Goal: Task Accomplishment & Management: Manage account settings

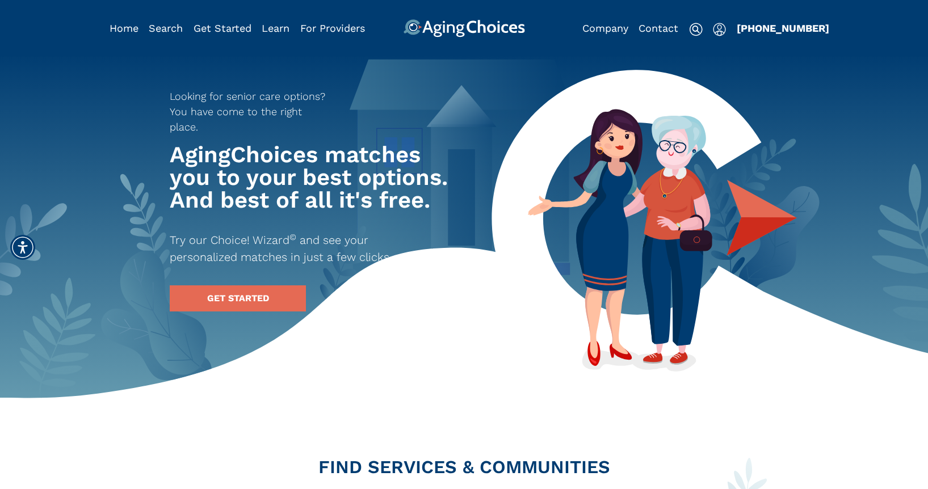
click at [720, 29] on img "Popover trigger" at bounding box center [719, 30] width 13 height 14
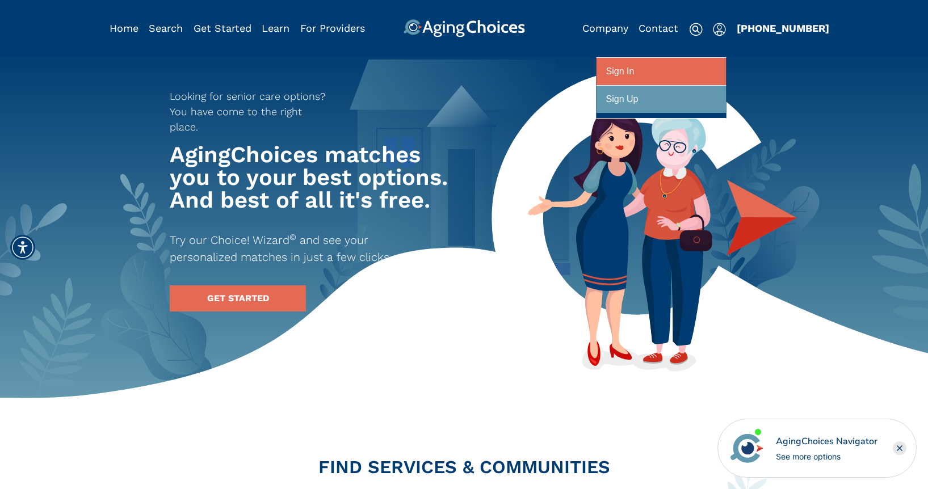
click at [646, 71] on div at bounding box center [661, 71] width 110 height 21
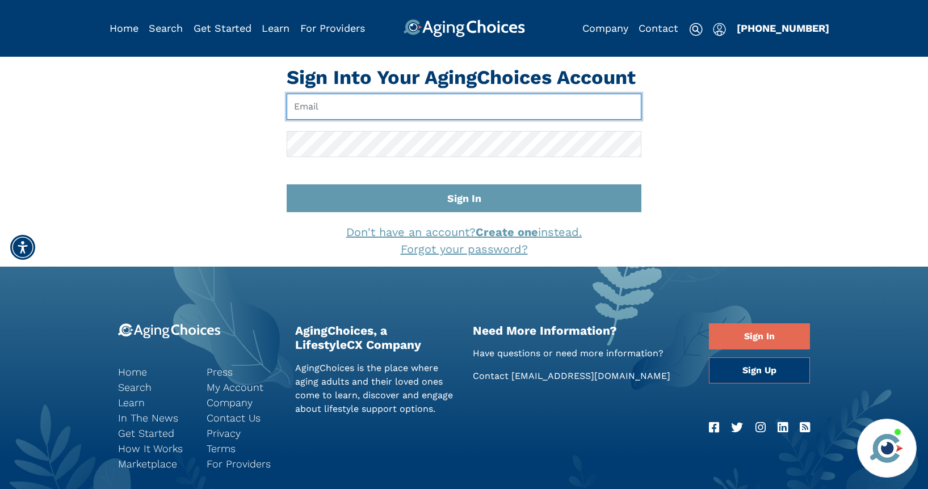
click at [460, 110] on input "Email" at bounding box center [464, 107] width 355 height 26
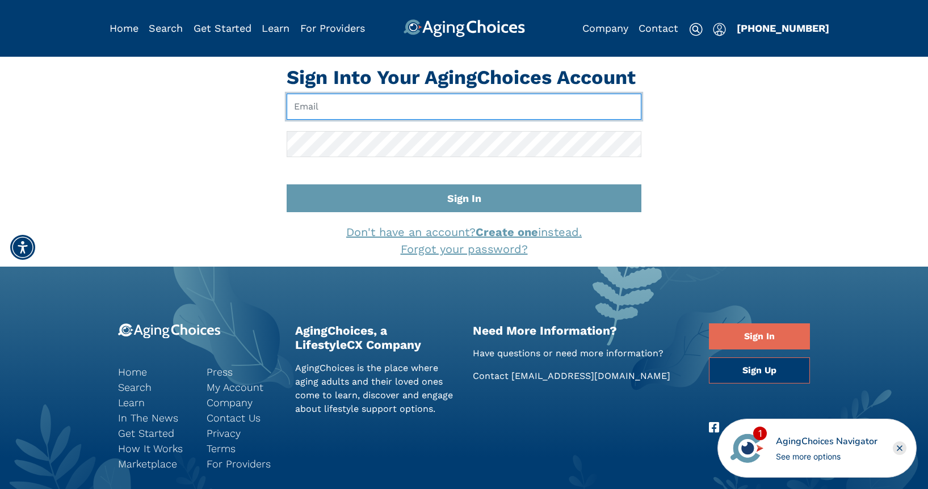
type input "[EMAIL_ADDRESS][DOMAIN_NAME]"
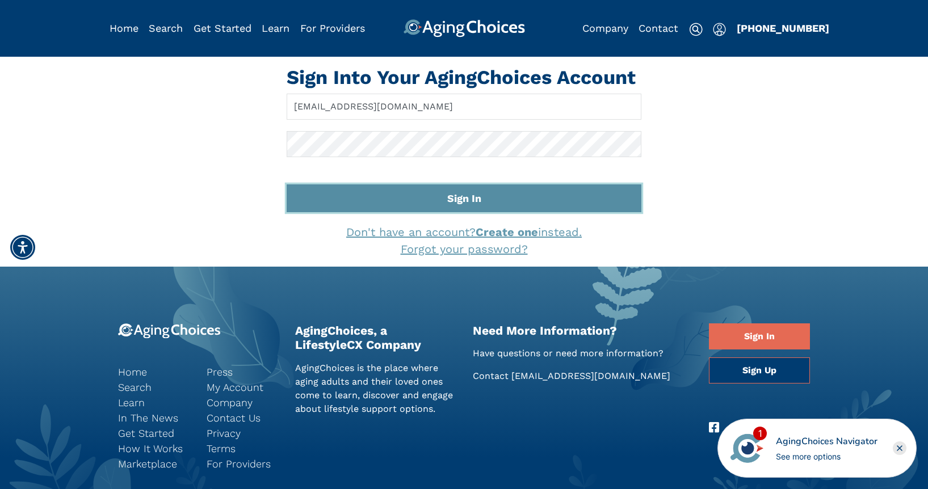
click at [464, 204] on button "Sign In" at bounding box center [464, 198] width 355 height 28
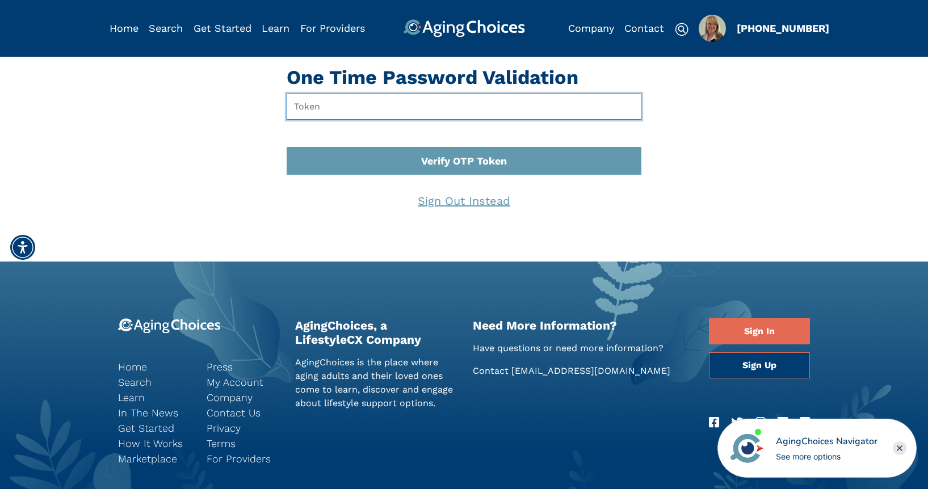
click at [321, 107] on input "text" at bounding box center [464, 107] width 355 height 26
type input "691854"
click at [287, 147] on button "Verify OTP Token" at bounding box center [464, 161] width 355 height 28
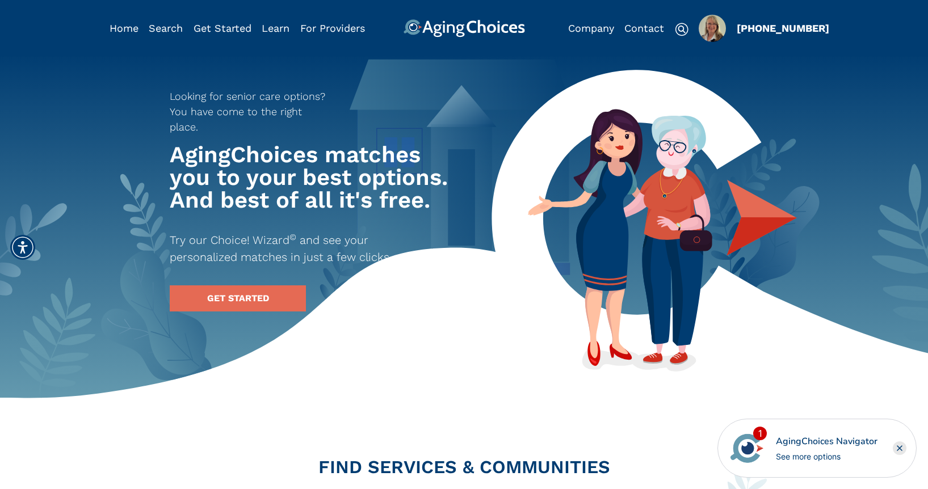
click at [714, 33] on img "Popover trigger" at bounding box center [712, 28] width 27 height 27
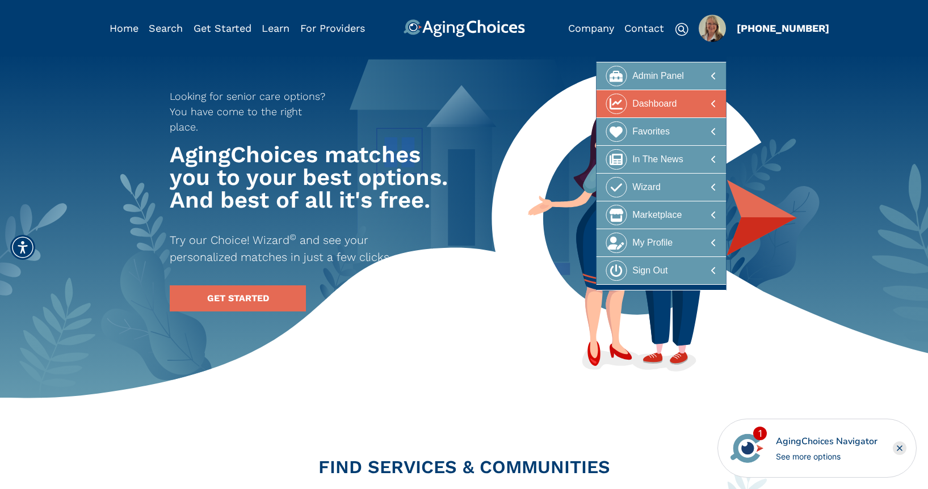
click at [678, 105] on div at bounding box center [661, 104] width 110 height 21
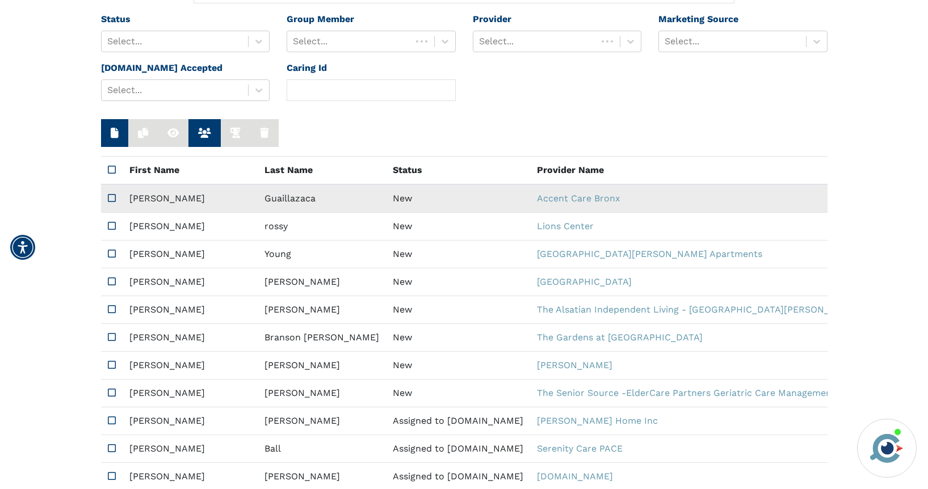
scroll to position [139, 0]
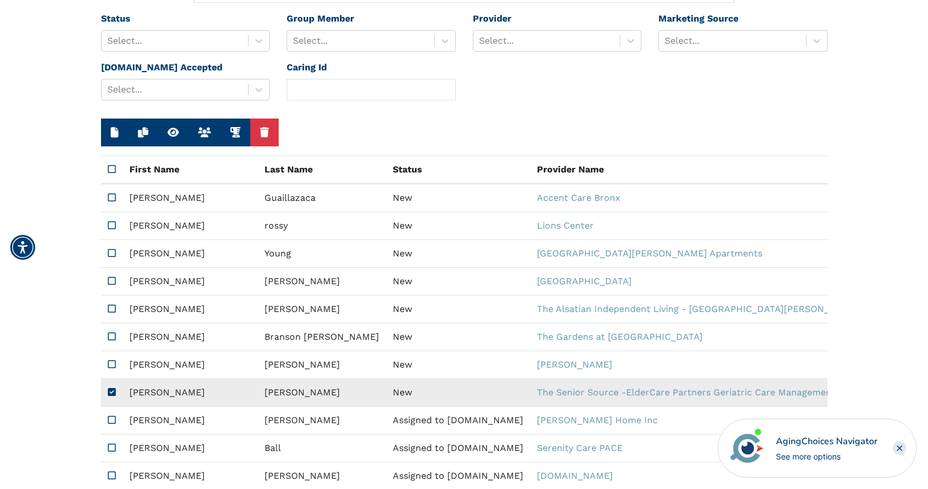
click at [258, 394] on td "Martin" at bounding box center [322, 393] width 128 height 28
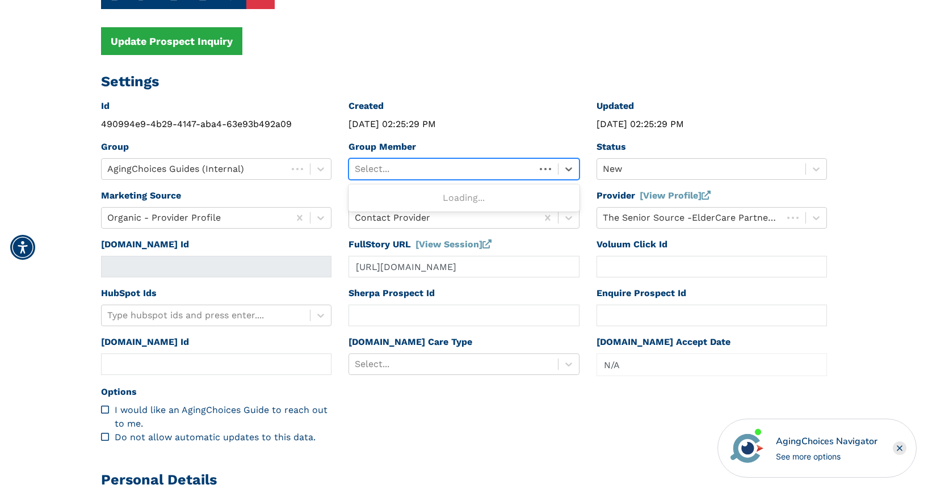
click at [400, 169] on div at bounding box center [442, 169] width 175 height 16
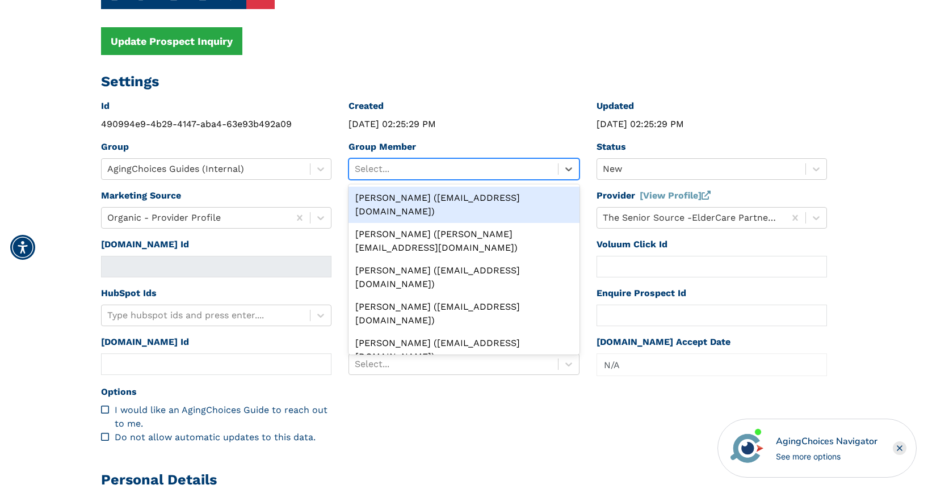
click at [403, 195] on div "Peggy Wilcox (pwilcox@lifestylecx.com)" at bounding box center [463, 205] width 231 height 36
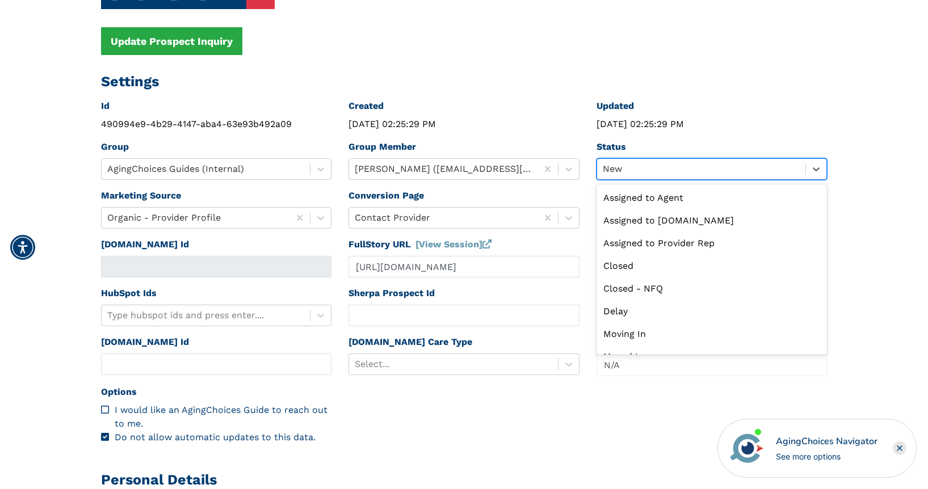
click at [631, 166] on div at bounding box center [701, 169] width 197 height 16
click at [653, 220] on div "Assigned to Caring.com" at bounding box center [711, 220] width 231 height 23
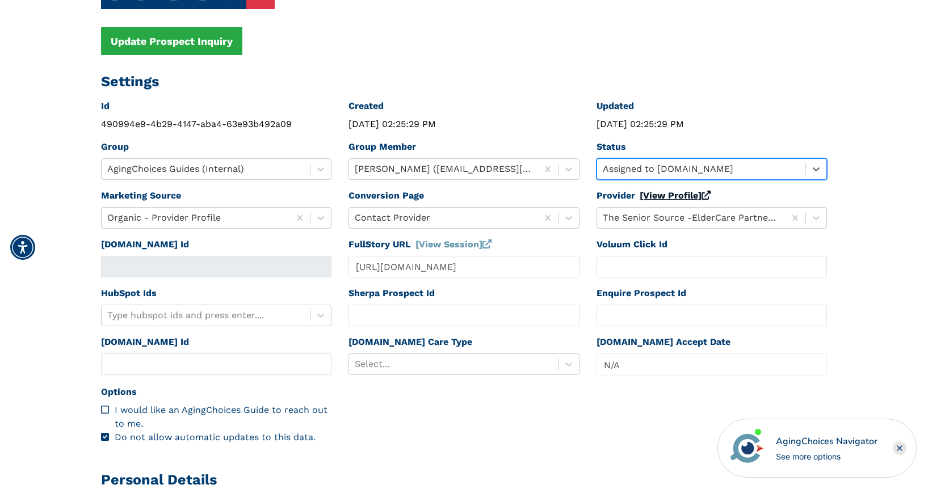
click at [662, 195] on link "[View Profile]" at bounding box center [675, 195] width 71 height 11
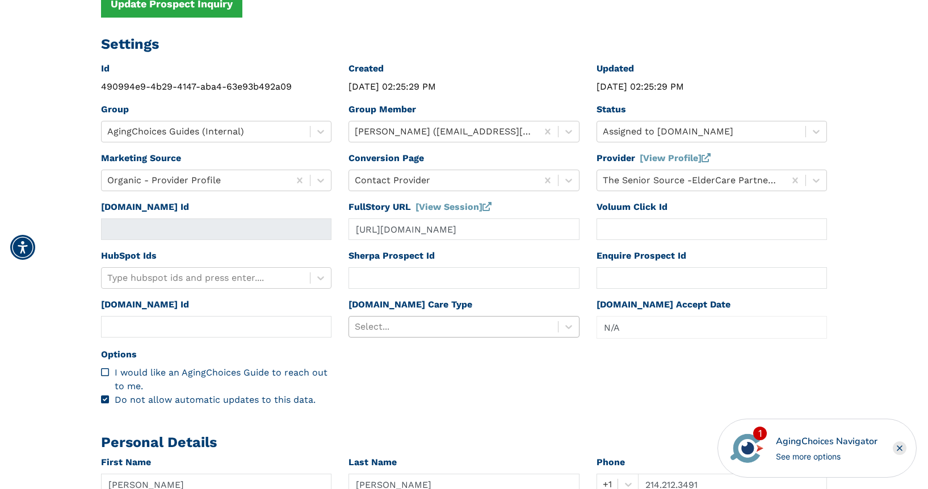
click at [413, 338] on div "Select..." at bounding box center [463, 327] width 231 height 22
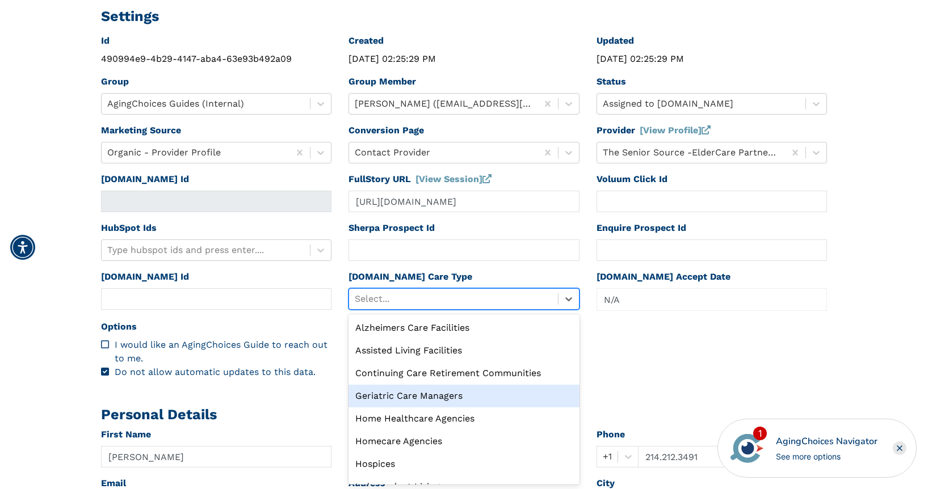
click at [437, 399] on div "Geriatric Care Managers" at bounding box center [463, 396] width 231 height 23
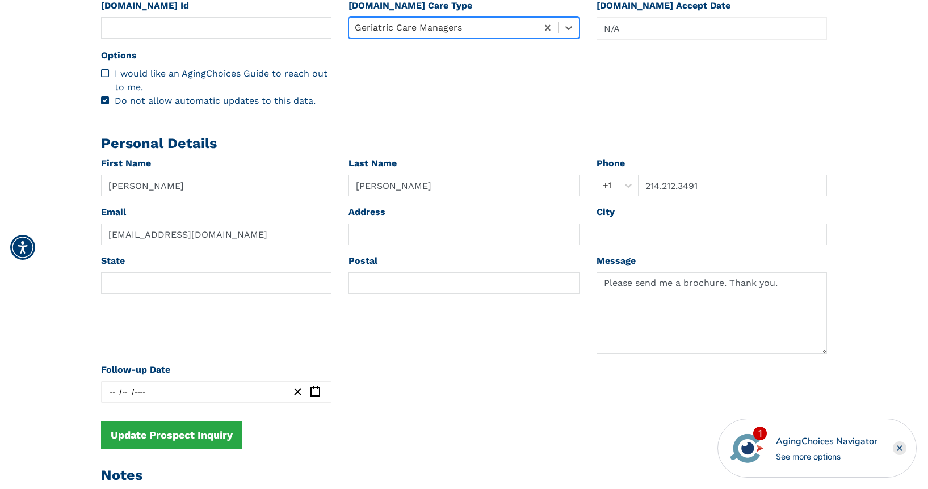
scroll to position [477, 0]
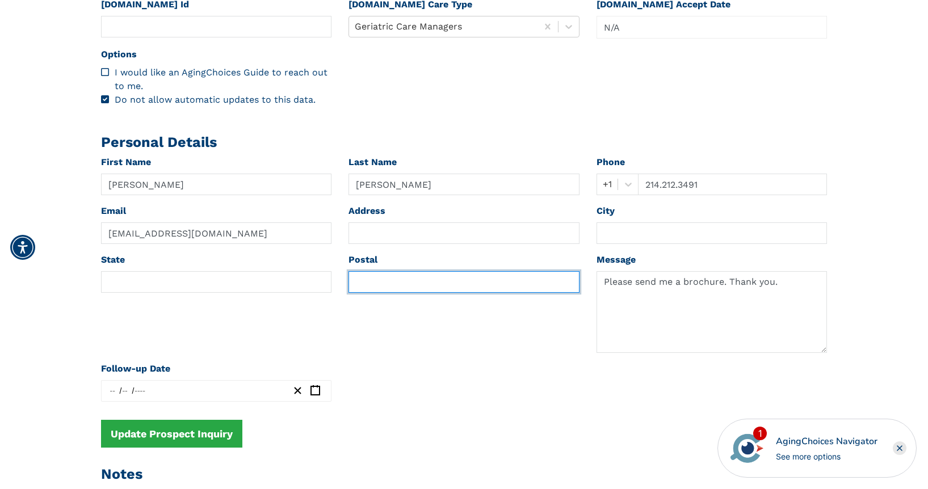
click at [393, 283] on input "text" at bounding box center [463, 282] width 231 height 22
paste input "75219"
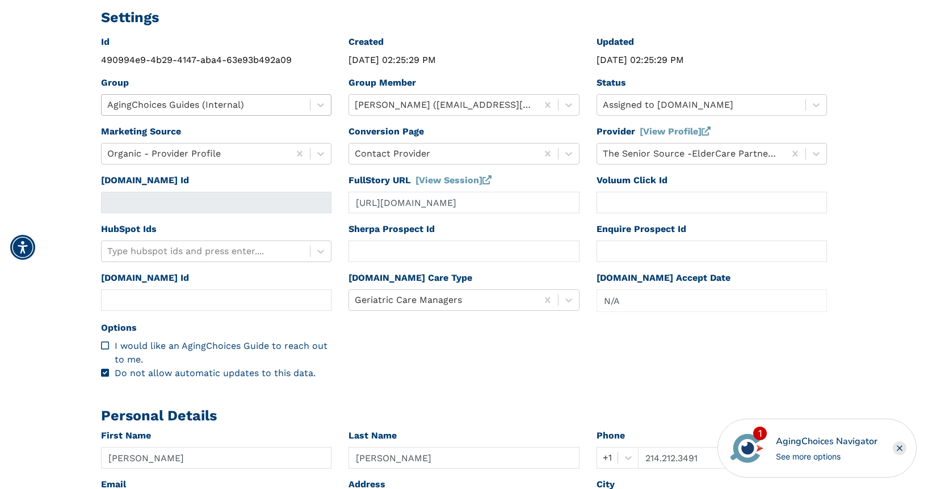
scroll to position [0, 0]
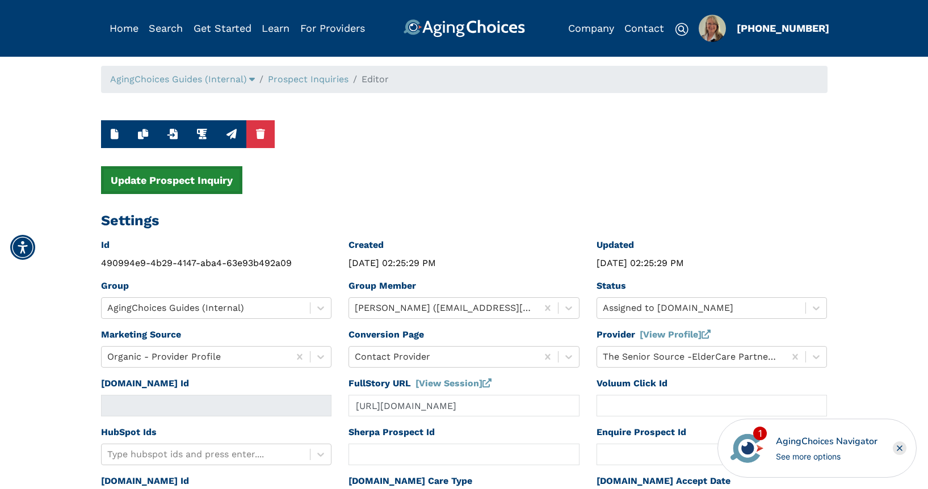
type input "75219"
click at [211, 182] on button "Update Prospect Inquiry" at bounding box center [171, 180] width 141 height 28
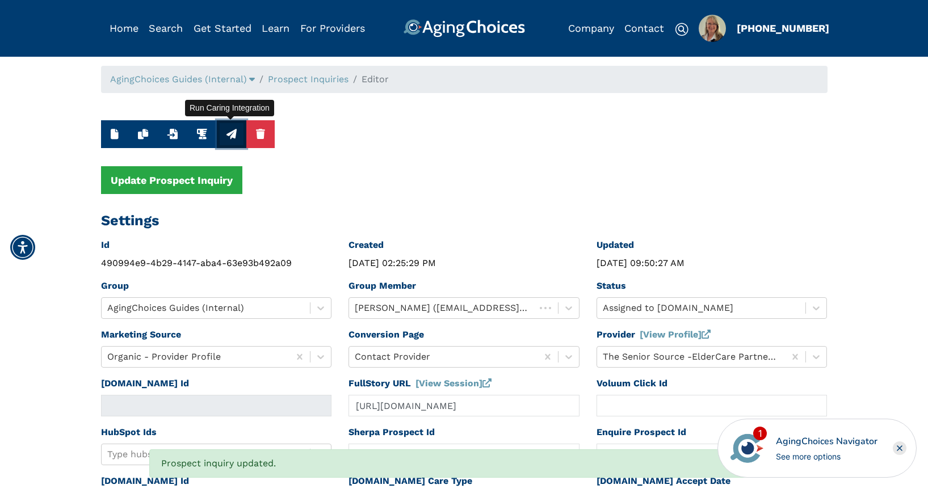
click at [229, 133] on icon "button" at bounding box center [231, 134] width 10 height 10
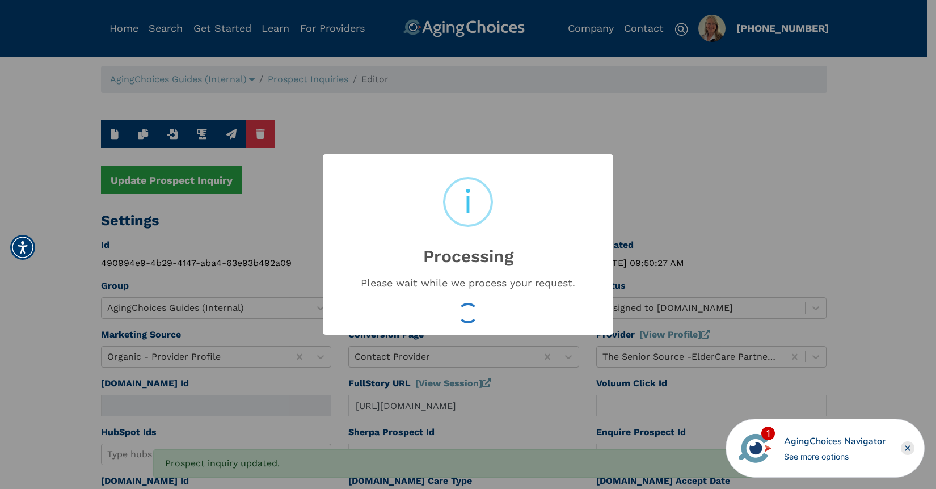
type input "16631652"
type input "Sep 29, 2025 09:50:29 AM"
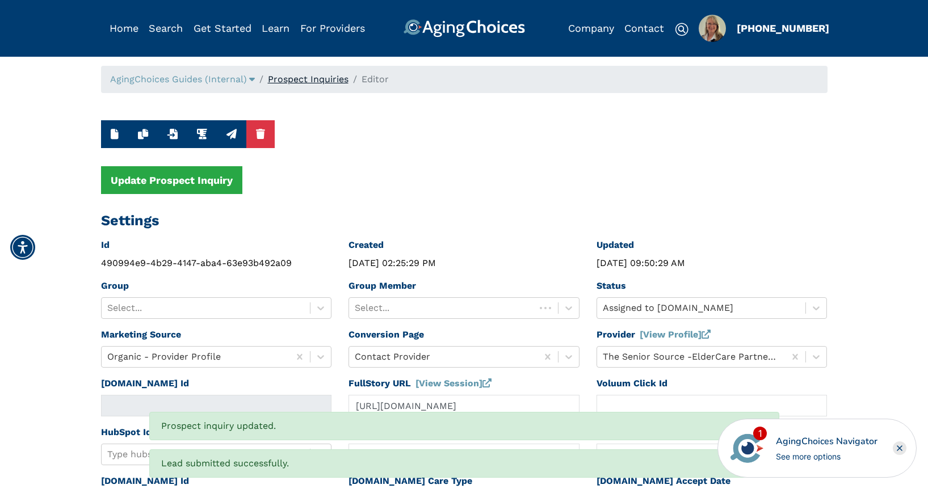
click at [312, 78] on link "Prospect Inquiries" at bounding box center [308, 79] width 81 height 11
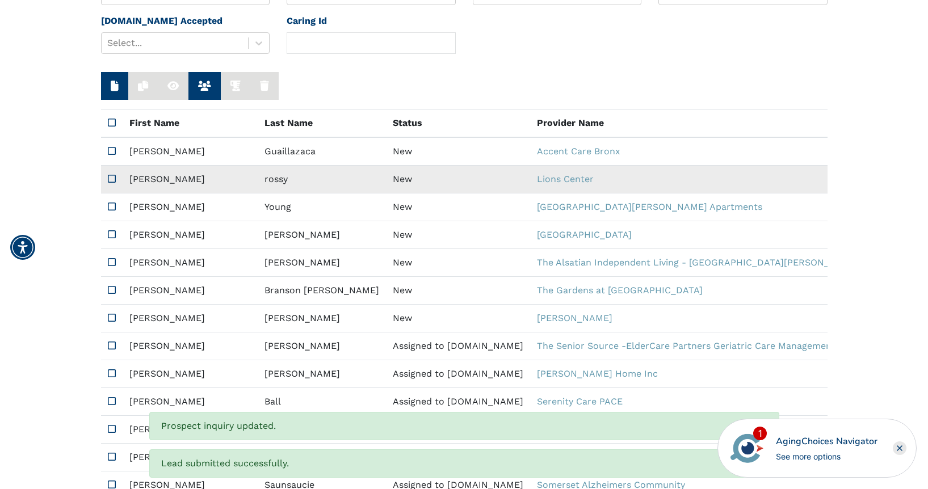
scroll to position [186, 0]
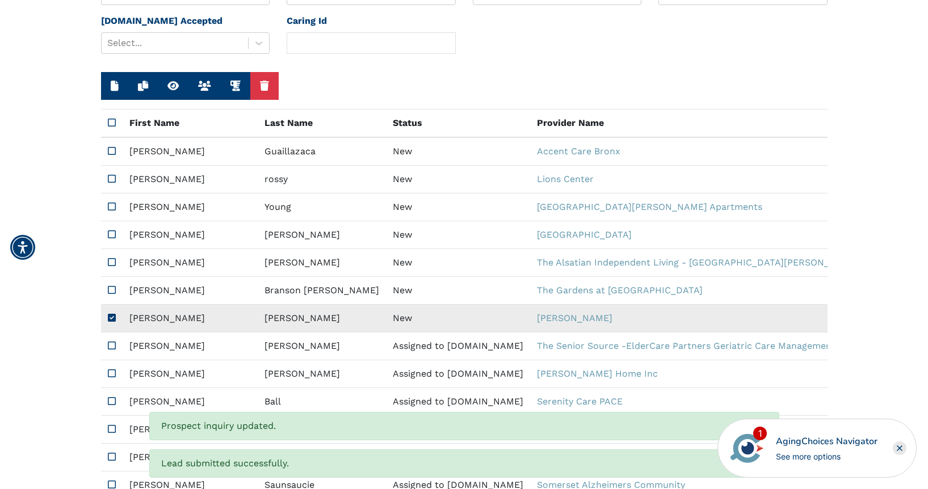
click at [386, 315] on td "New" at bounding box center [458, 319] width 144 height 28
type input "https://app.fullstory.com/ui/KWY46/session/fe7bb3c8-e65f-4e9f-ae20-68c9c6e6feca…"
type input "N/A"
type input "Amy"
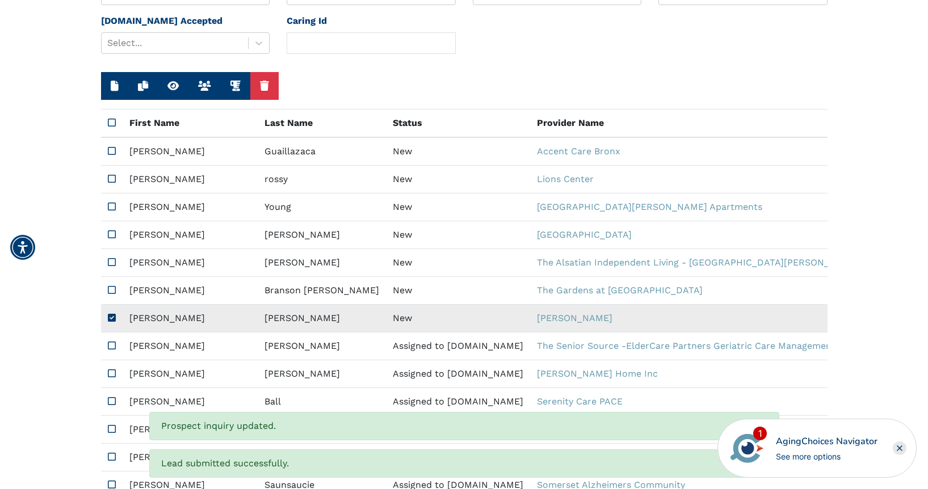
type input "Adams"
type input "8604805791"
type input "Harryamy40@gmail.com"
type textarea "Please send me a brochure. Thank you, Amy Adams"
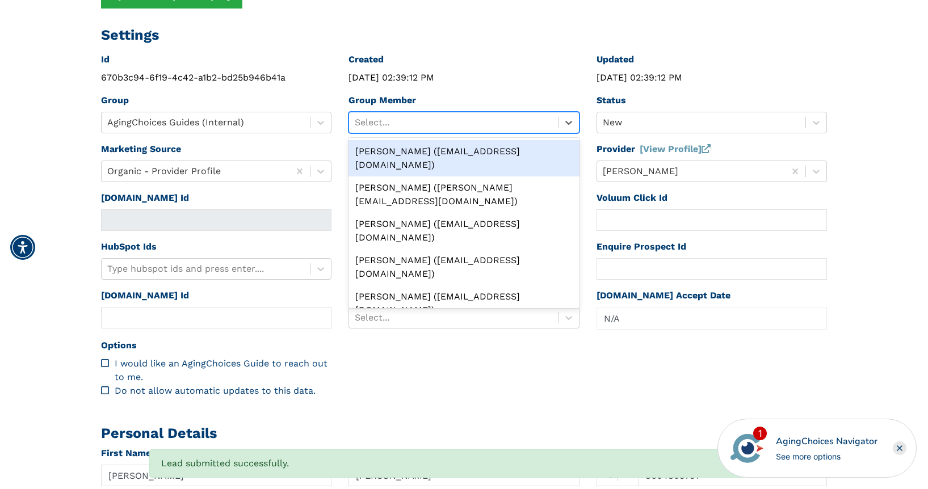
click at [452, 126] on div at bounding box center [453, 123] width 197 height 16
click at [444, 146] on div "Peggy Wilcox (pwilcox@lifestylecx.com)" at bounding box center [463, 158] width 231 height 36
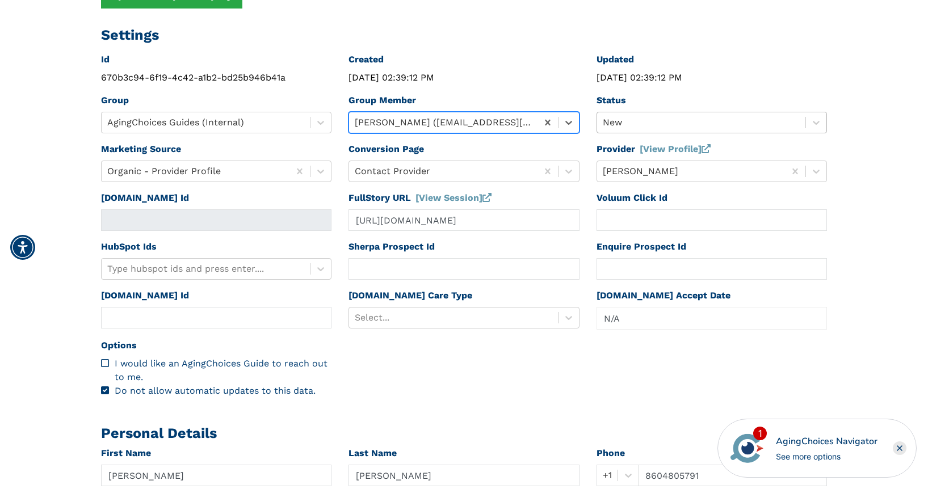
click at [634, 123] on div at bounding box center [701, 123] width 197 height 16
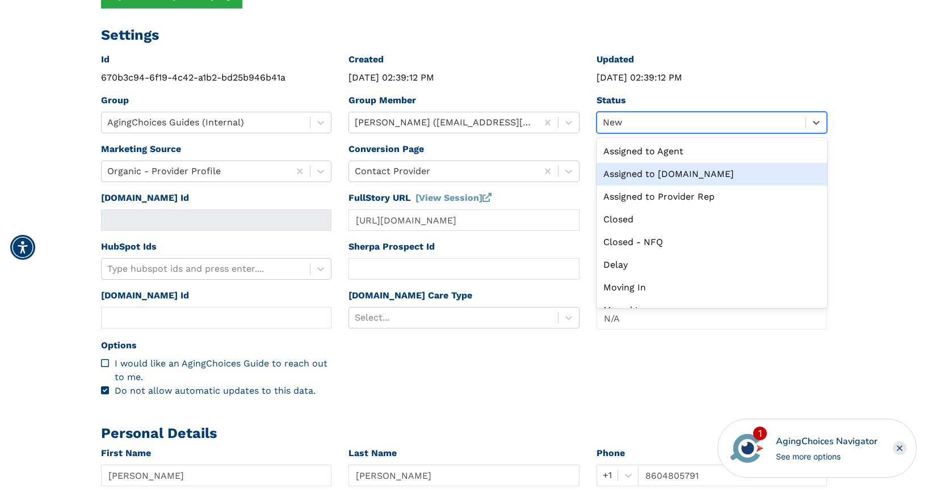
click at [657, 173] on div "Assigned to Caring.com" at bounding box center [711, 174] width 231 height 23
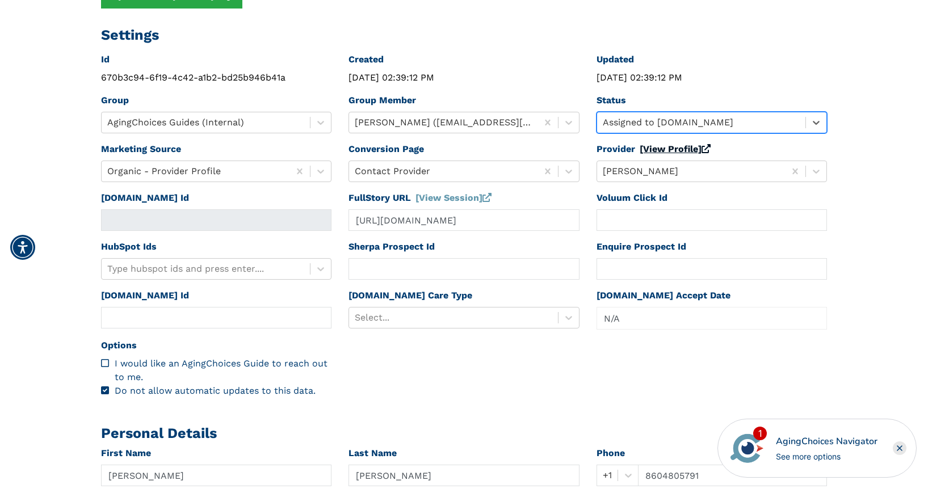
click at [659, 152] on link "[View Profile]" at bounding box center [675, 149] width 71 height 11
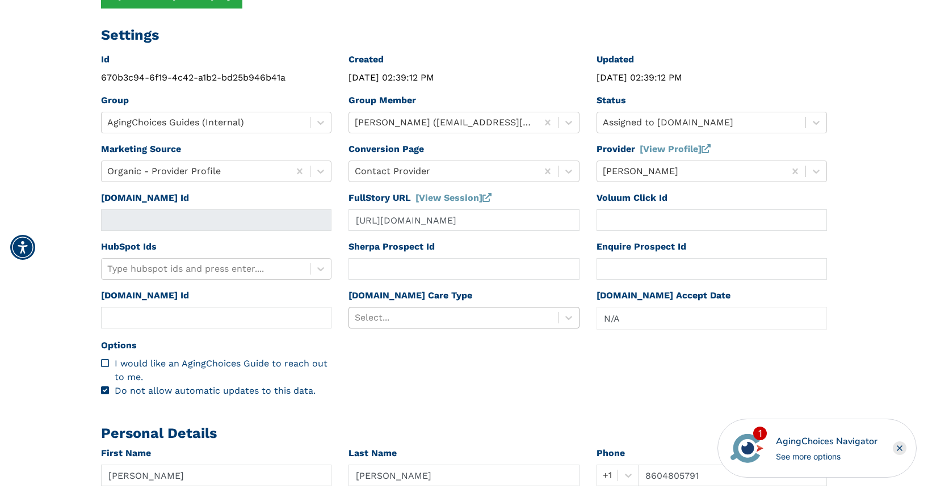
click at [440, 317] on div "Caring.com Care Type Select..." at bounding box center [464, 314] width 248 height 50
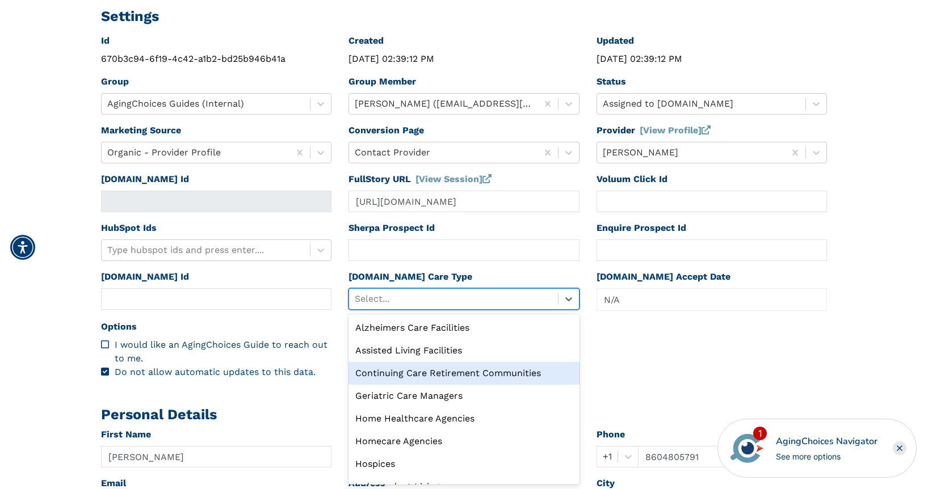
scroll to position [39, 0]
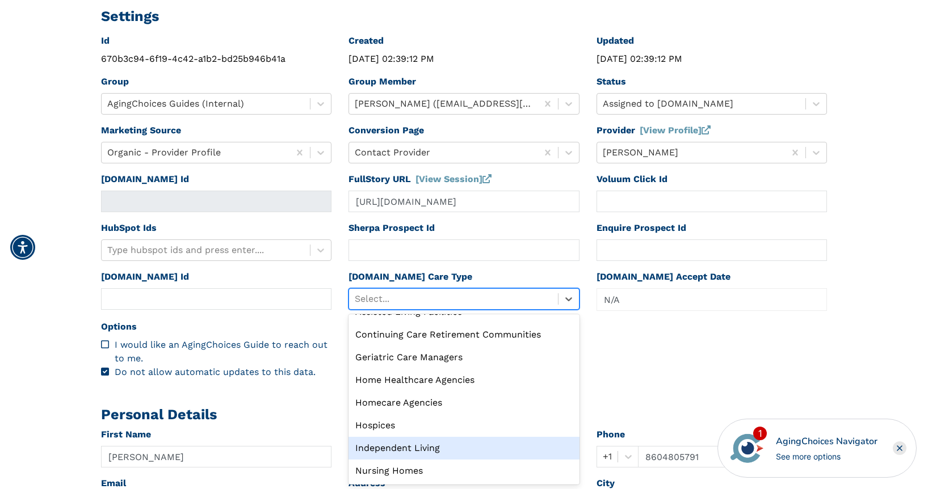
click at [414, 453] on div "Independent Living" at bounding box center [463, 448] width 231 height 23
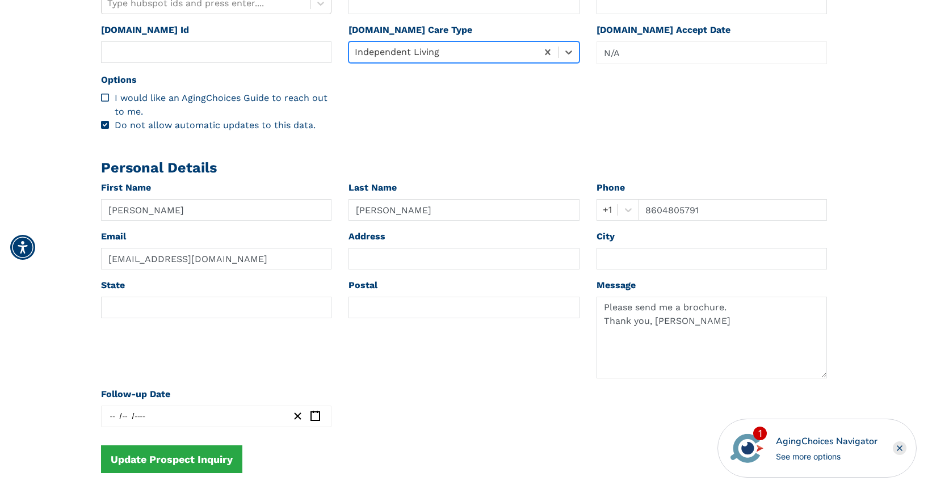
scroll to position [479, 0]
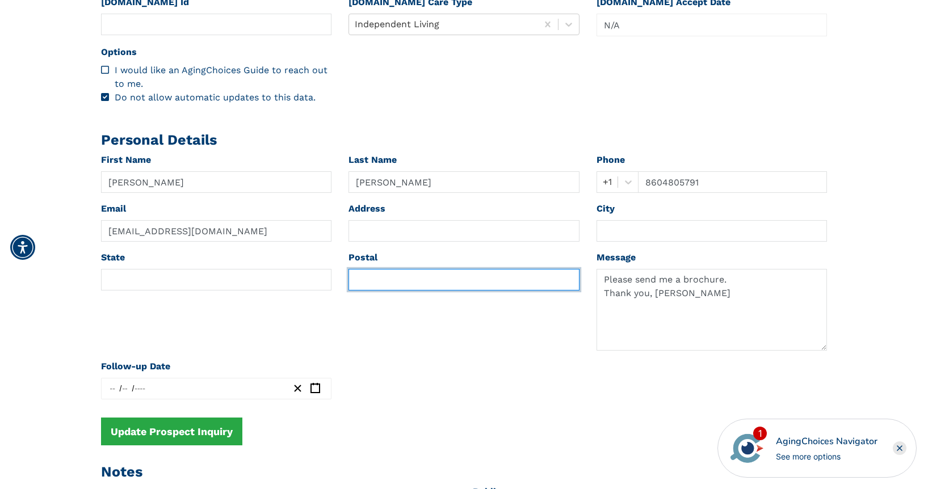
click at [380, 284] on input "text" at bounding box center [463, 280] width 231 height 22
paste input "06488"
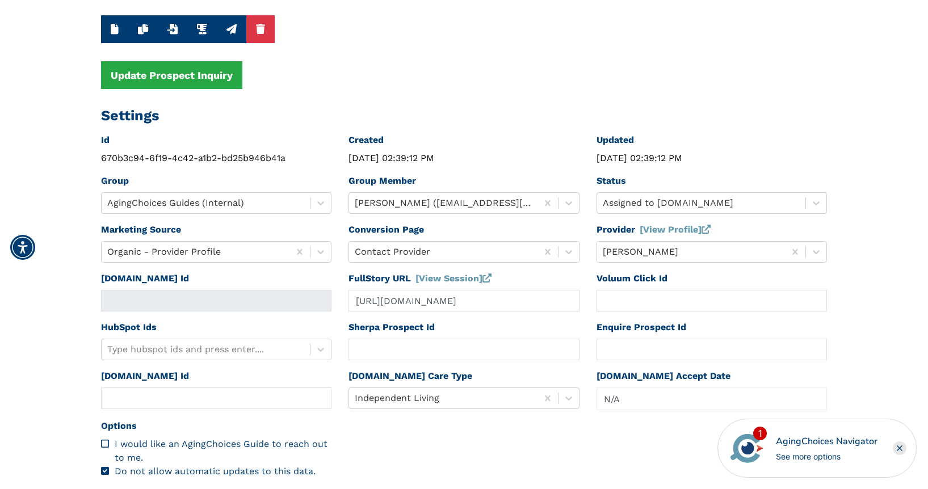
scroll to position [0, 0]
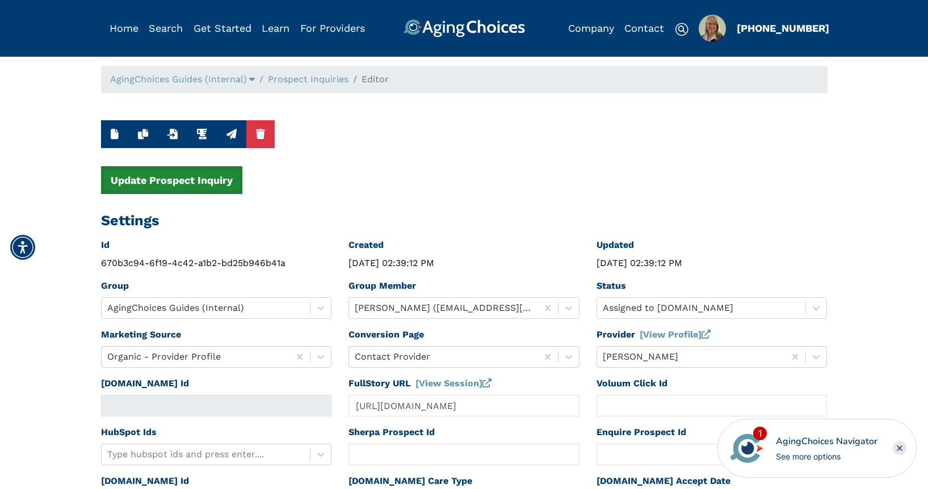
type input "06488"
click at [185, 177] on button "Update Prospect Inquiry" at bounding box center [171, 180] width 141 height 28
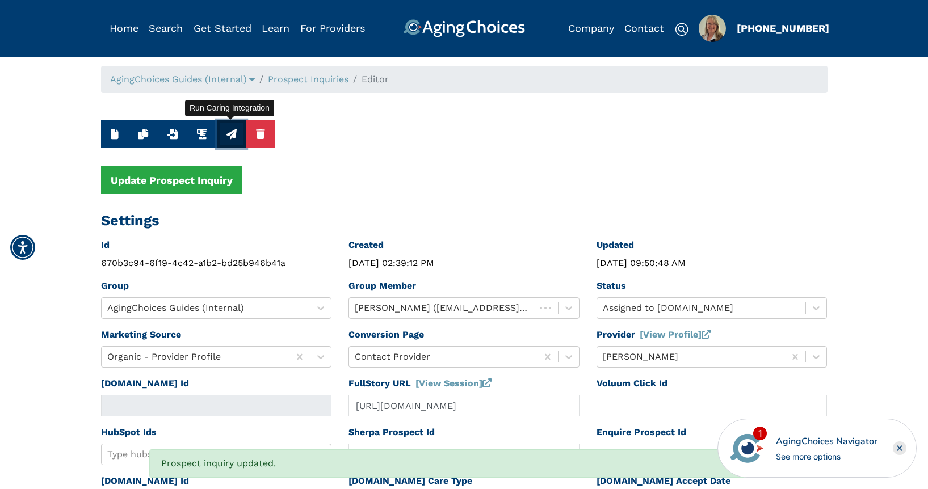
click at [232, 133] on icon "button" at bounding box center [231, 134] width 10 height 10
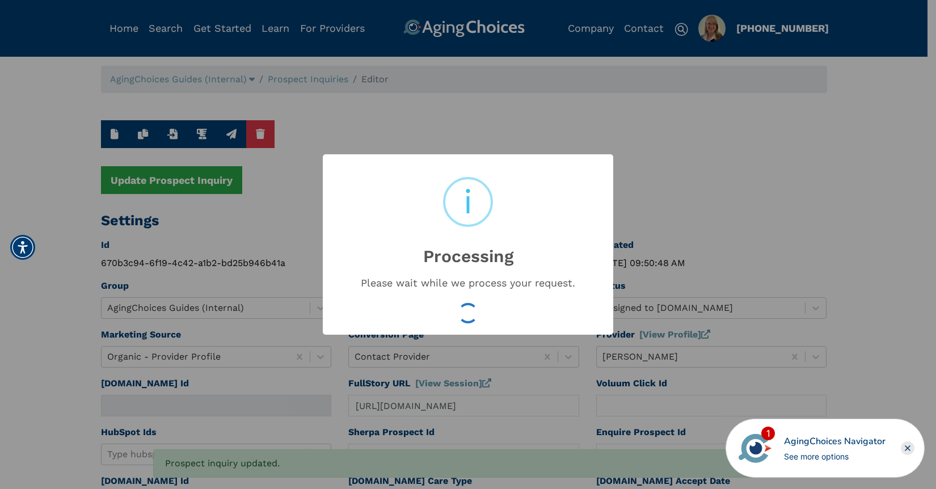
type input "16631653"
type input "Sep 29, 2025 09:50:50 AM"
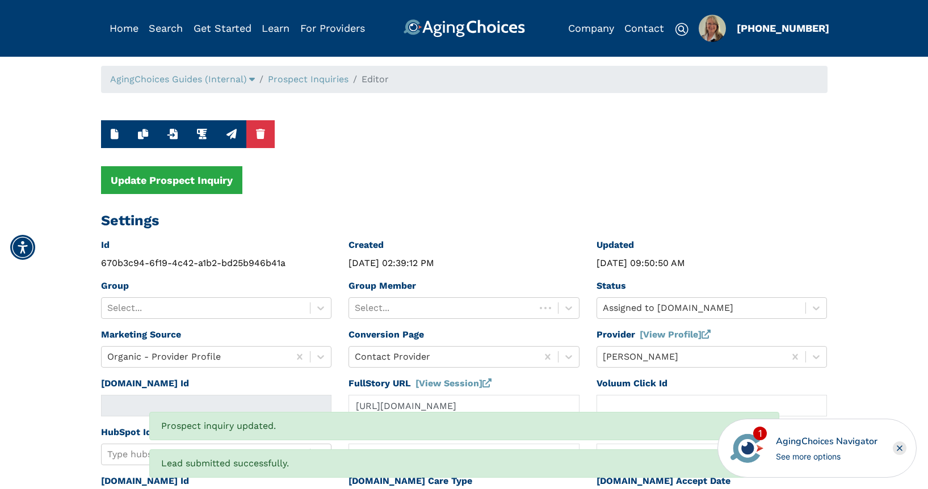
click at [331, 83] on link "Prospect Inquiries" at bounding box center [308, 79] width 81 height 11
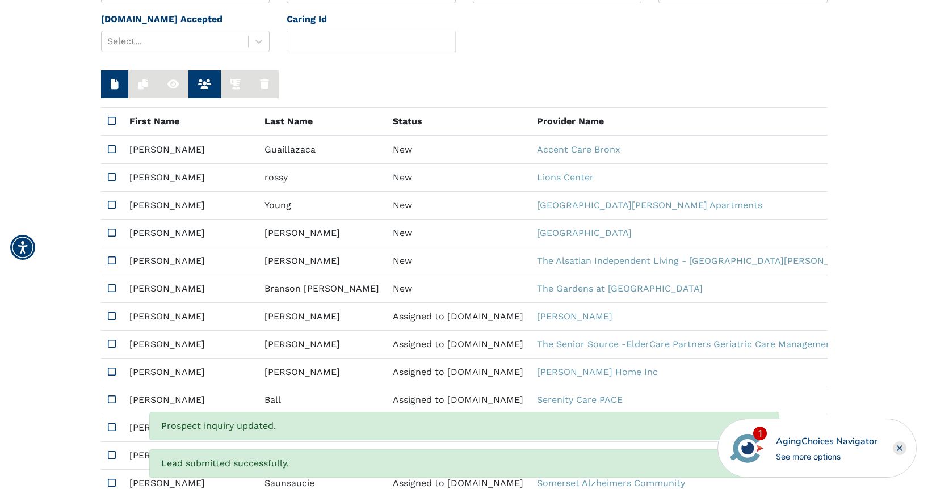
scroll to position [219, 0]
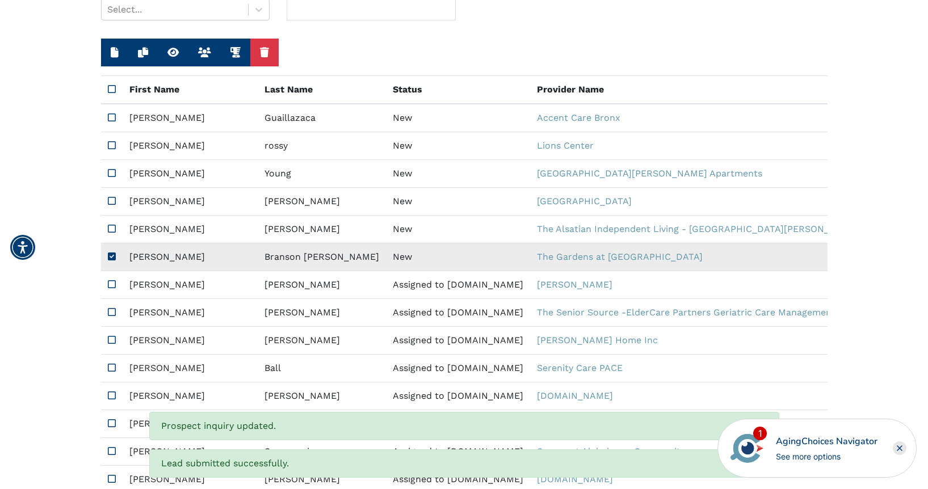
click at [386, 254] on td "New" at bounding box center [458, 257] width 144 height 28
type input "https://app.fullstory.com/ui/KWY46/session/ff4d0118-16fe-48f4-95e2-09aaa74c65f9…"
type input "N/A"
type input "Sarah"
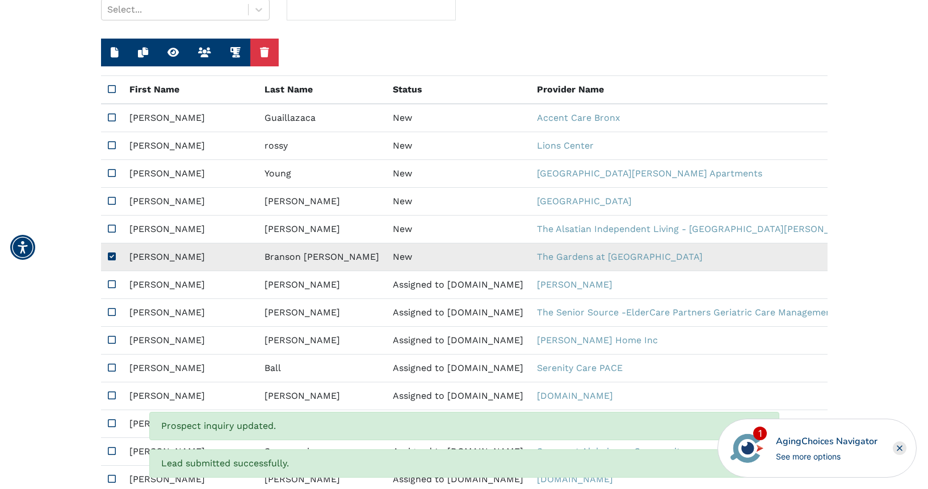
type input "Branson Bemis"
type input "9684050492"
type input "sgbrandon@mac.com"
type textarea "Please send me a brochure."
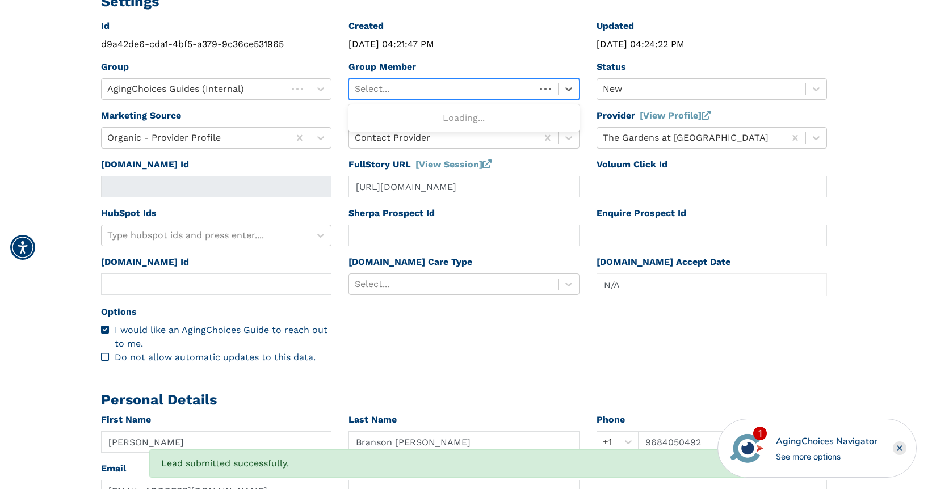
click at [514, 89] on div at bounding box center [442, 89] width 175 height 16
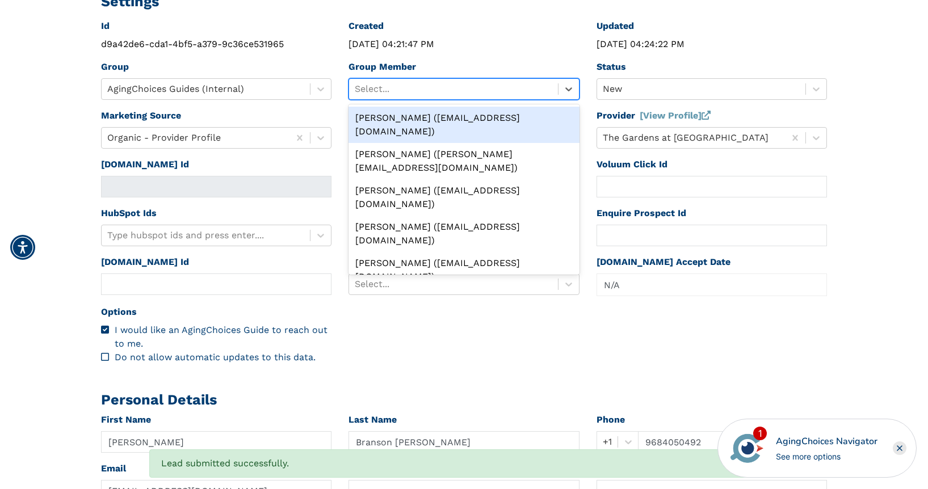
click at [447, 118] on div "Peggy Wilcox (pwilcox@lifestylecx.com)" at bounding box center [463, 125] width 231 height 36
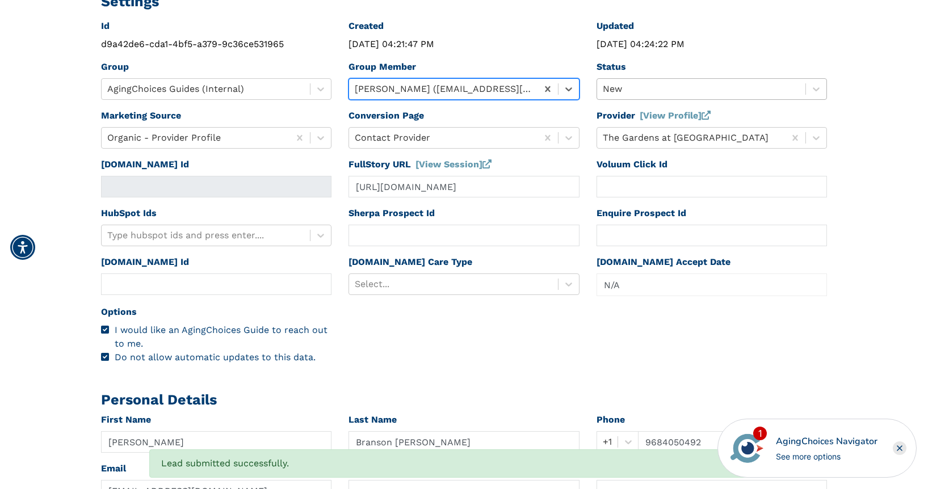
click at [624, 88] on div at bounding box center [701, 89] width 197 height 16
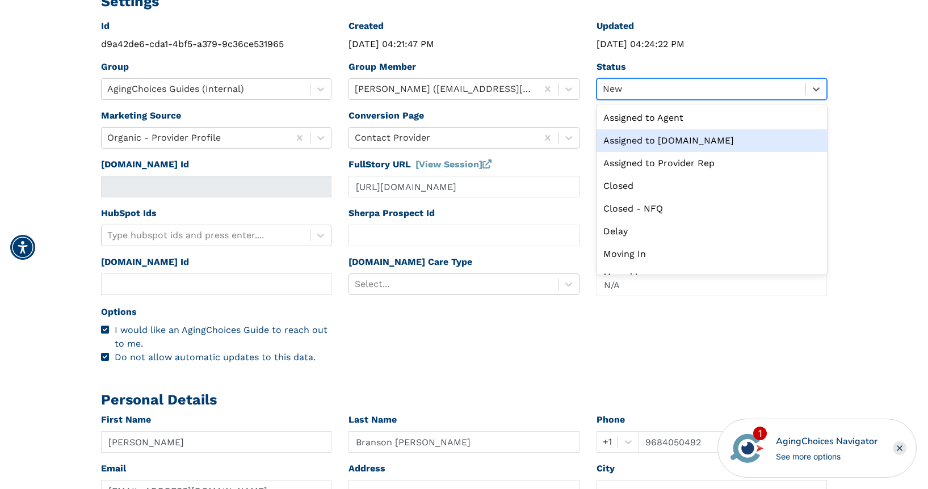
click at [665, 141] on div "Assigned to Caring.com" at bounding box center [711, 140] width 231 height 23
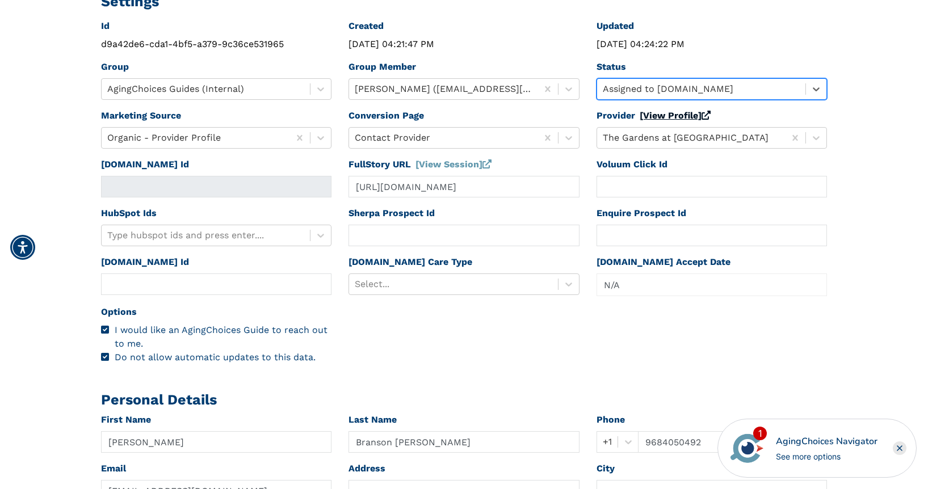
click at [659, 116] on link "[View Profile]" at bounding box center [675, 115] width 71 height 11
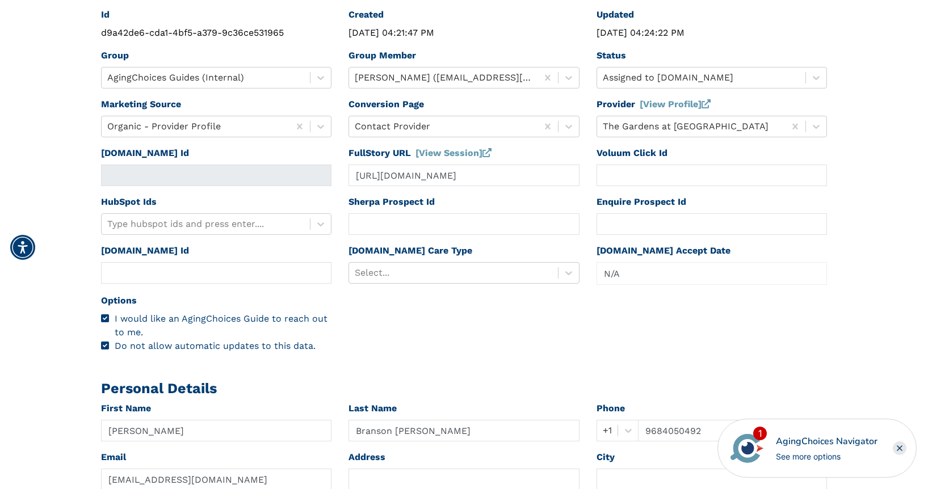
scroll to position [337, 0]
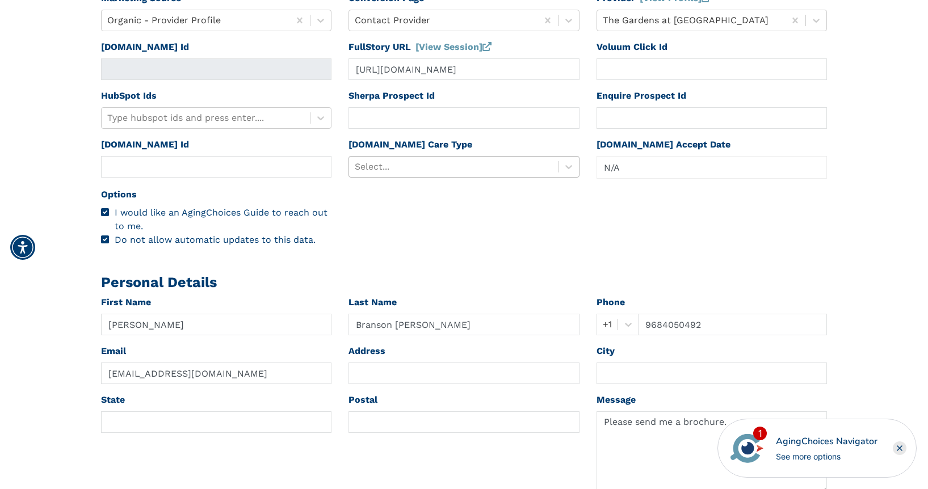
click at [421, 174] on div at bounding box center [453, 167] width 197 height 16
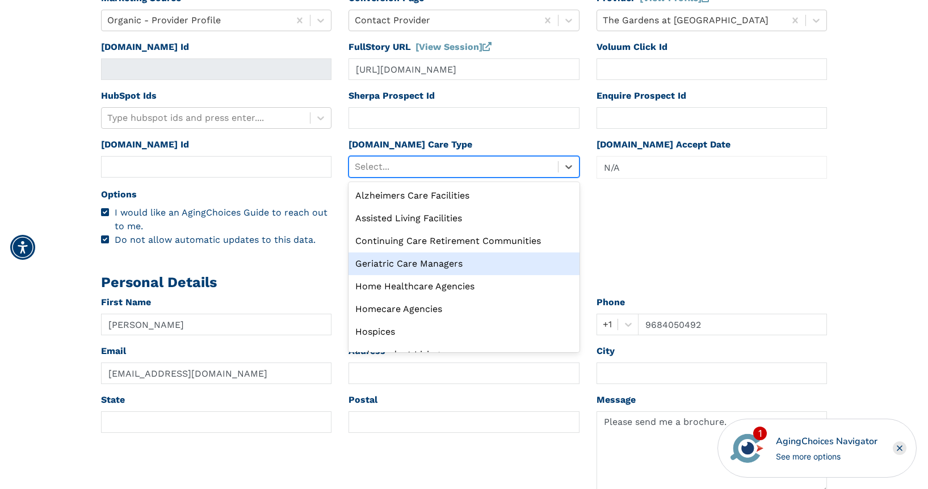
scroll to position [39, 0]
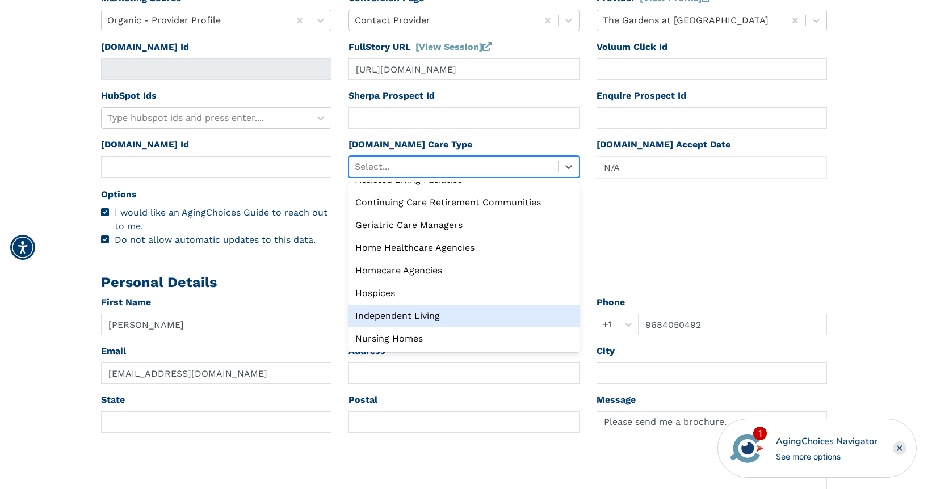
click at [409, 318] on div "Independent Living" at bounding box center [463, 316] width 231 height 23
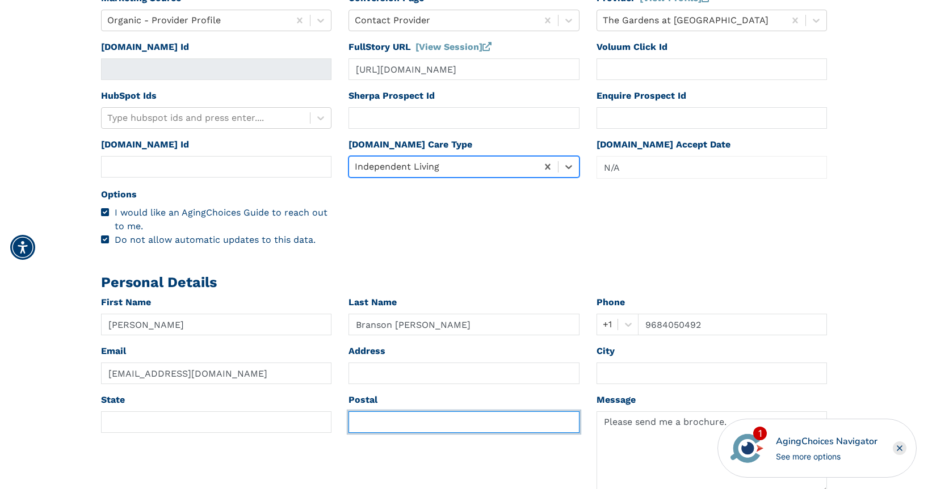
click at [363, 421] on input "text" at bounding box center [463, 422] width 231 height 22
paste input "01742"
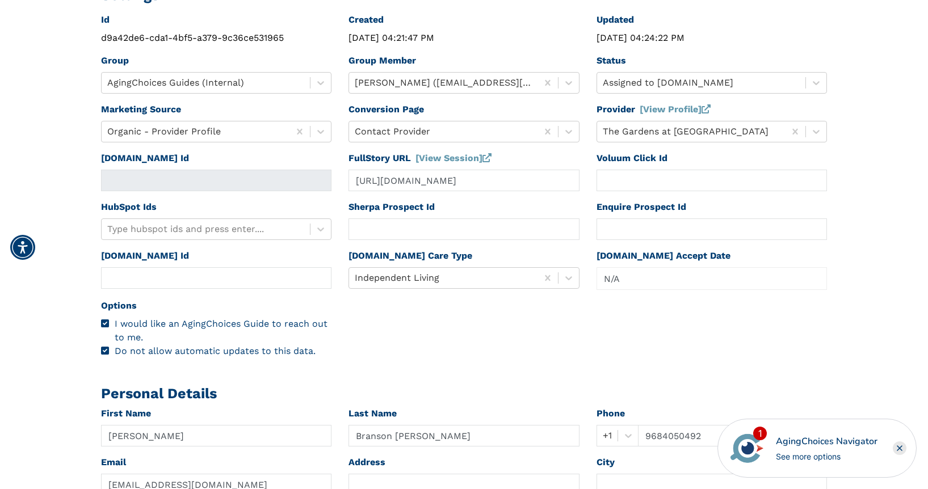
scroll to position [0, 0]
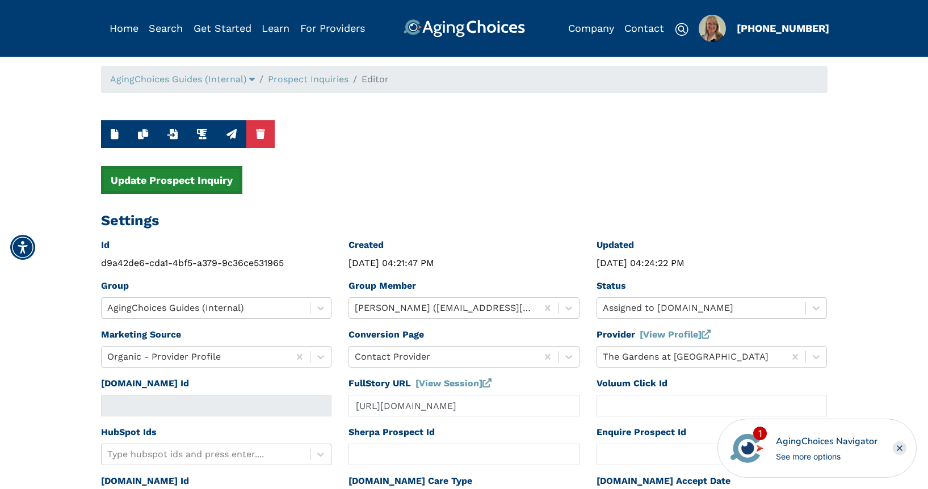
type input "01742"
click at [181, 184] on button "Update Prospect Inquiry" at bounding box center [171, 180] width 141 height 28
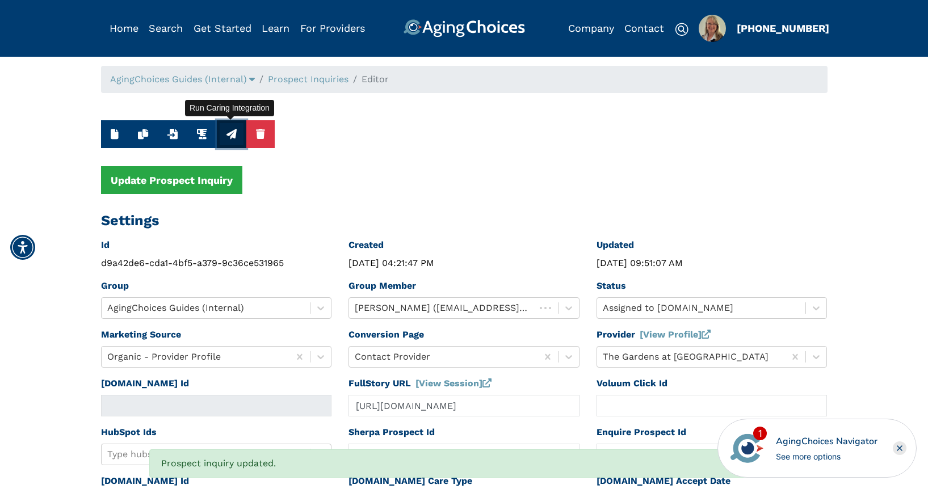
click at [232, 132] on icon "button" at bounding box center [231, 134] width 10 height 10
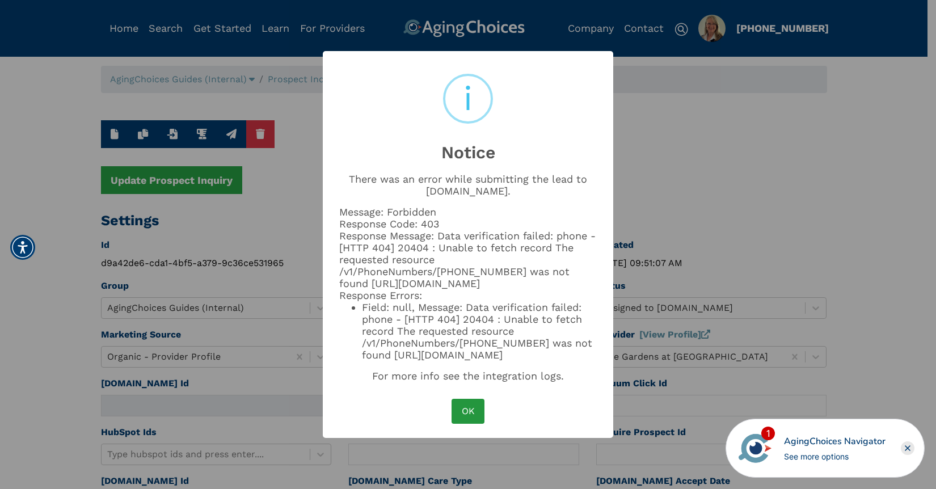
click at [470, 418] on button "OK" at bounding box center [468, 411] width 33 height 25
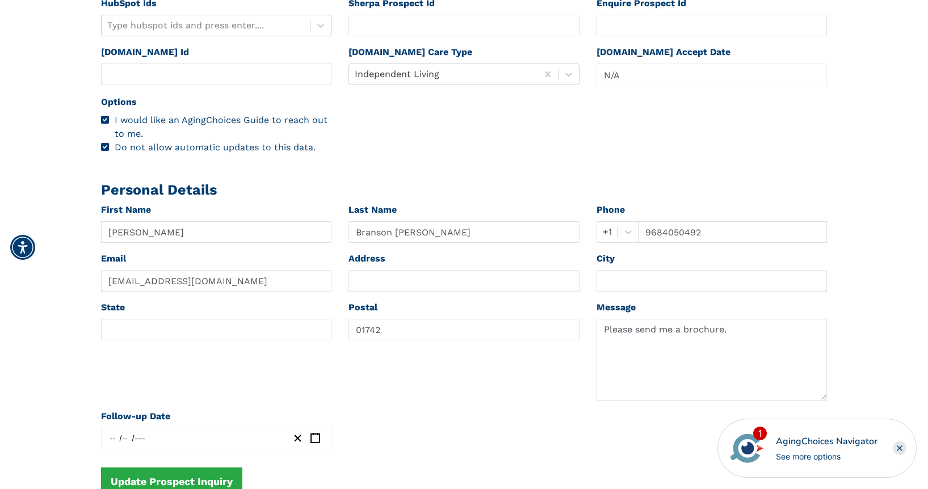
scroll to position [430, 0]
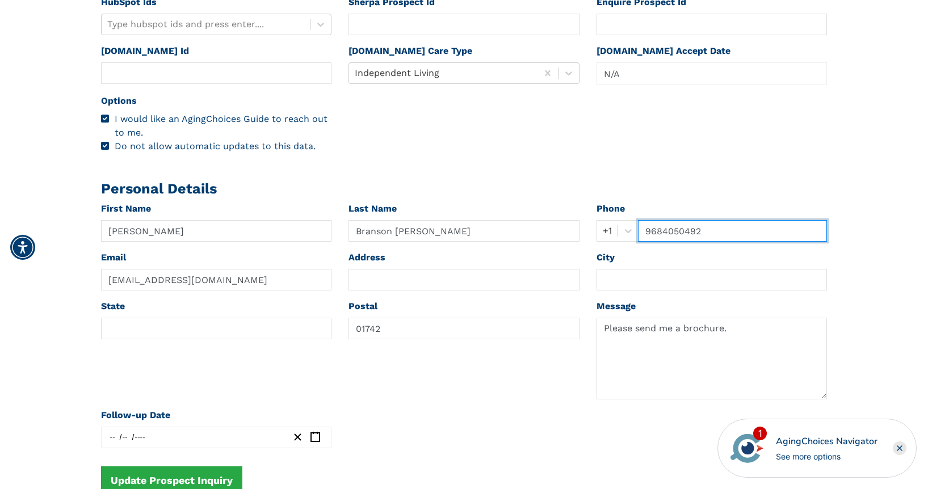
click at [657, 231] on input "9684050492" at bounding box center [733, 231] width 190 height 22
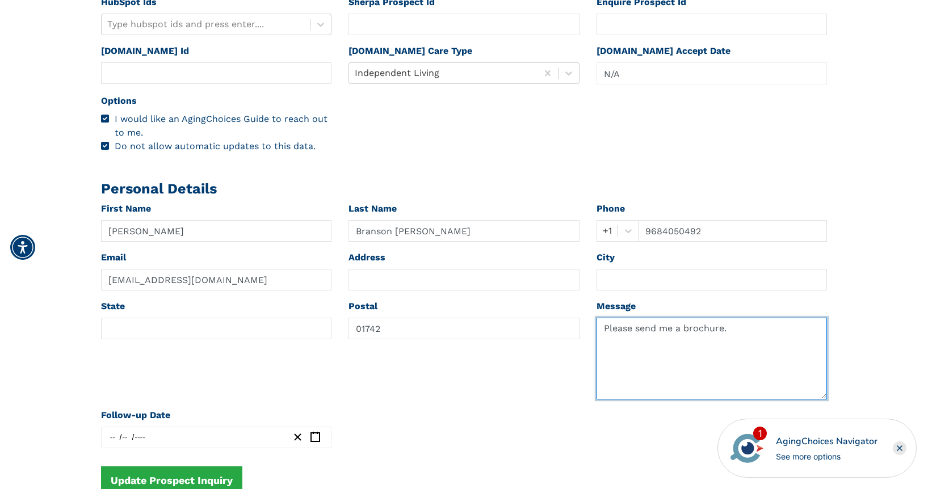
click at [657, 348] on textarea "Please send me a brochure." at bounding box center [711, 359] width 231 height 82
paste textarea "9684050492"
type textarea "Please send me a brochure. Invalid phone: 9684050492"
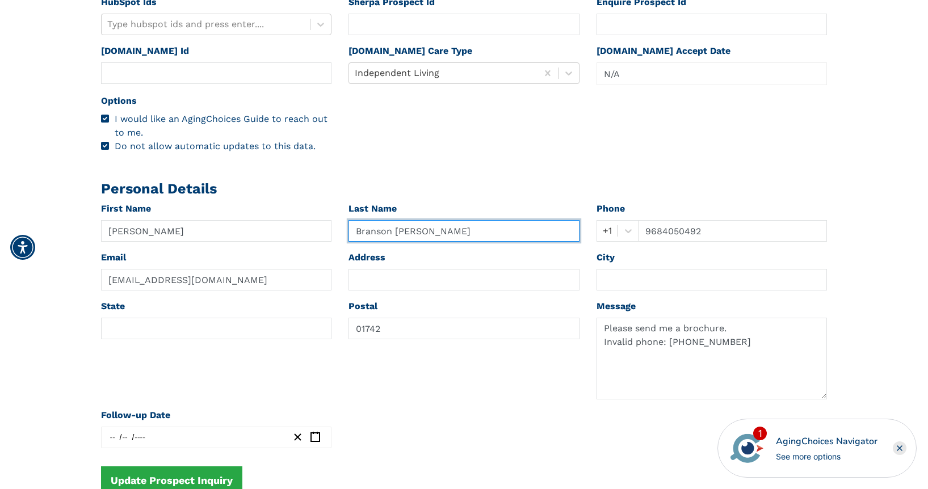
click at [379, 233] on input "Branson Bemis" at bounding box center [463, 231] width 231 height 22
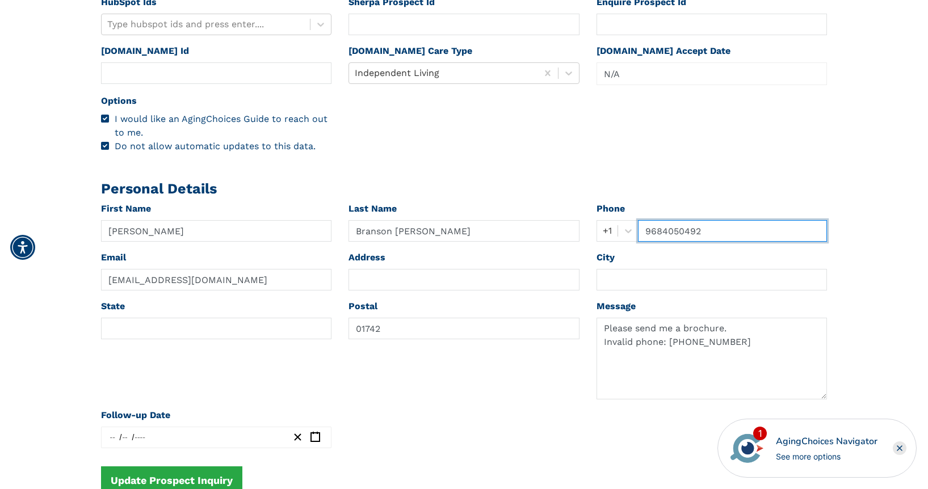
click at [655, 232] on input "9684050492" at bounding box center [733, 231] width 190 height 22
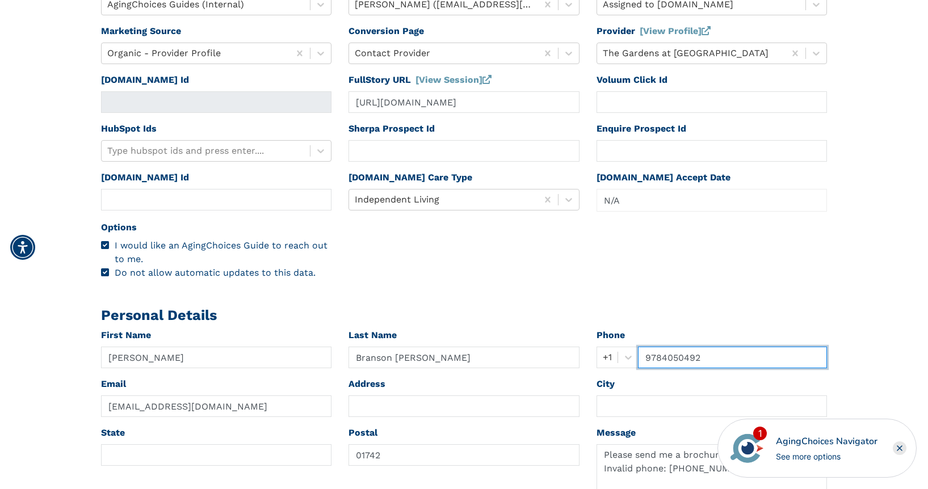
scroll to position [36, 0]
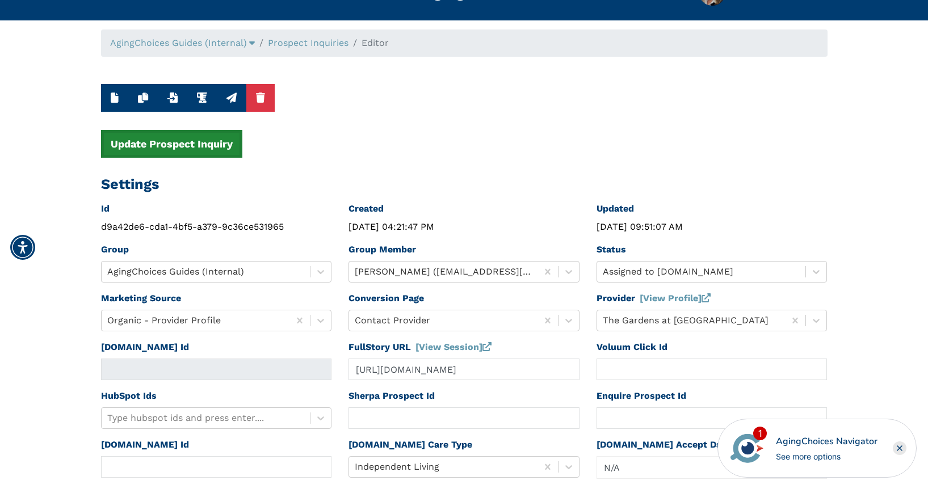
type input "9784050492"
click at [154, 130] on button "Update Prospect Inquiry" at bounding box center [171, 144] width 141 height 28
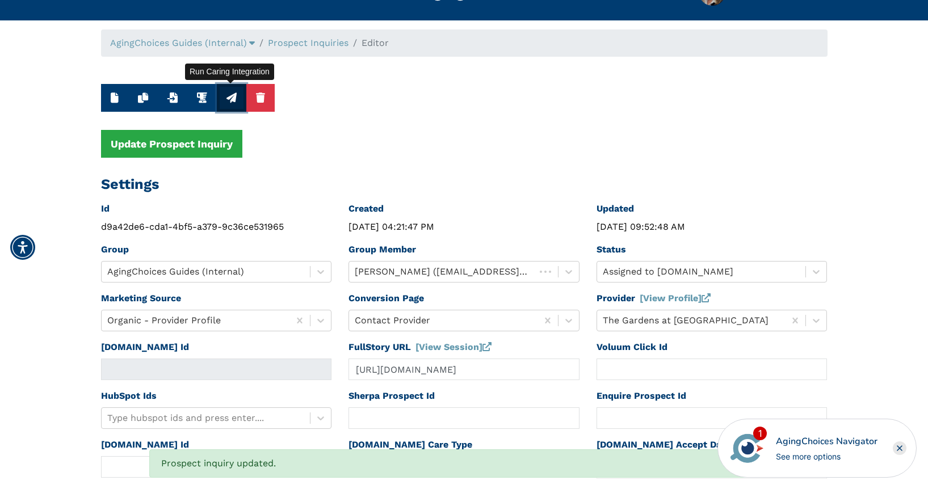
click at [231, 99] on icon "button" at bounding box center [231, 97] width 10 height 10
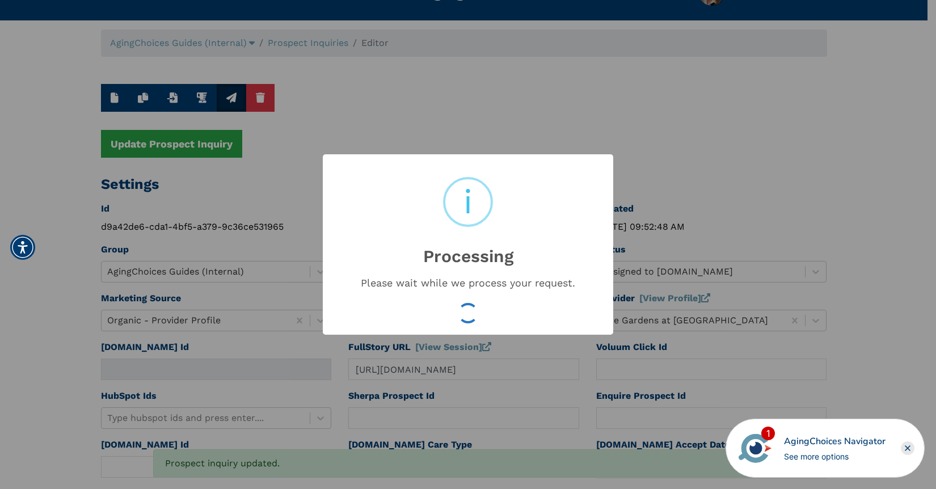
type input "16631657"
type input "Sep 29, 2025 09:52:50 AM"
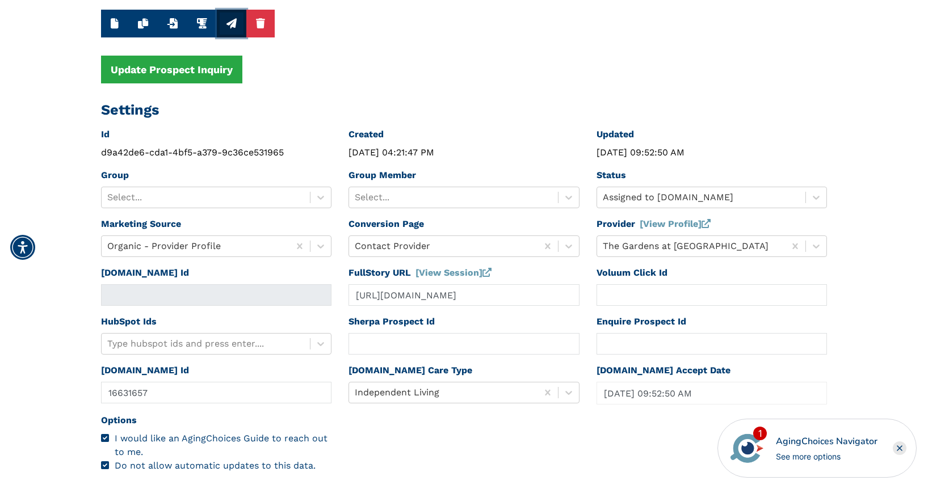
scroll to position [121, 0]
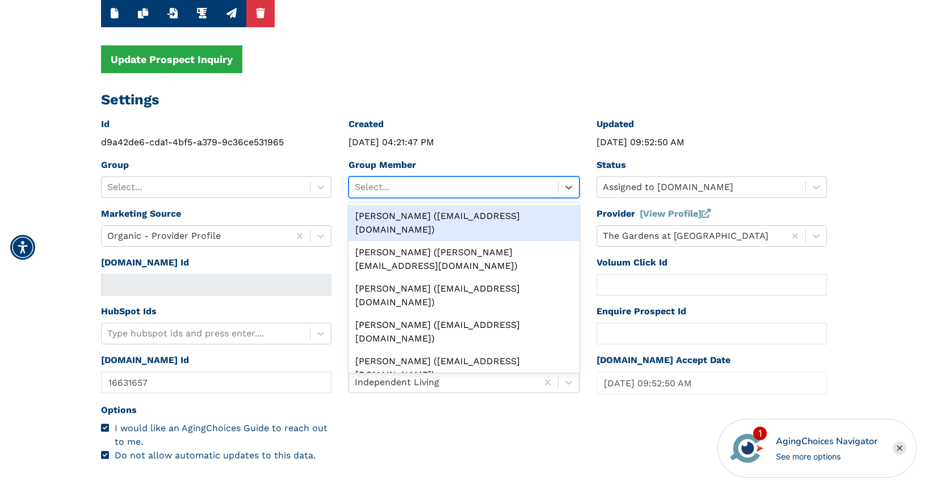
click at [499, 186] on div at bounding box center [453, 187] width 197 height 16
click at [443, 216] on div "Peggy Wilcox (pwilcox@lifestylecx.com)" at bounding box center [463, 223] width 231 height 36
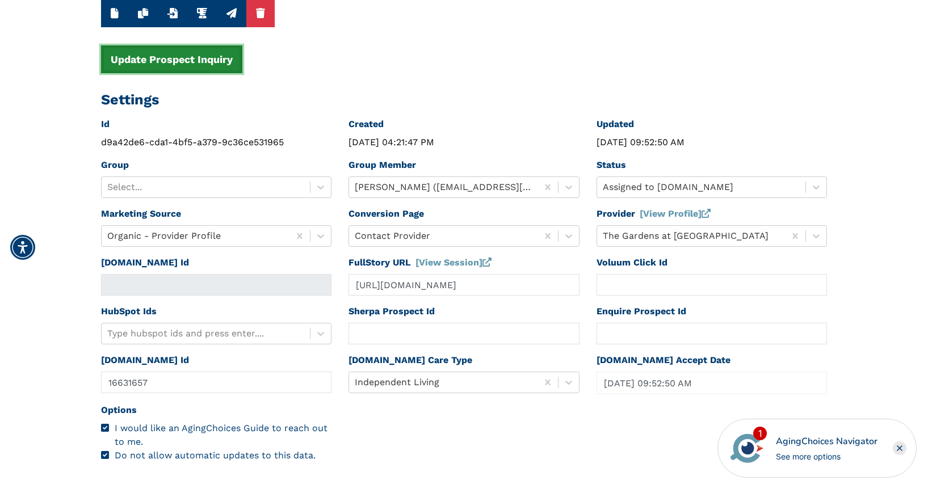
click at [180, 64] on button "Update Prospect Inquiry" at bounding box center [171, 59] width 141 height 28
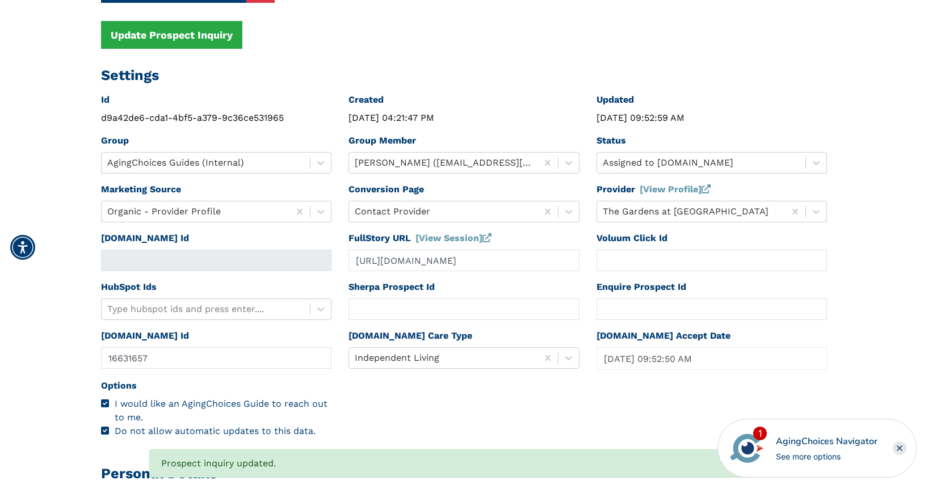
scroll to position [0, 0]
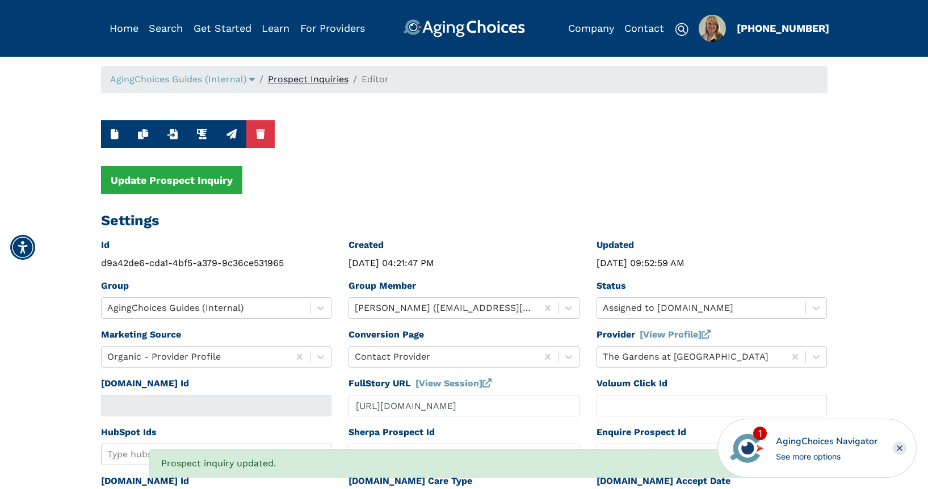
click at [309, 79] on link "Prospect Inquiries" at bounding box center [308, 79] width 81 height 11
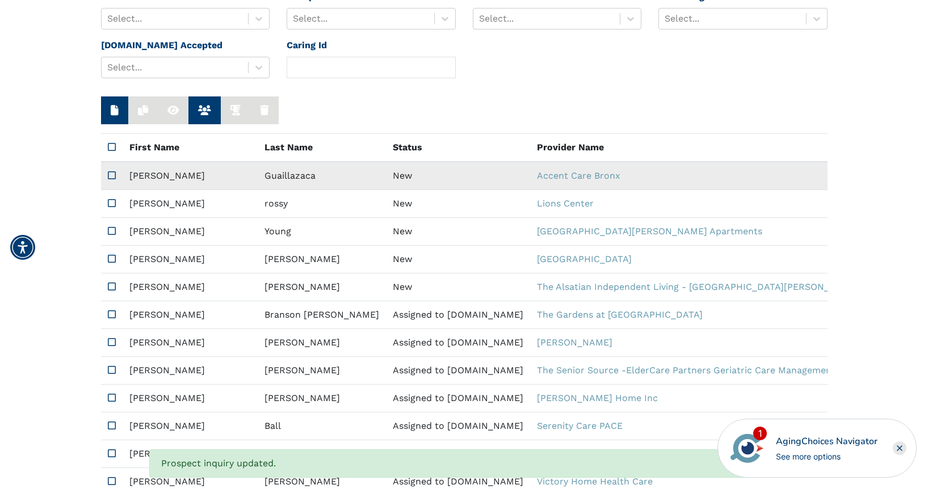
scroll to position [211, 0]
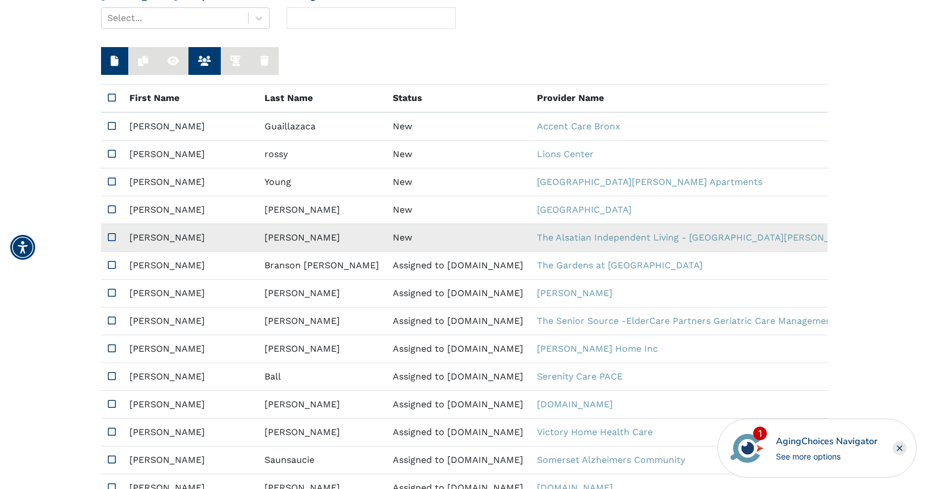
click at [386, 233] on td "New" at bounding box center [458, 238] width 144 height 28
type input "https://app.fullstory.com/ui/KWY46/session/6ca3a555-0a16-45cc-a148-395a3a2bb4f5…"
type input "N/A"
type input "Valorie"
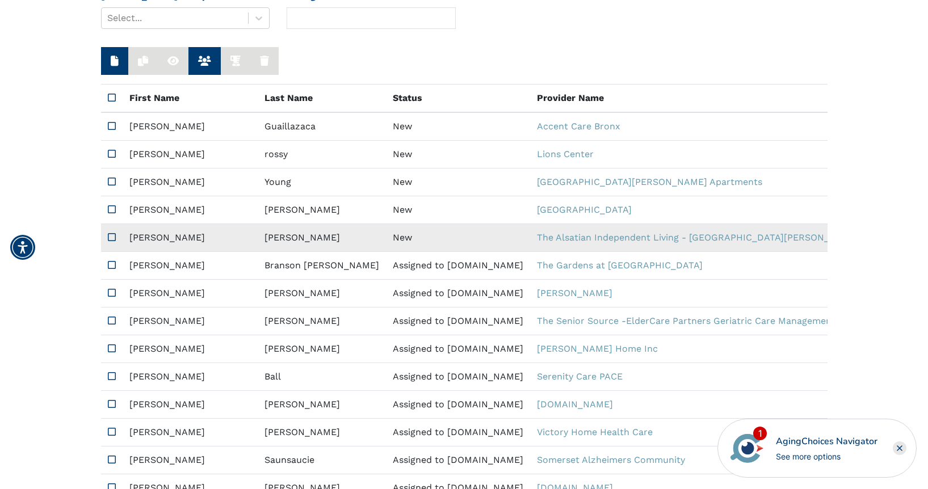
type input "Barnett"
type input "330-313-4729"
type input "grannysquarestich@gmail.com"
type textarea "Please send me a brochure."
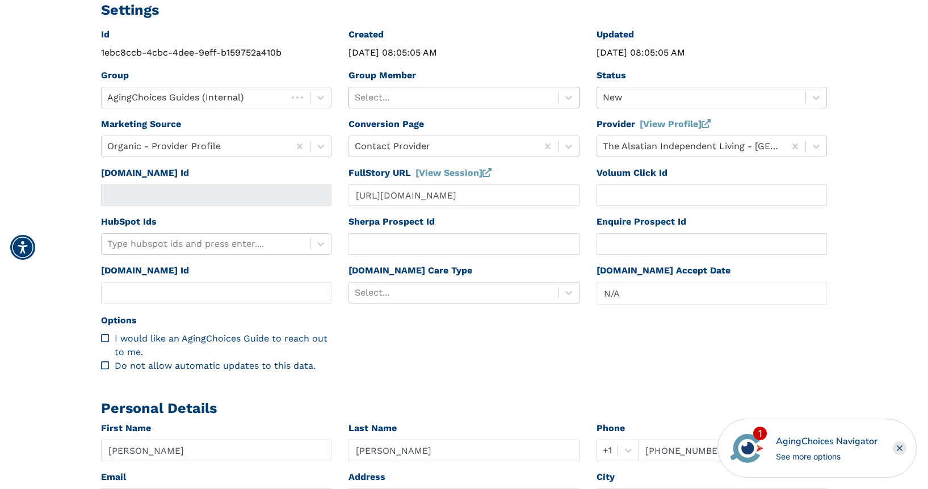
click at [448, 95] on div at bounding box center [453, 98] width 197 height 16
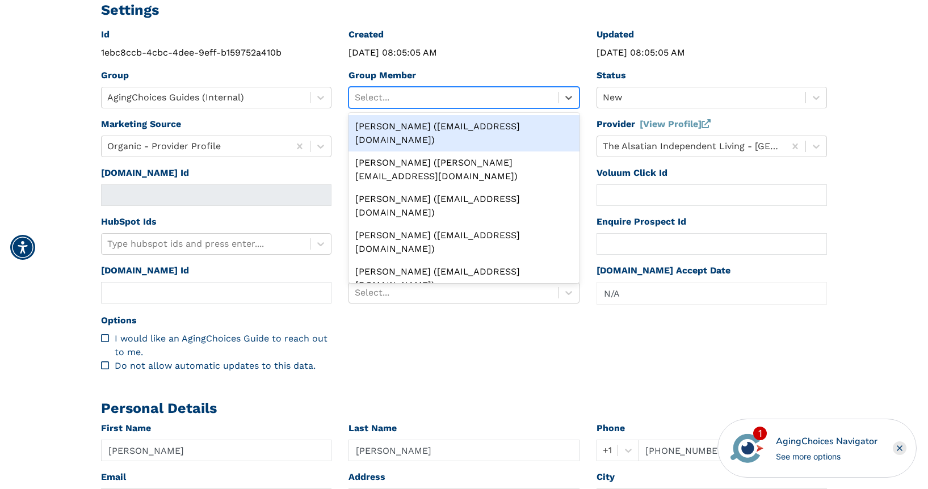
drag, startPoint x: 443, startPoint y: 120, endPoint x: 454, endPoint y: 116, distance: 12.0
click at [443, 120] on div "Peggy Wilcox (pwilcox@lifestylecx.com)" at bounding box center [463, 133] width 231 height 36
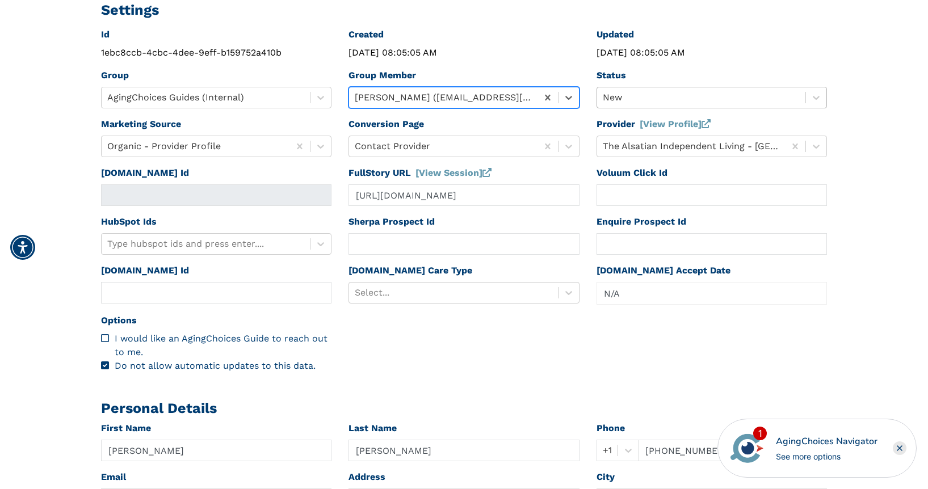
click at [623, 93] on div at bounding box center [701, 98] width 197 height 16
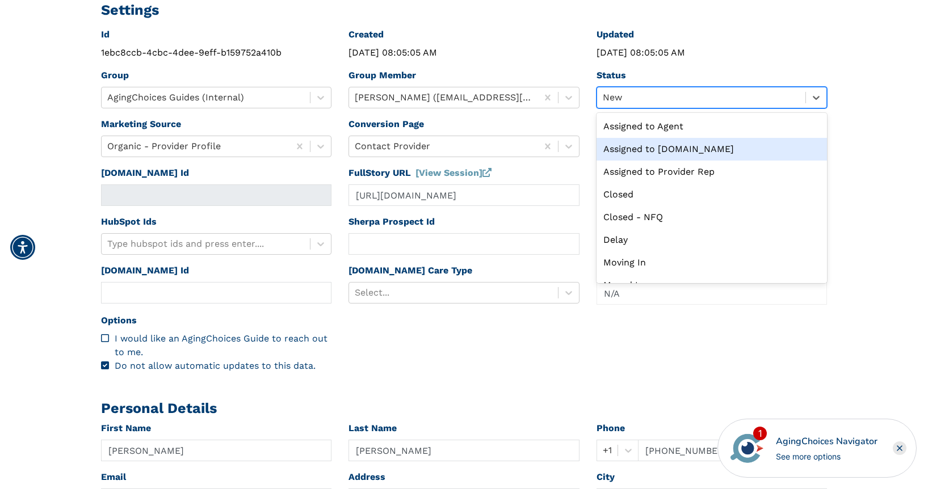
click at [662, 150] on div "Assigned to Caring.com" at bounding box center [711, 149] width 231 height 23
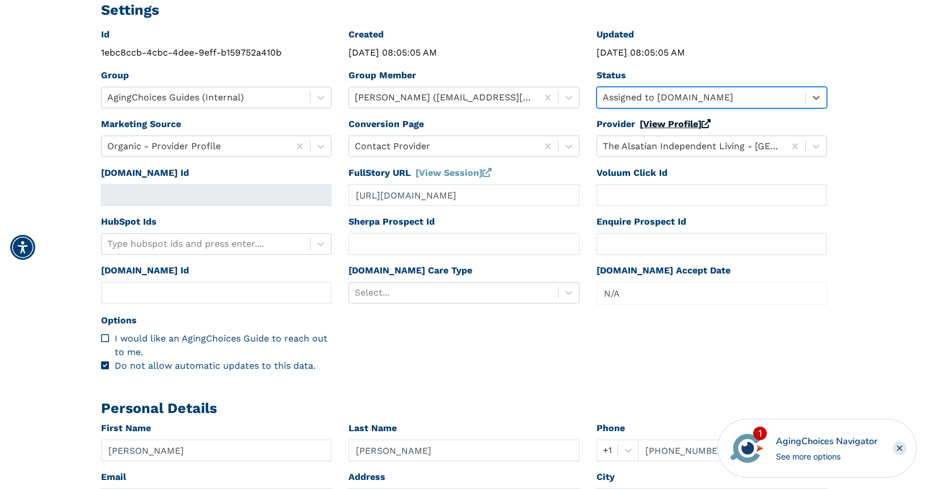
click at [666, 123] on link "[View Profile]" at bounding box center [675, 124] width 71 height 11
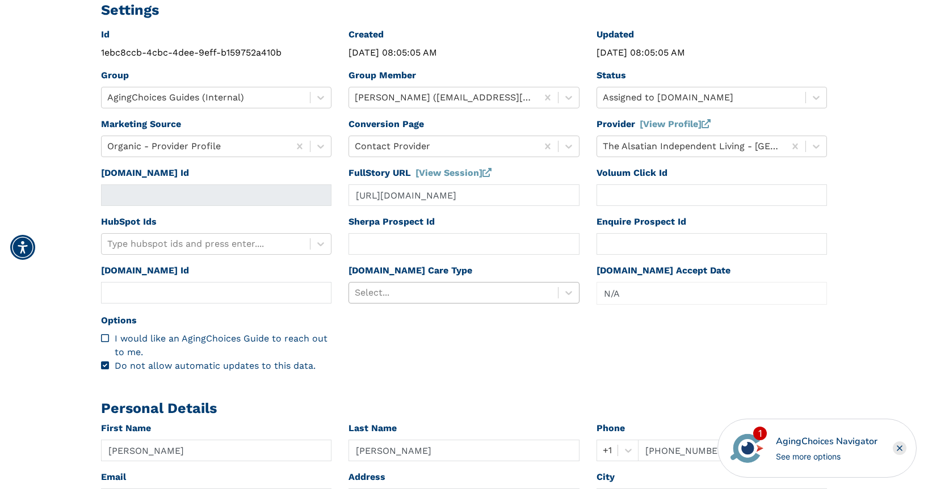
click at [441, 292] on div at bounding box center [453, 293] width 197 height 16
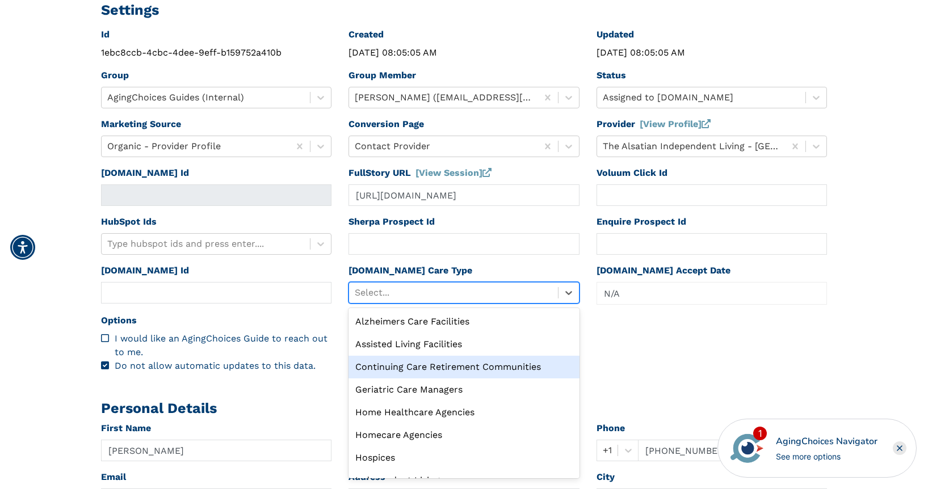
scroll to position [39, 0]
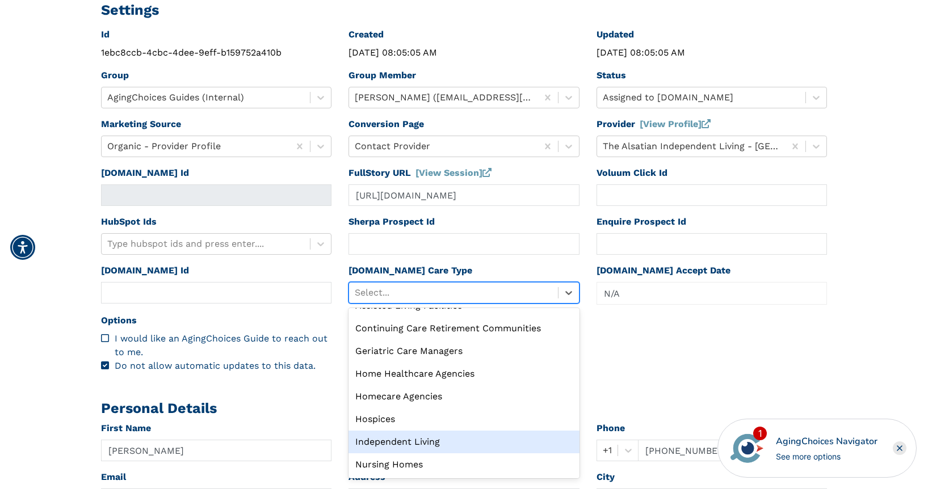
click at [424, 436] on div "Independent Living" at bounding box center [463, 442] width 231 height 23
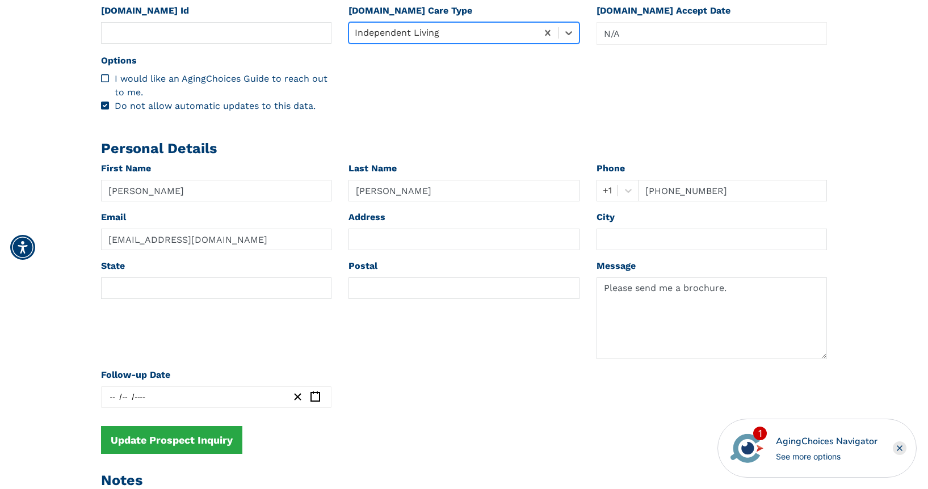
scroll to position [581, 0]
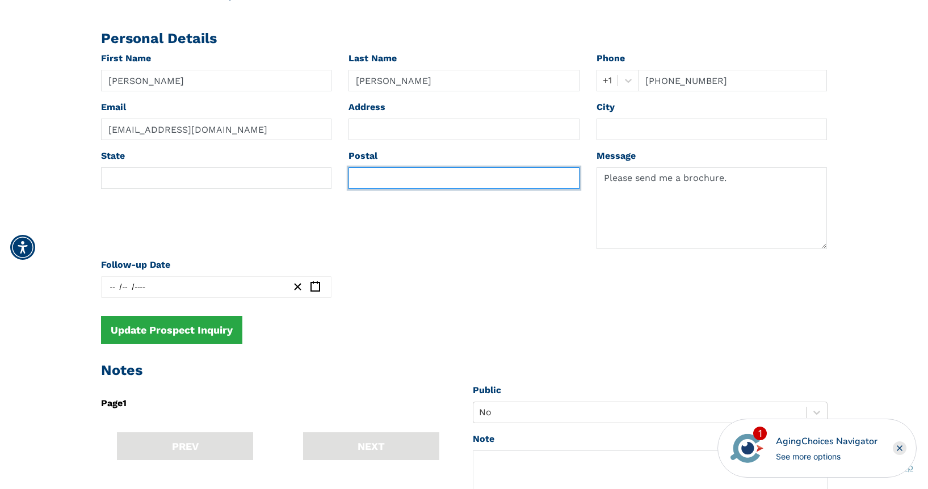
click at [384, 175] on input "text" at bounding box center [463, 178] width 231 height 22
paste input "44641"
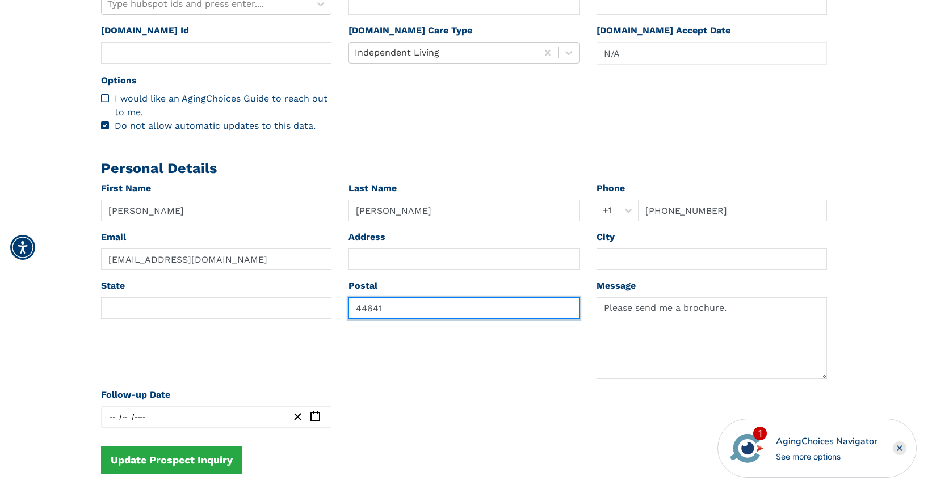
scroll to position [0, 0]
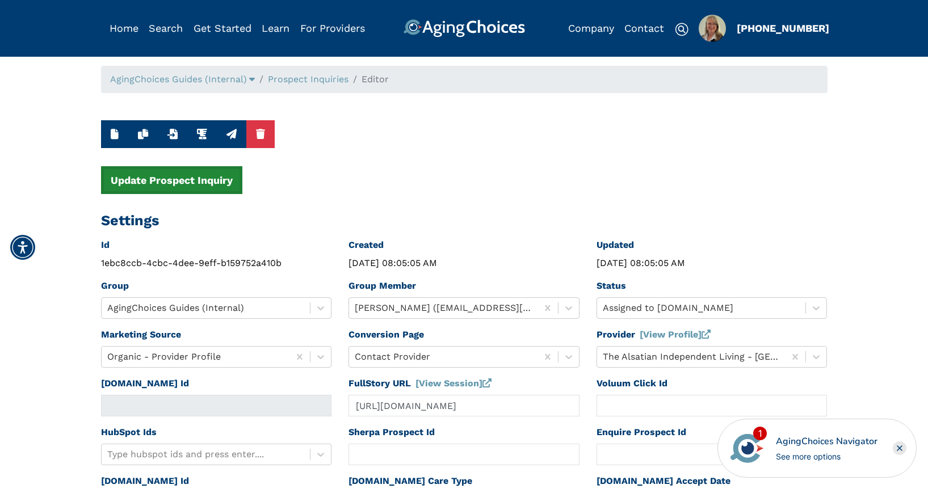
type input "44641"
click at [209, 175] on button "Update Prospect Inquiry" at bounding box center [171, 180] width 141 height 28
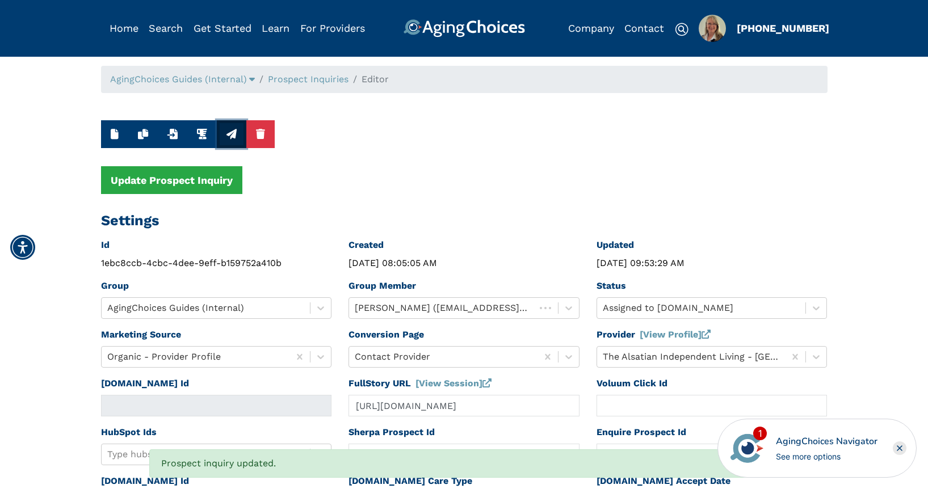
click at [229, 133] on icon "button" at bounding box center [231, 134] width 10 height 10
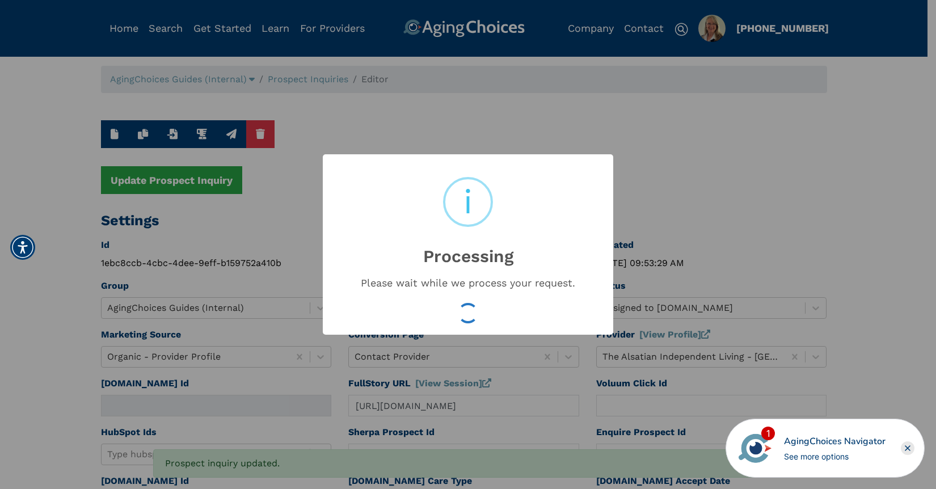
type input "16631658"
type input "Sep 29, 2025 09:53:31 AM"
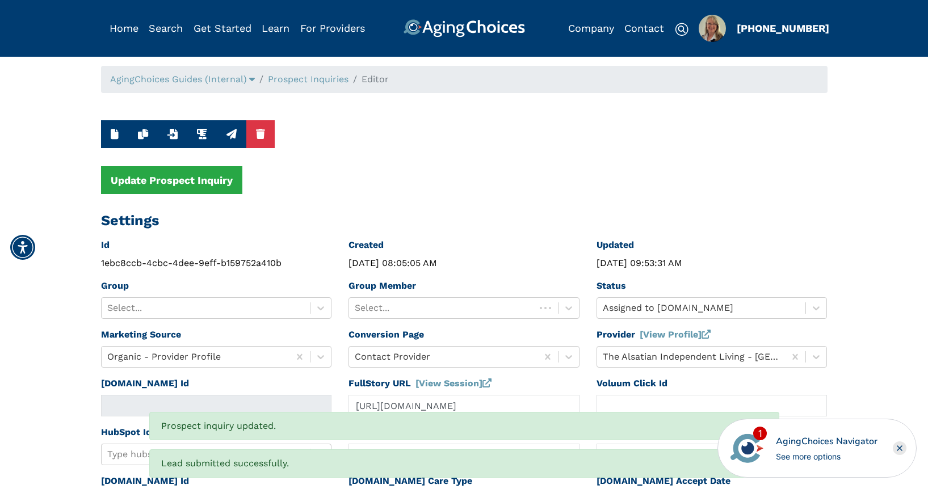
click at [329, 82] on link "Prospect Inquiries" at bounding box center [308, 79] width 81 height 11
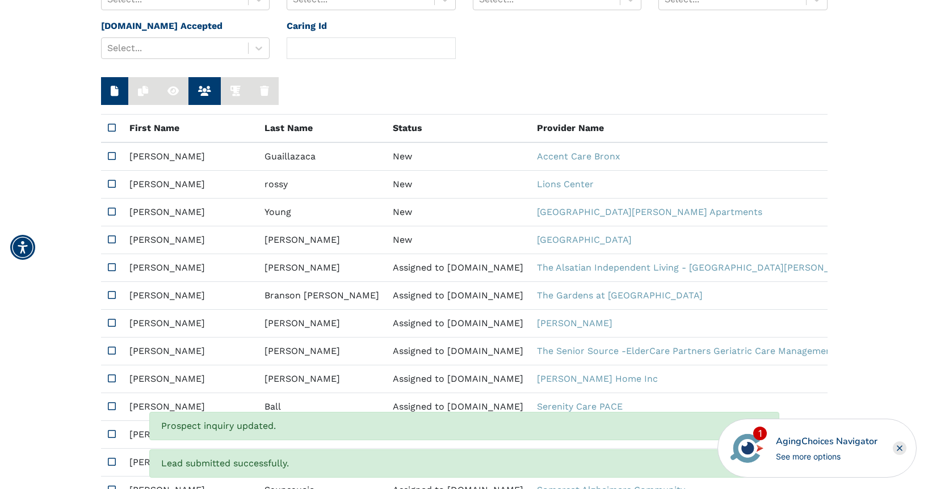
scroll to position [226, 0]
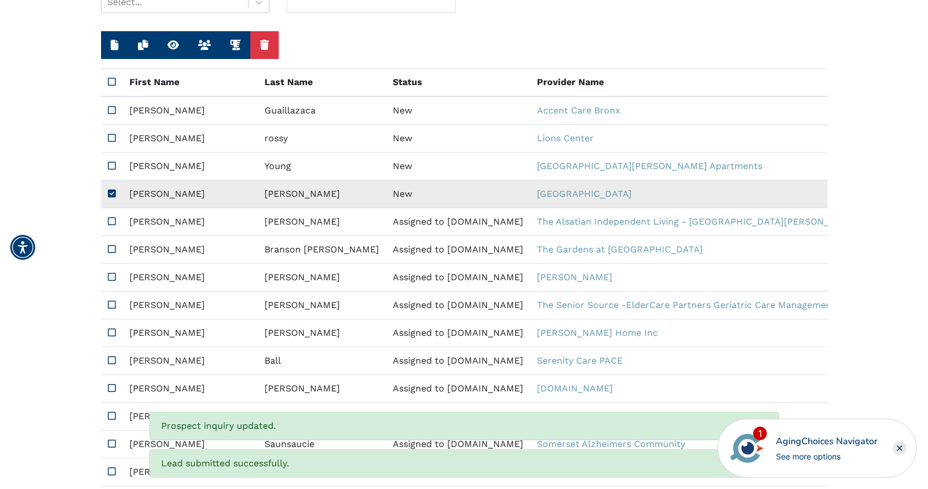
click at [386, 195] on td "New" at bounding box center [458, 194] width 144 height 28
type input "https://app.fullstory.com/ui/KWY46/session/fd7e3185-e314-4b9f-a68a-8bad00d7fc4e…"
type input "N/A"
type input "Denise"
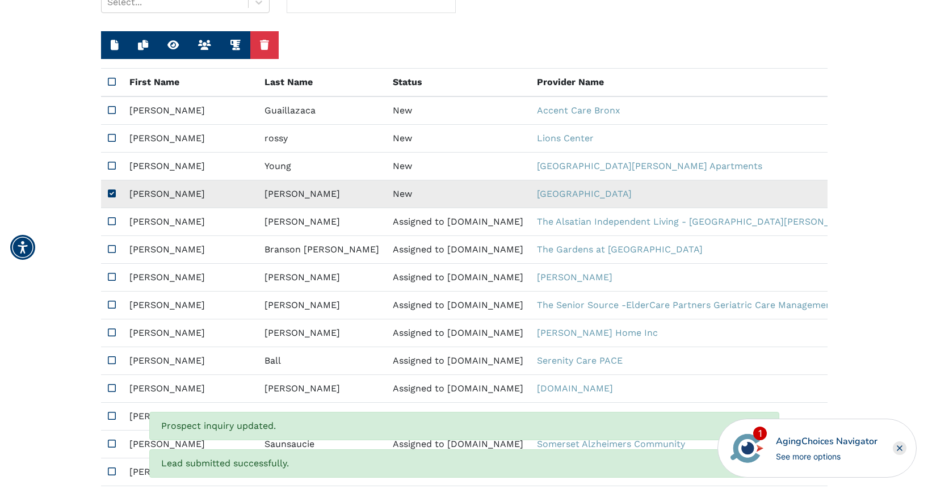
type input "Tornes"
type input "9412579028"
type input "socialbaby2023@gmail.com"
type textarea "Please send me a brochure & I would also like to know about pricing for the Coc…"
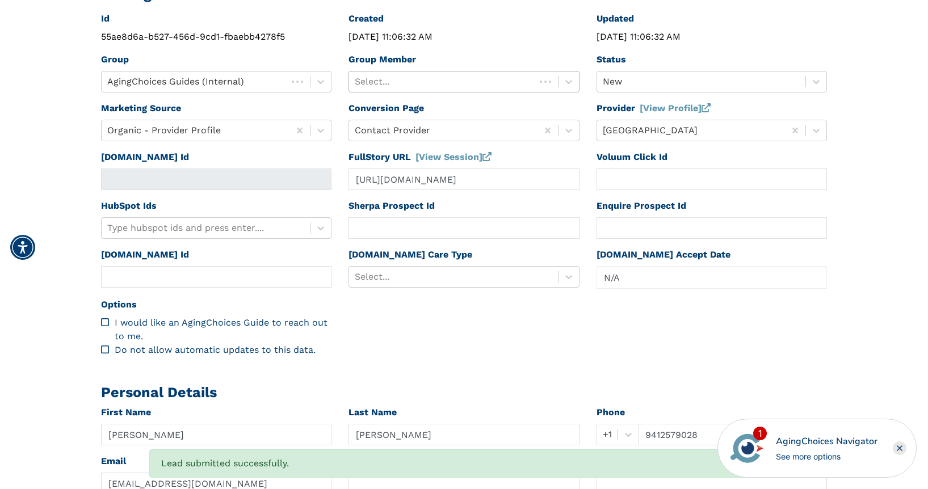
click at [459, 79] on div at bounding box center [442, 82] width 175 height 16
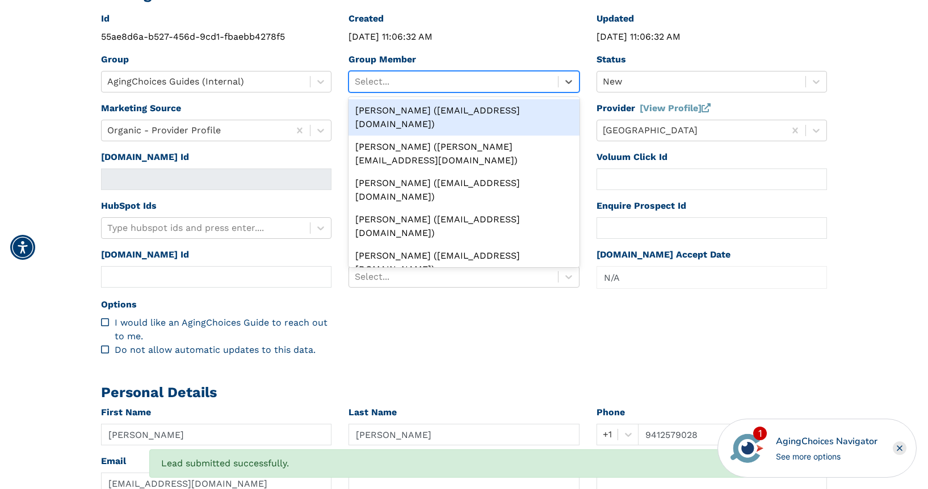
click at [452, 105] on div "Peggy Wilcox (pwilcox@lifestylecx.com)" at bounding box center [463, 117] width 231 height 36
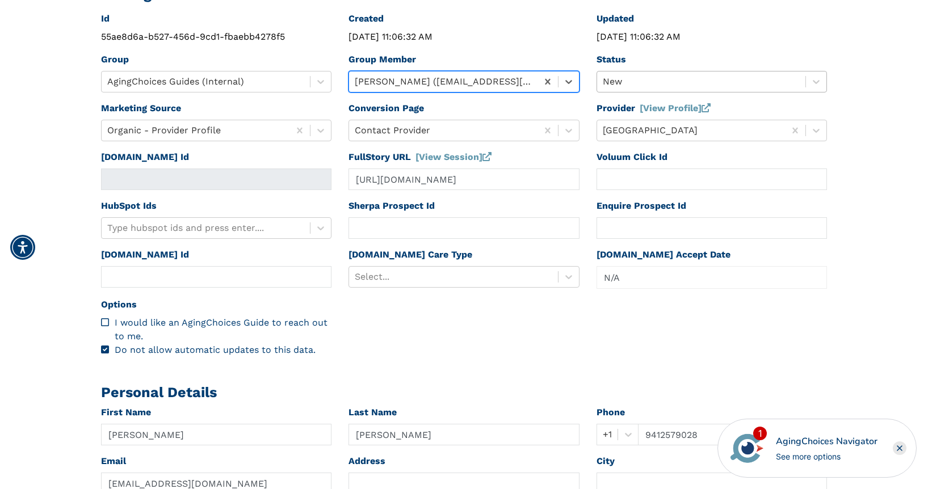
click at [638, 80] on div at bounding box center [701, 82] width 197 height 16
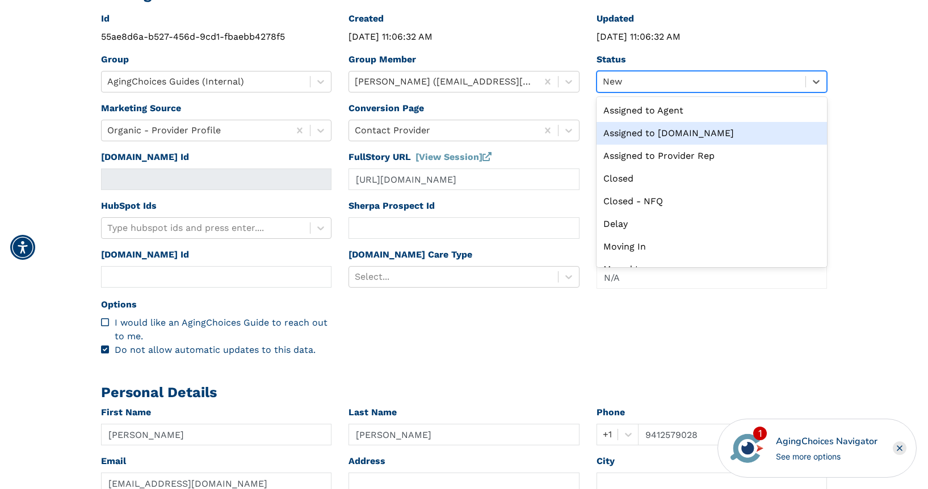
click at [653, 134] on div "Assigned to Caring.com" at bounding box center [711, 133] width 231 height 23
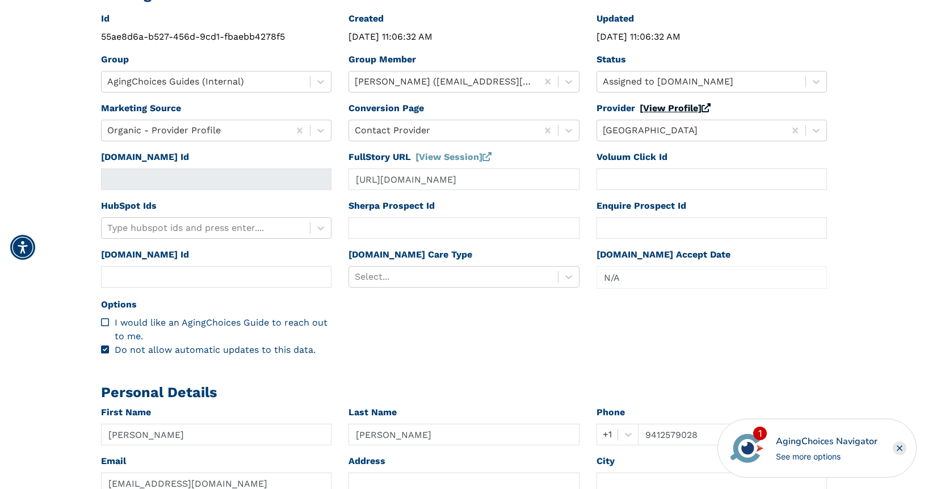
click at [657, 110] on link "[View Profile]" at bounding box center [675, 108] width 71 height 11
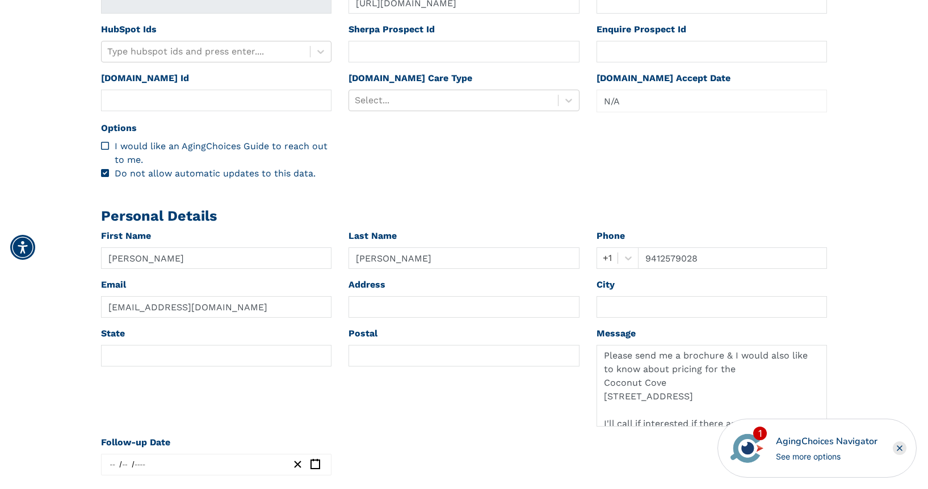
scroll to position [403, 0]
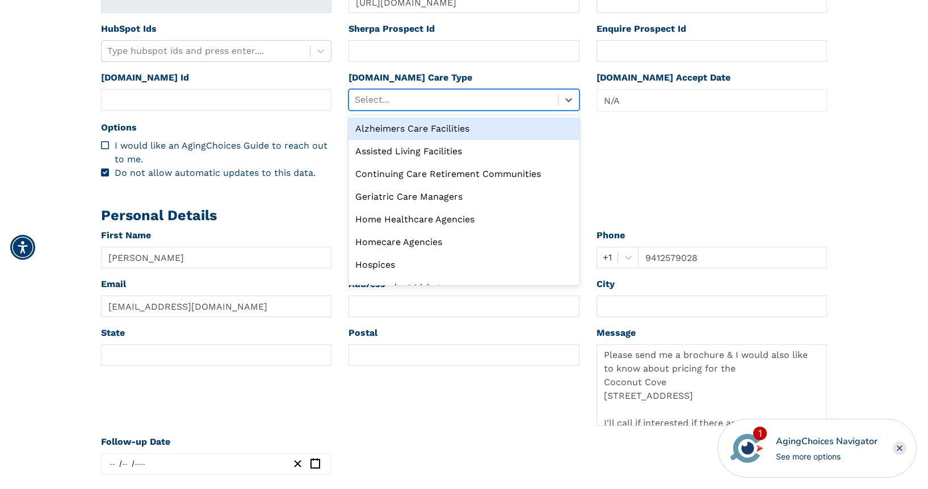
click at [456, 102] on div at bounding box center [453, 100] width 197 height 16
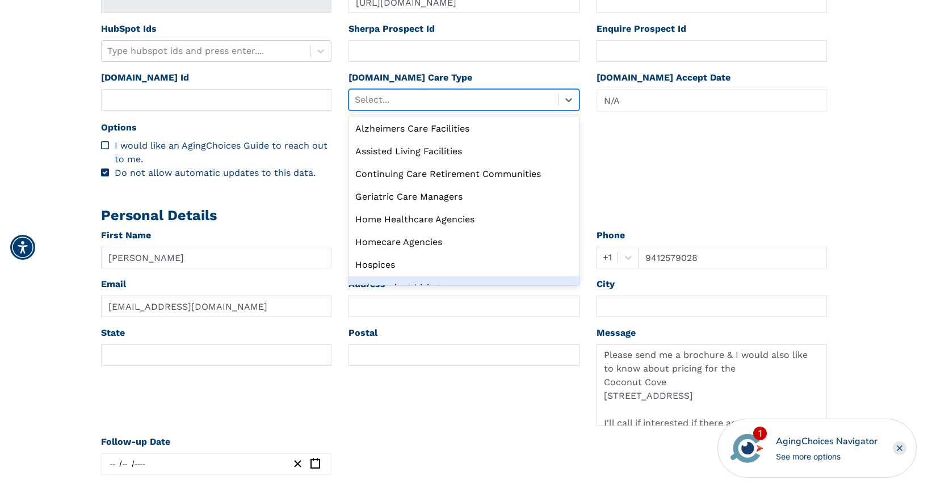
scroll to position [39, 0]
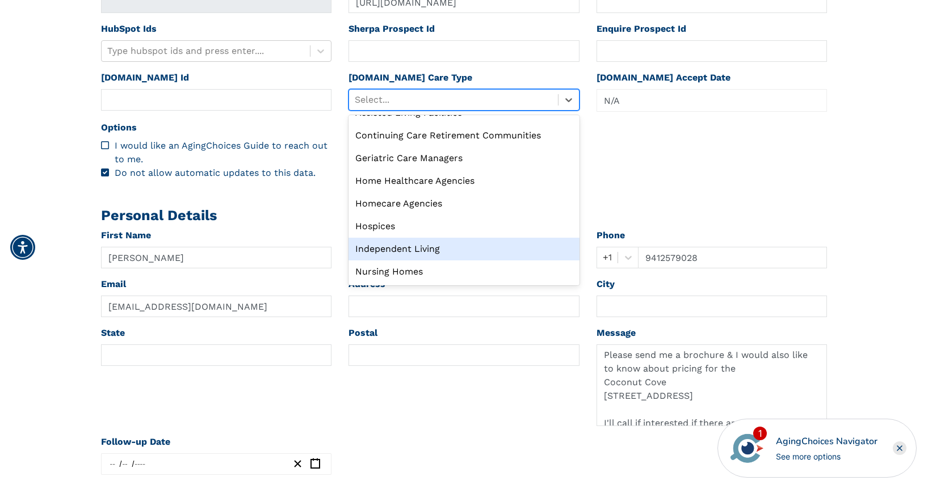
click at [424, 250] on div "Independent Living" at bounding box center [463, 249] width 231 height 23
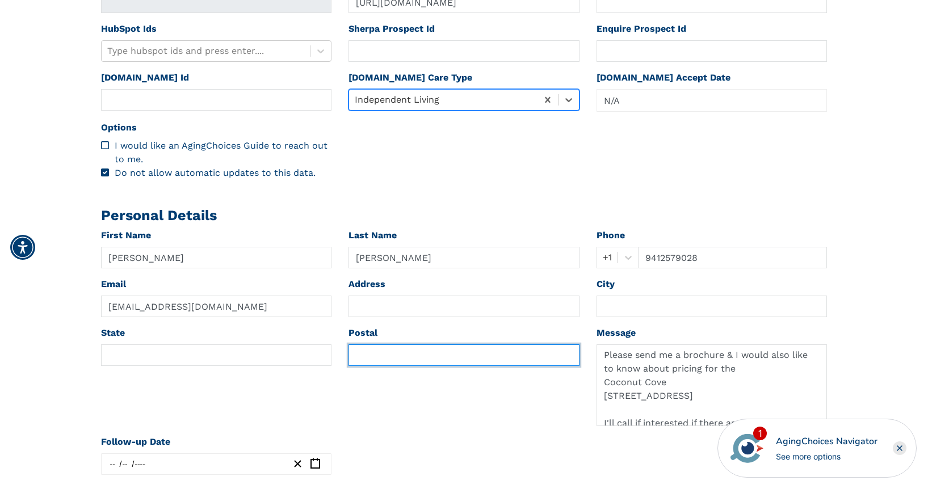
click at [358, 356] on input "text" at bounding box center [463, 355] width 231 height 22
paste input "33990"
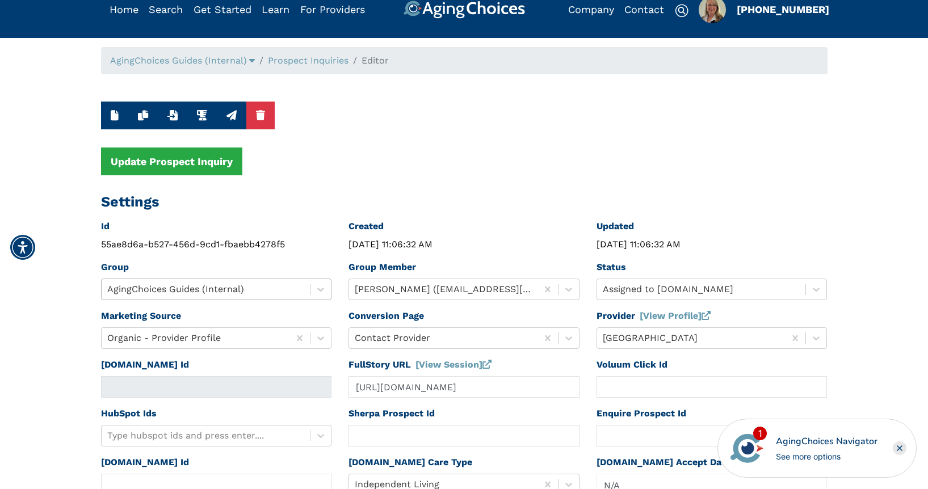
scroll to position [9, 0]
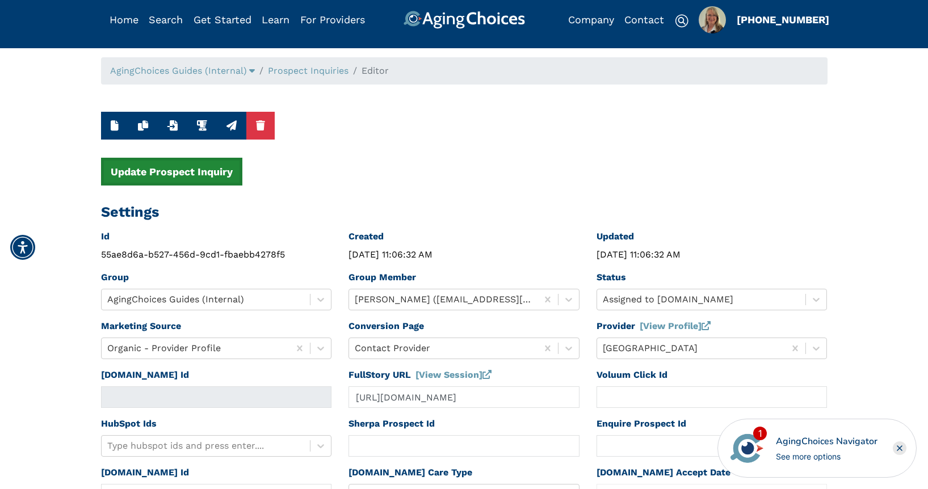
type input "33990"
click at [209, 170] on button "Update Prospect Inquiry" at bounding box center [171, 172] width 141 height 28
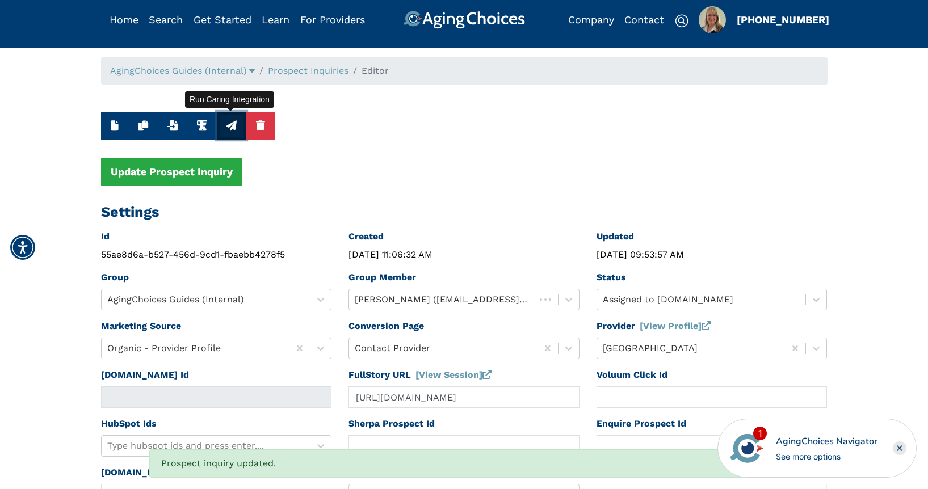
click at [228, 125] on icon "button" at bounding box center [231, 125] width 10 height 10
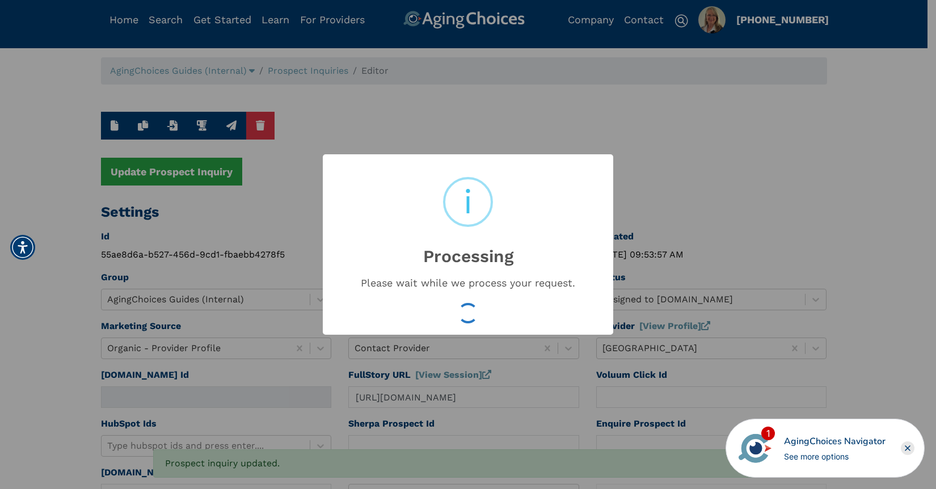
type input "16631659"
type input "Sep 29, 2025 09:53:58 AM"
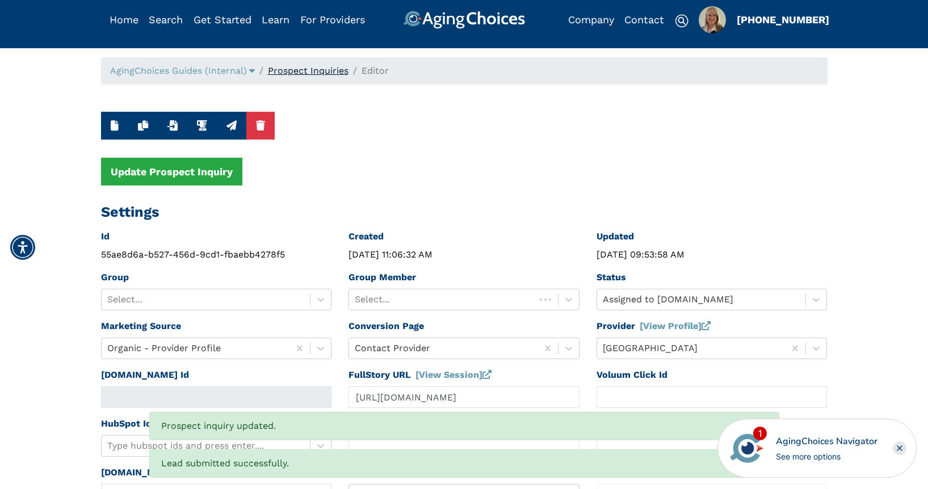
click at [322, 72] on link "Prospect Inquiries" at bounding box center [308, 70] width 81 height 11
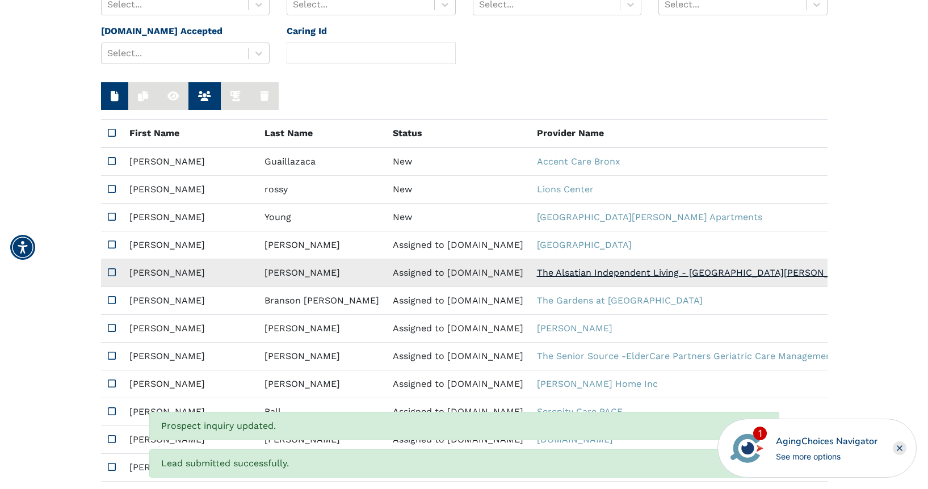
scroll to position [183, 0]
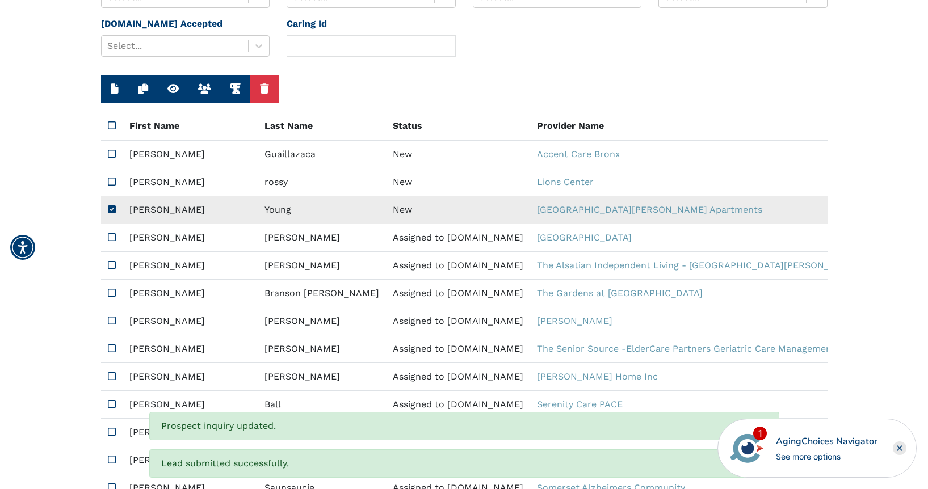
click at [386, 205] on td "New" at bounding box center [458, 210] width 144 height 28
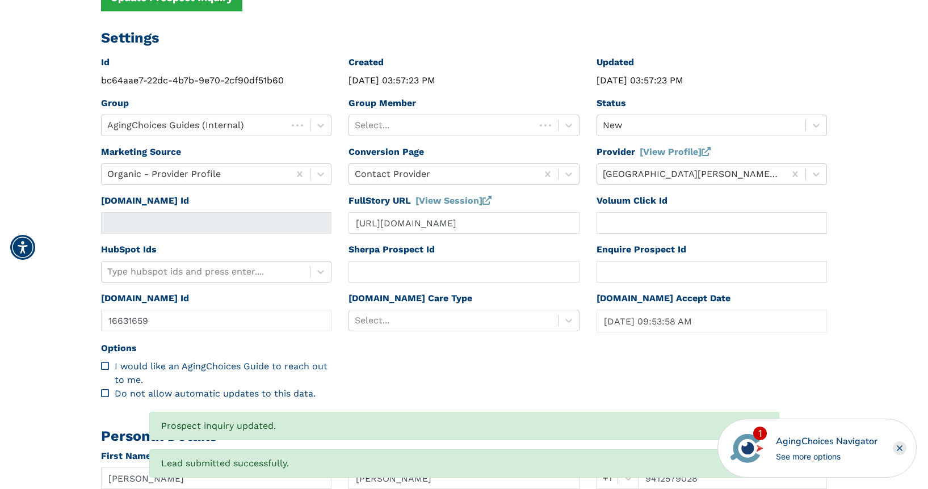
type input "https://app.fullstory.com/ui/KWY46/session/e0f6ef7e-9557-4adc-ad27-8039e51036b5…"
type input "N/A"
type input "Jill"
type input "Young"
type input "8608680842"
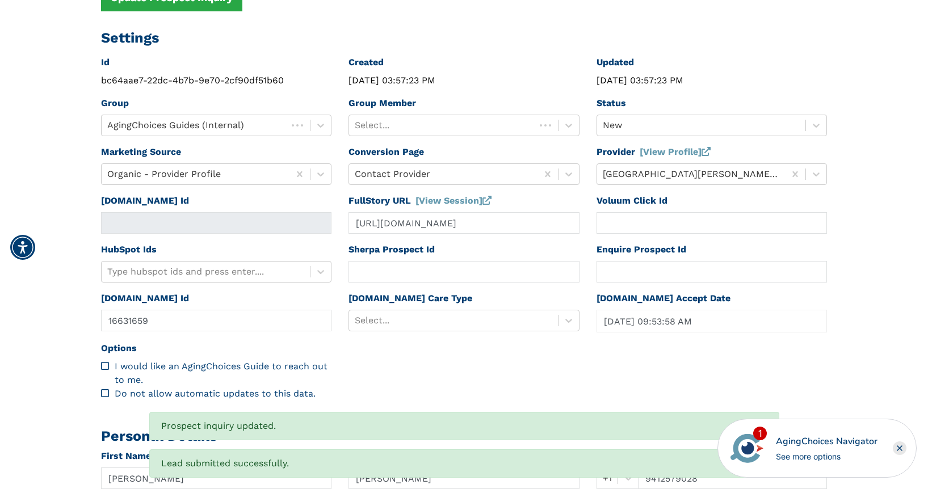
type input "Jkreidhaar@yahoo.com"
type textarea "Please send me a brochure. I’m asking for my disabled 72 year old brother."
click at [468, 127] on div at bounding box center [442, 125] width 175 height 16
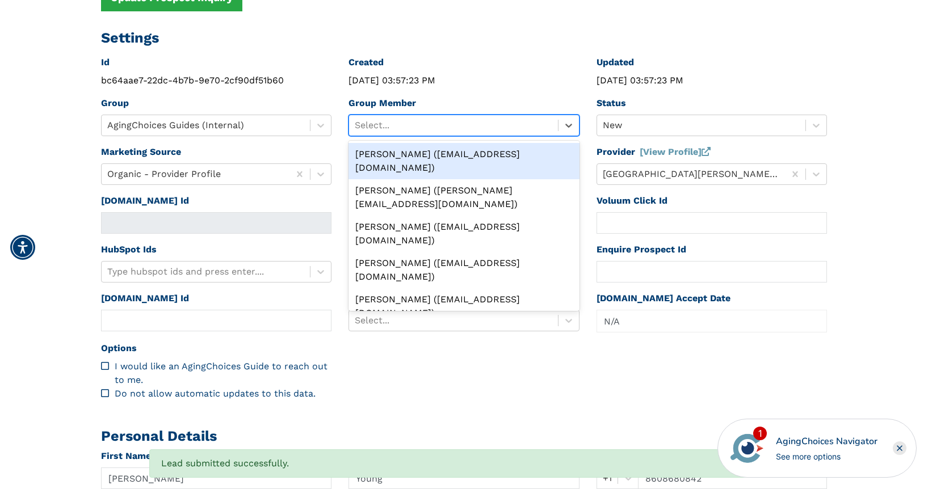
click at [464, 150] on div "Peggy Wilcox (pwilcox@lifestylecx.com)" at bounding box center [463, 161] width 231 height 36
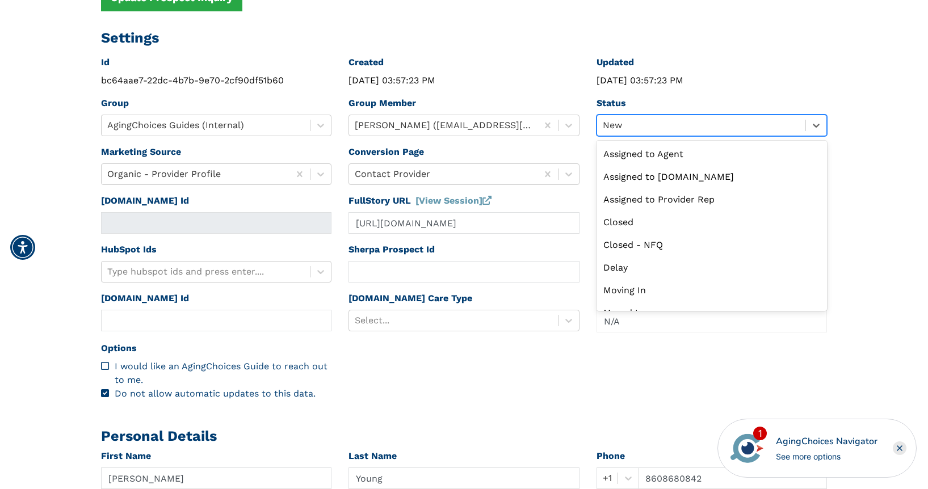
click at [620, 126] on div at bounding box center [701, 125] width 197 height 16
click at [643, 176] on div "Assigned to Caring.com" at bounding box center [711, 177] width 231 height 23
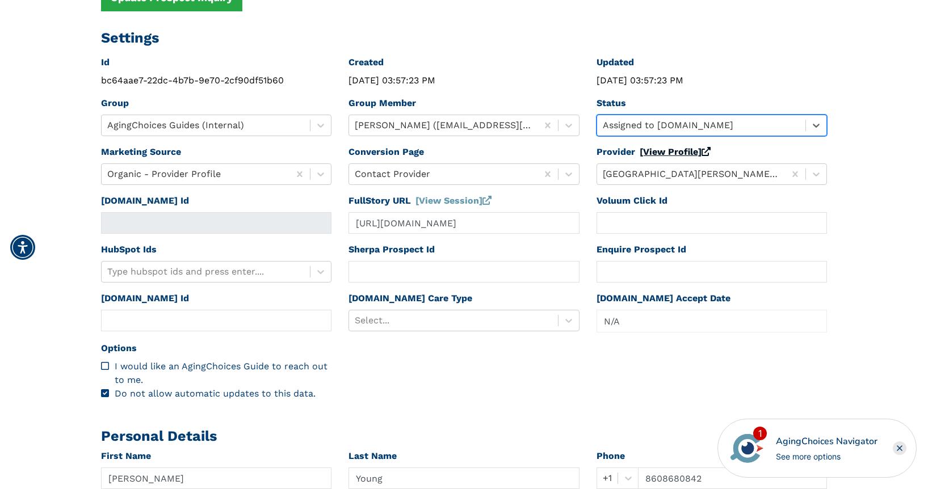
click at [657, 149] on link "[View Profile]" at bounding box center [675, 151] width 71 height 11
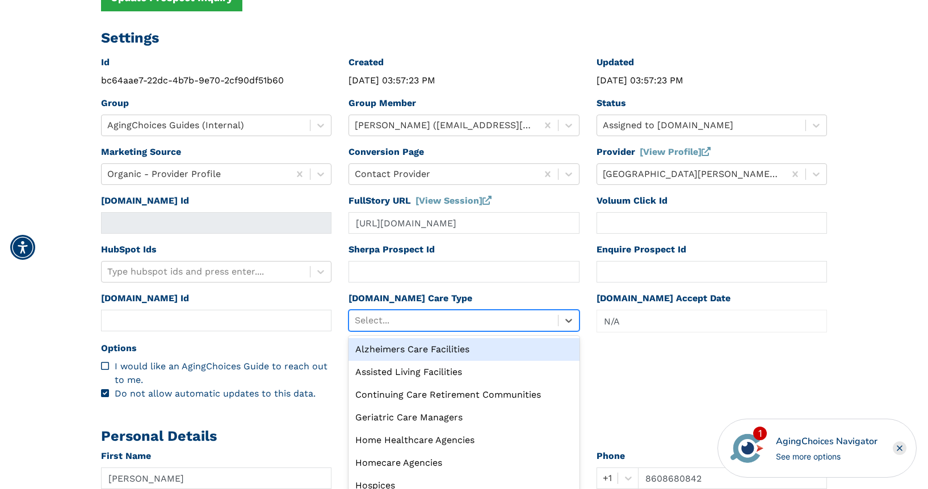
scroll to position [204, 0]
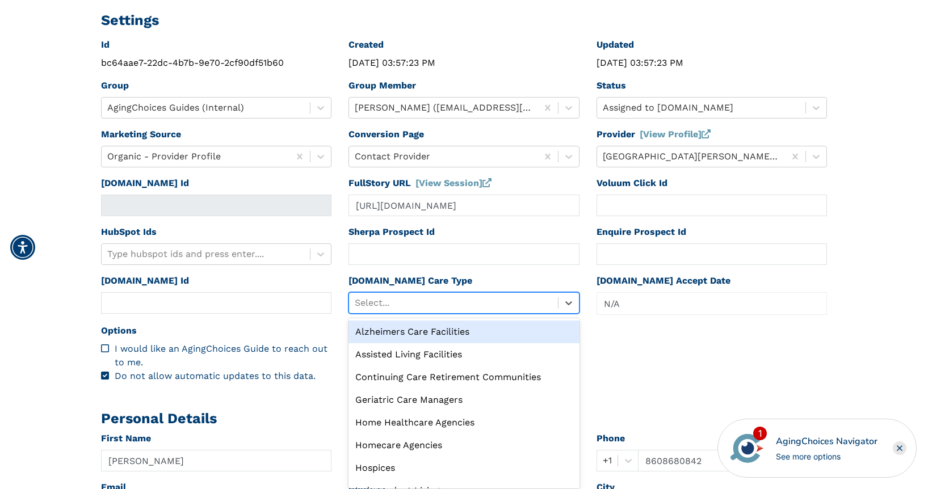
click at [416, 314] on div "option Alzheimers Care Facilities focused, 1 of 9. 9 results available. Use Up …" at bounding box center [463, 303] width 231 height 22
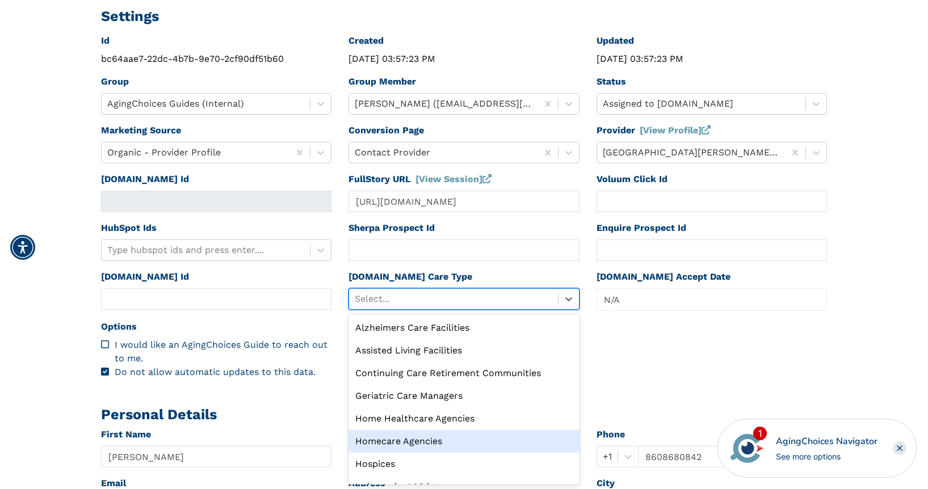
scroll to position [39, 0]
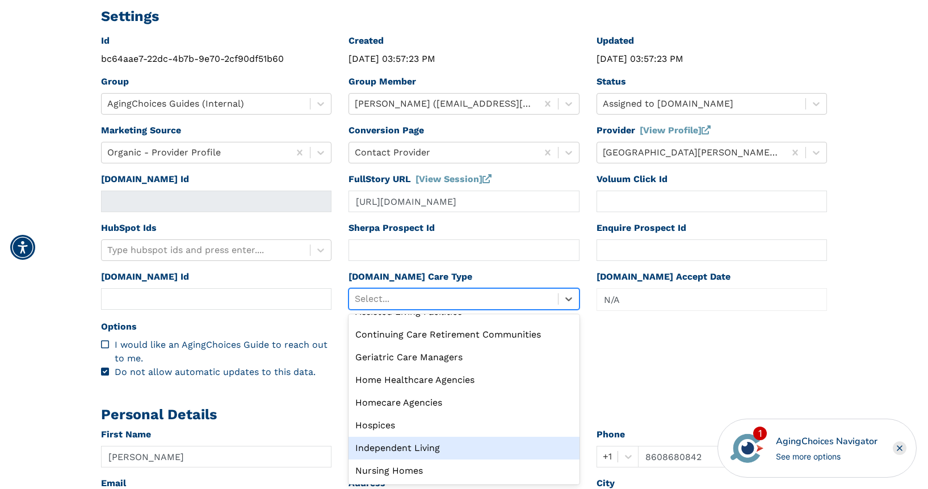
click at [425, 452] on div "Independent Living" at bounding box center [463, 448] width 231 height 23
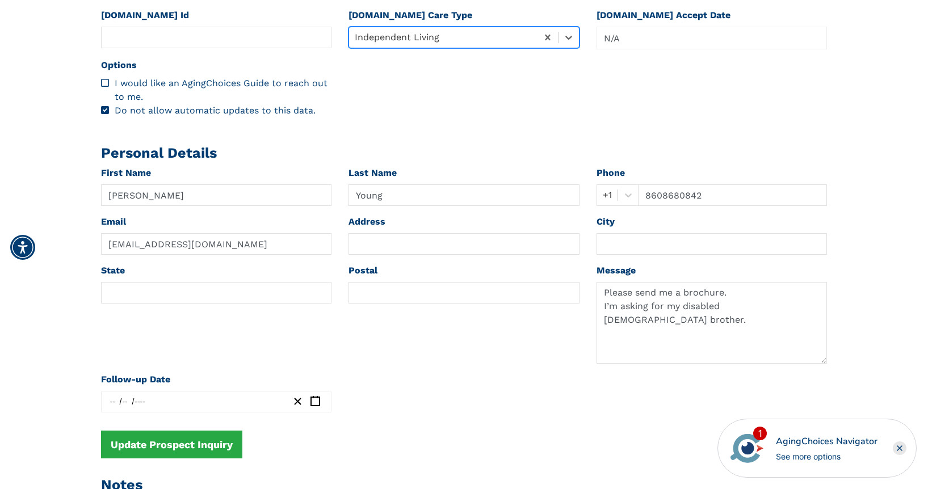
scroll to position [469, 0]
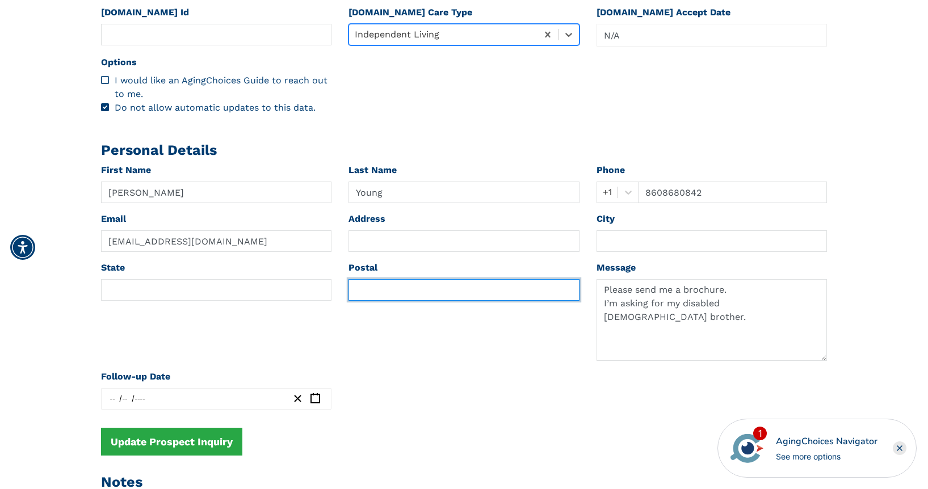
click at [402, 291] on input "text" at bounding box center [463, 290] width 231 height 22
paste input "06776"
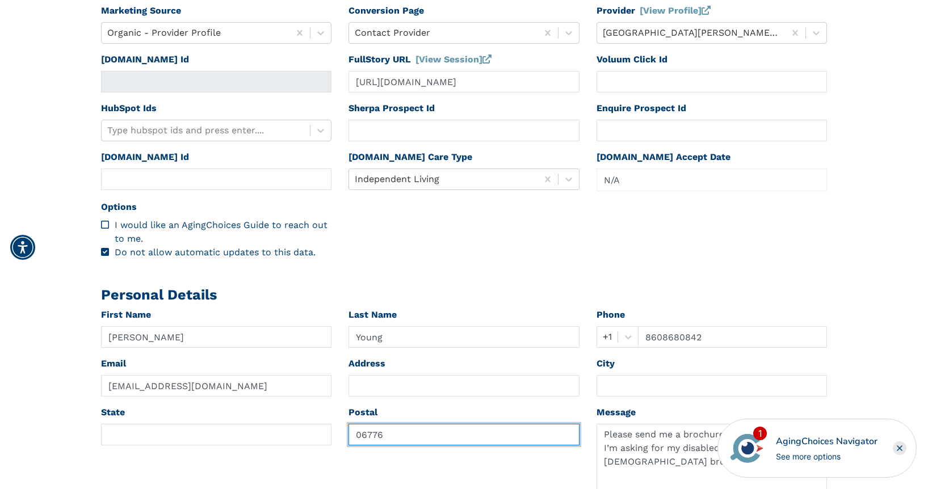
scroll to position [271, 0]
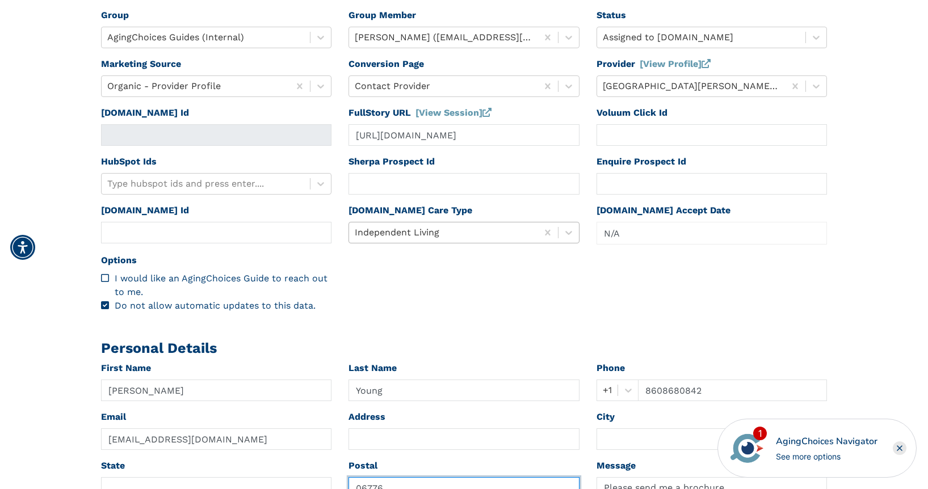
type input "06776"
click at [448, 232] on div at bounding box center [443, 233] width 177 height 16
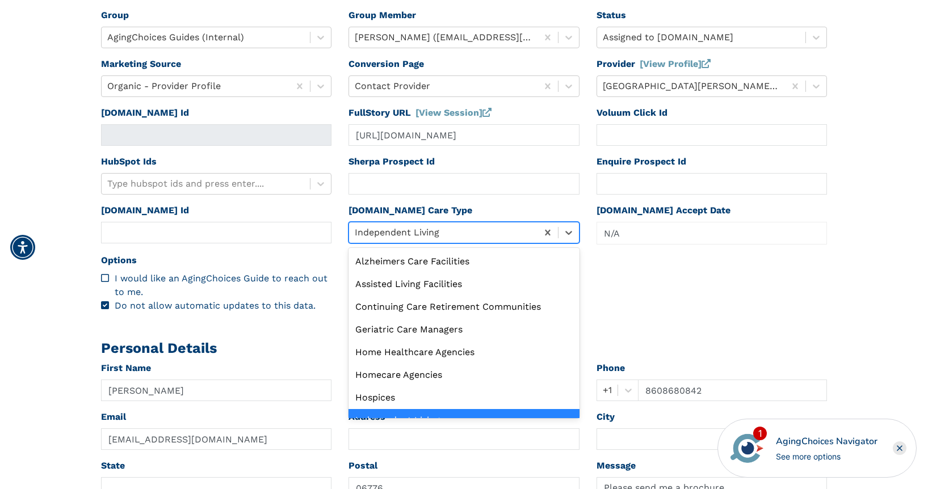
scroll to position [21, 0]
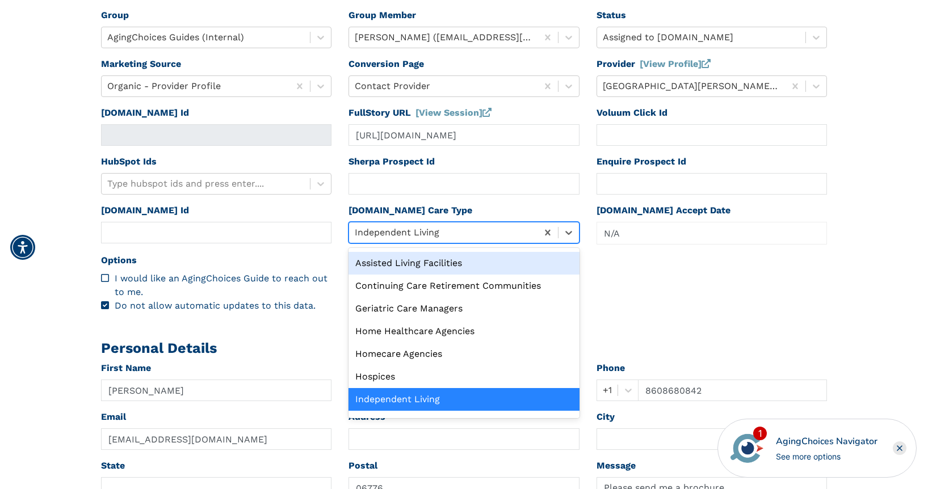
click at [400, 264] on div "Assisted Living Facilities" at bounding box center [463, 263] width 231 height 23
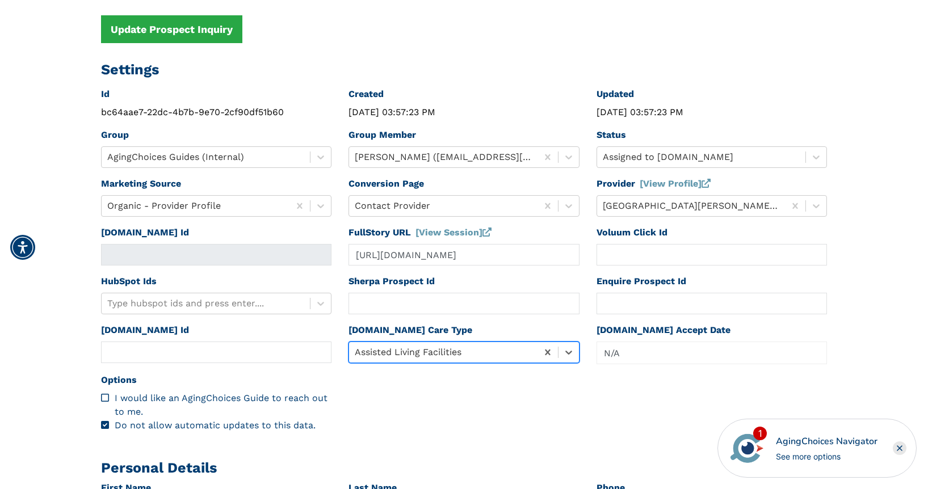
scroll to position [0, 0]
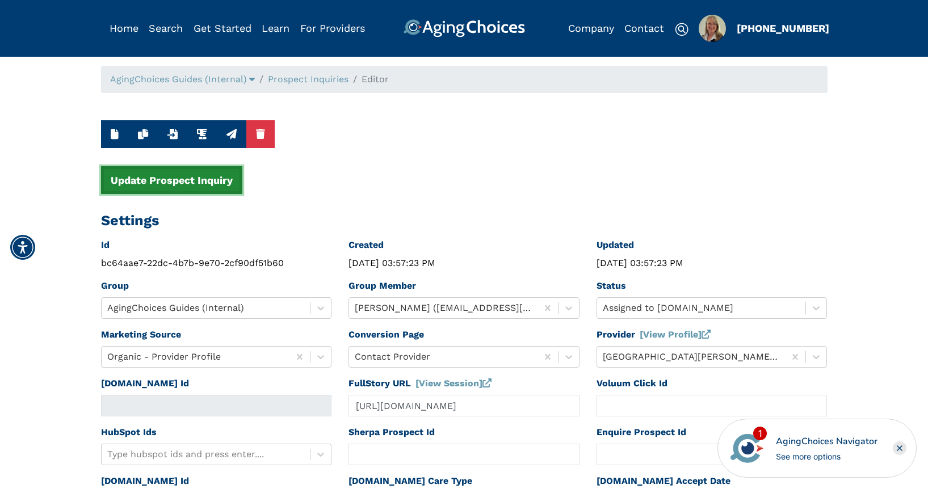
click at [188, 186] on button "Update Prospect Inquiry" at bounding box center [171, 180] width 141 height 28
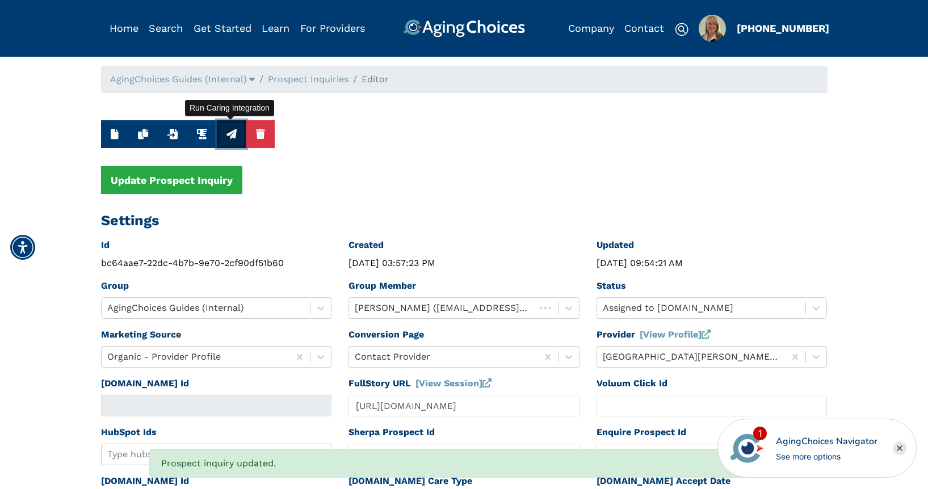
click at [234, 137] on icon "button" at bounding box center [231, 134] width 10 height 10
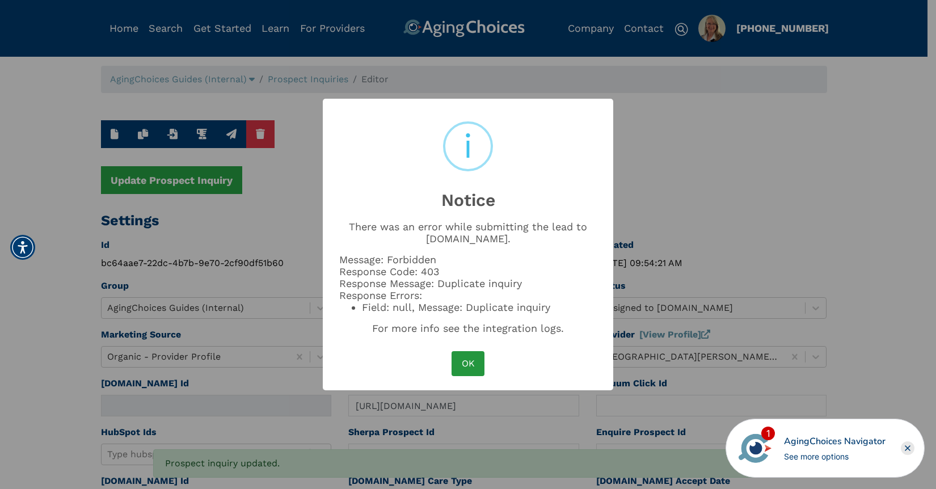
click at [472, 361] on button "OK" at bounding box center [468, 363] width 33 height 25
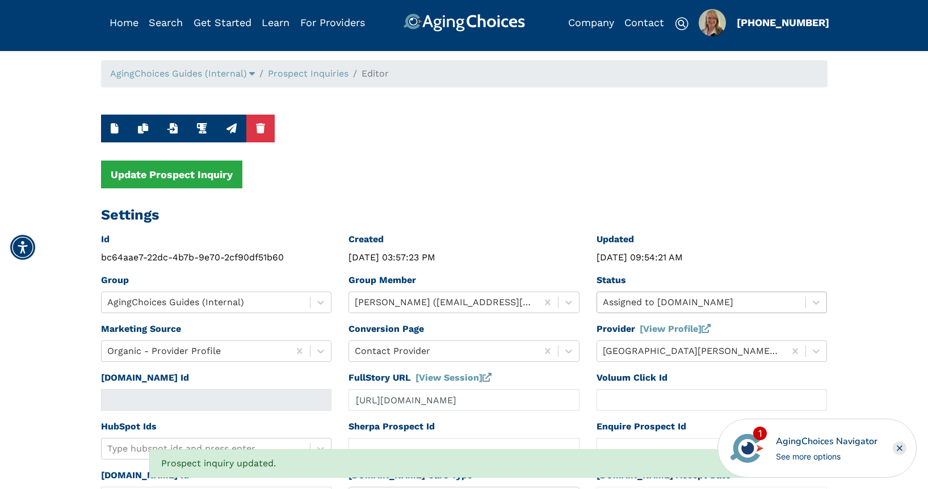
click at [638, 306] on div at bounding box center [701, 303] width 197 height 16
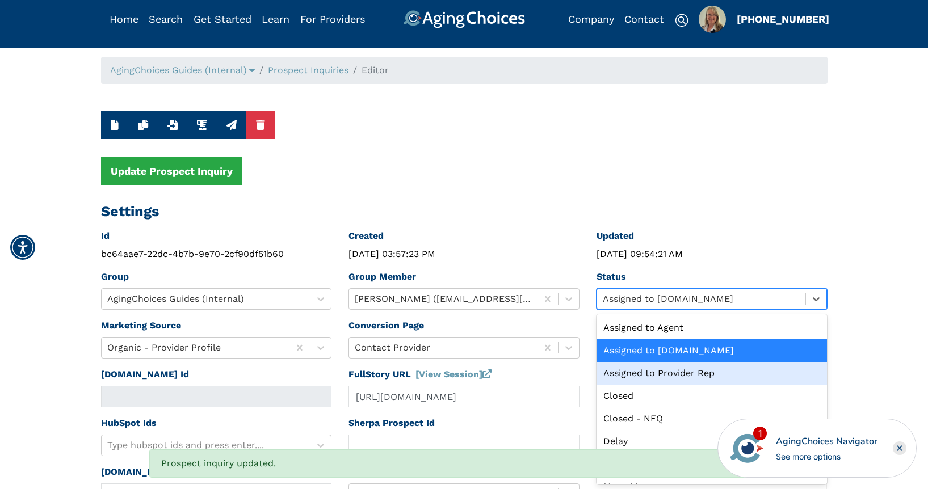
scroll to position [129, 0]
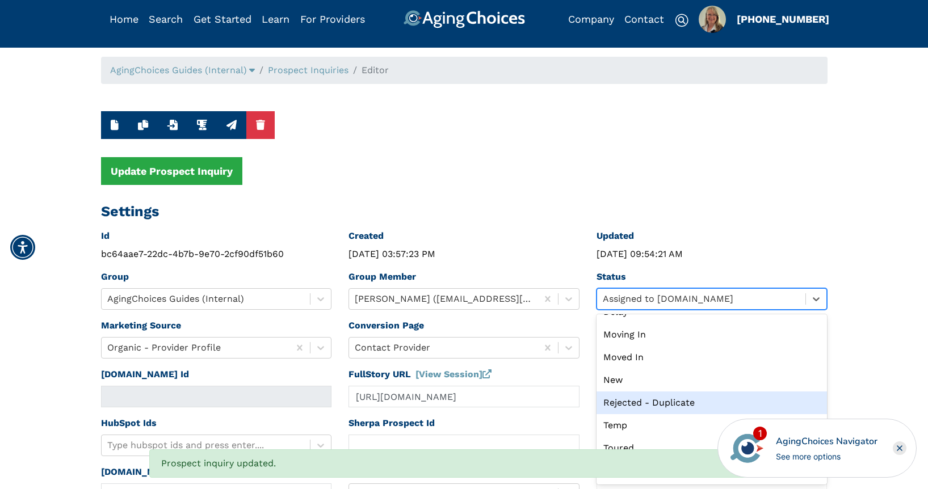
click at [639, 400] on div "Rejected - Duplicate" at bounding box center [711, 403] width 231 height 23
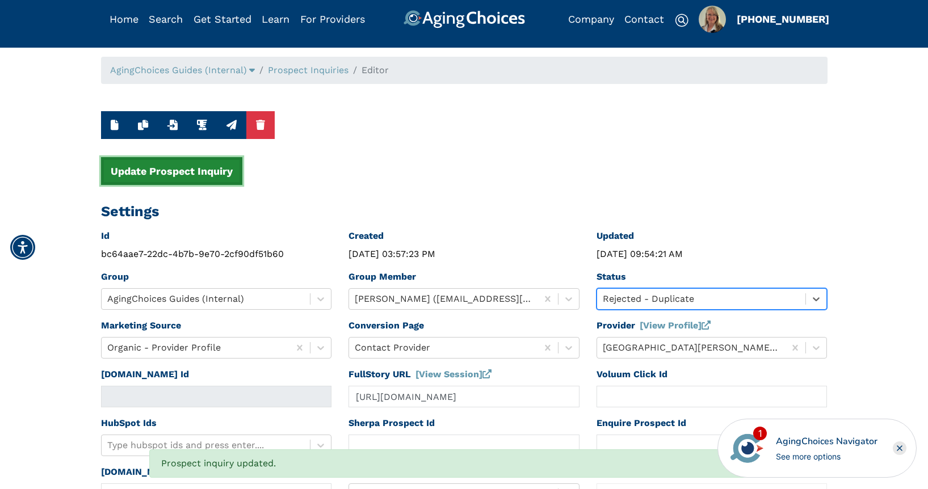
click at [196, 171] on button "Update Prospect Inquiry" at bounding box center [171, 171] width 141 height 28
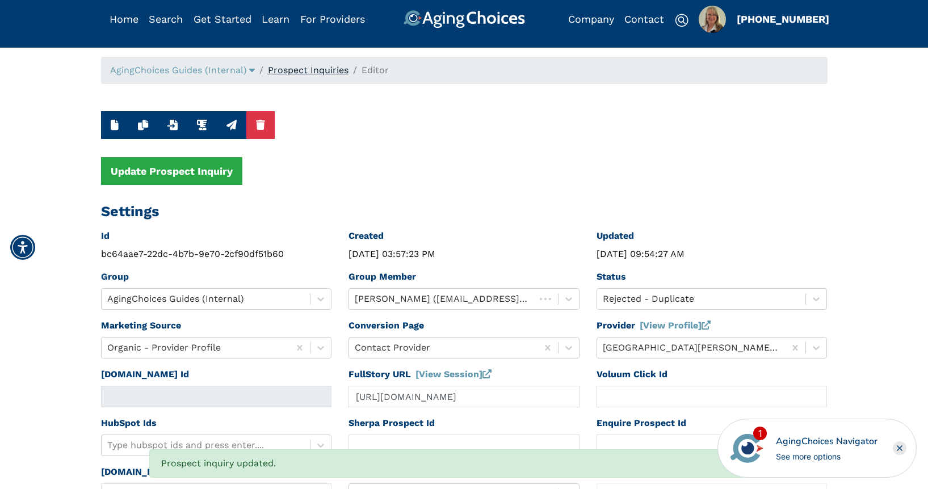
click at [325, 66] on link "Prospect Inquiries" at bounding box center [308, 70] width 81 height 11
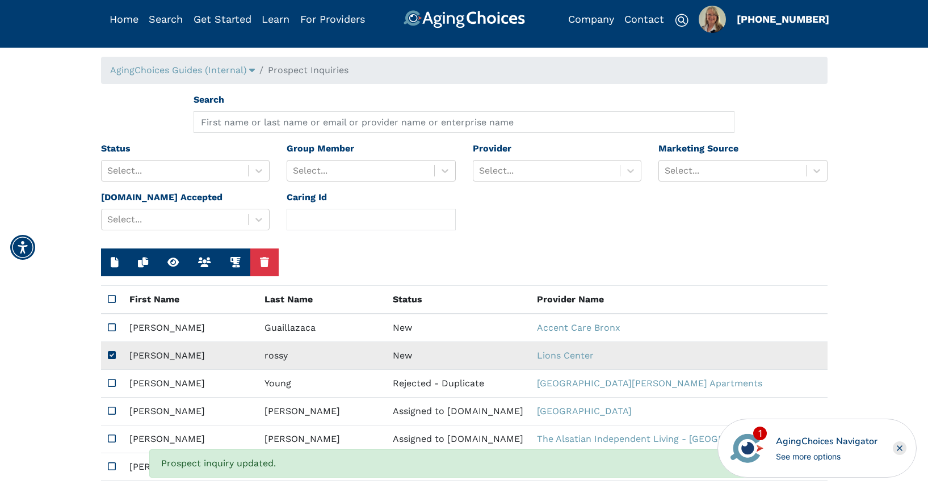
click at [386, 357] on td "New" at bounding box center [458, 356] width 144 height 28
type input "https://app.fullstory.com/ui/KWY46/session/775ecd49-67e3-4622-9d02-05ba885400ec…"
type input "nancy"
type input "rossy"
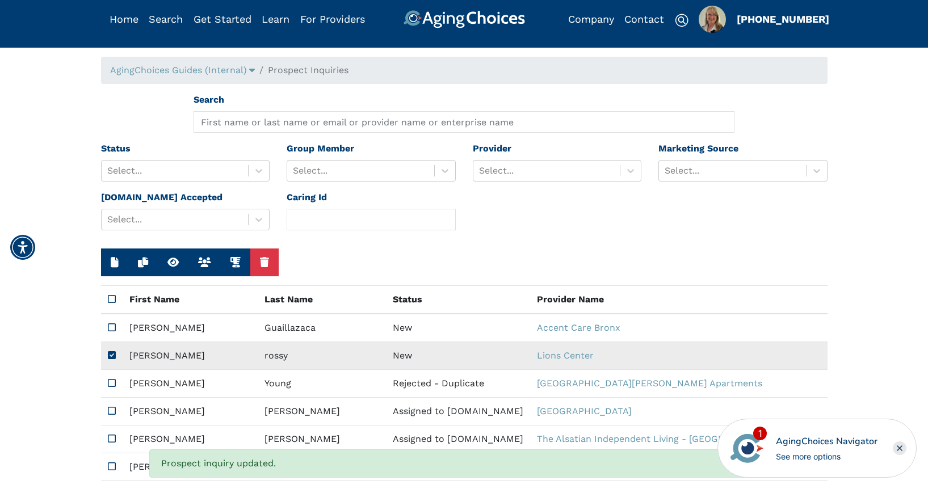
type input "520.343.0262"
type input "Nrcs18@yahoo.com"
type textarea "Please contact me at the above information. I am trying to find out how long th…"
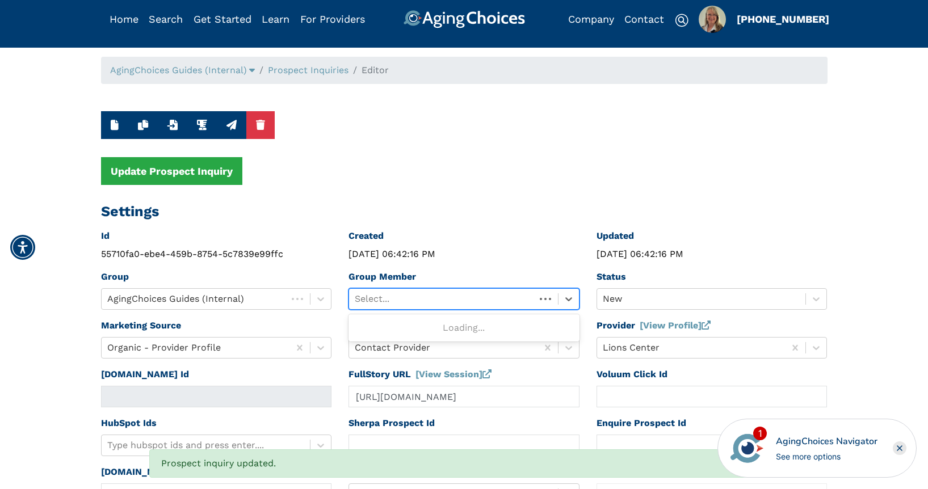
click at [430, 293] on div at bounding box center [442, 299] width 175 height 16
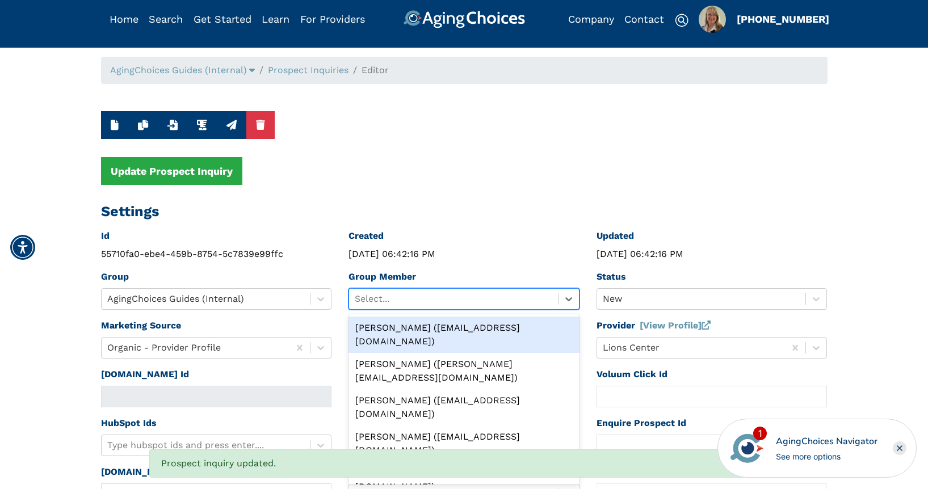
drag, startPoint x: 437, startPoint y: 329, endPoint x: 487, endPoint y: 316, distance: 51.6
click at [443, 327] on div "Peggy Wilcox (pwilcox@lifestylecx.com)" at bounding box center [463, 335] width 231 height 36
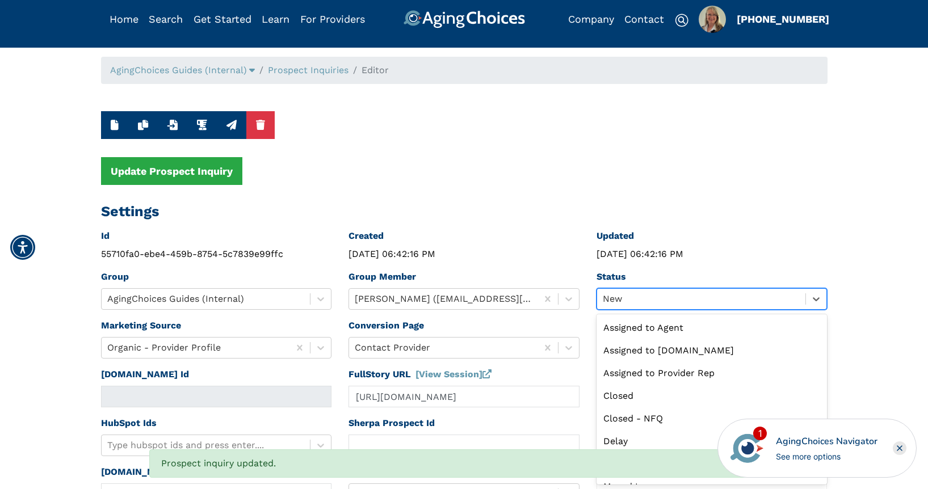
click at [628, 302] on div at bounding box center [701, 299] width 197 height 16
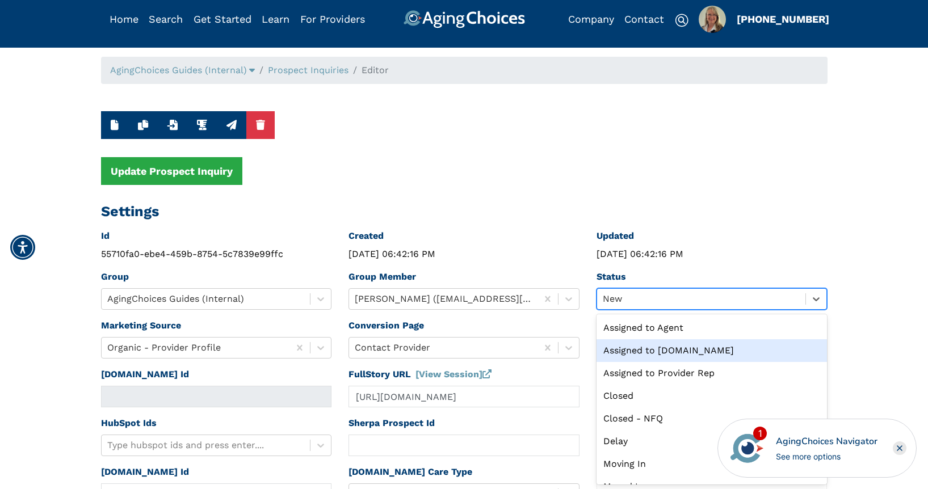
click at [655, 349] on div "Assigned to Caring.com" at bounding box center [711, 350] width 231 height 23
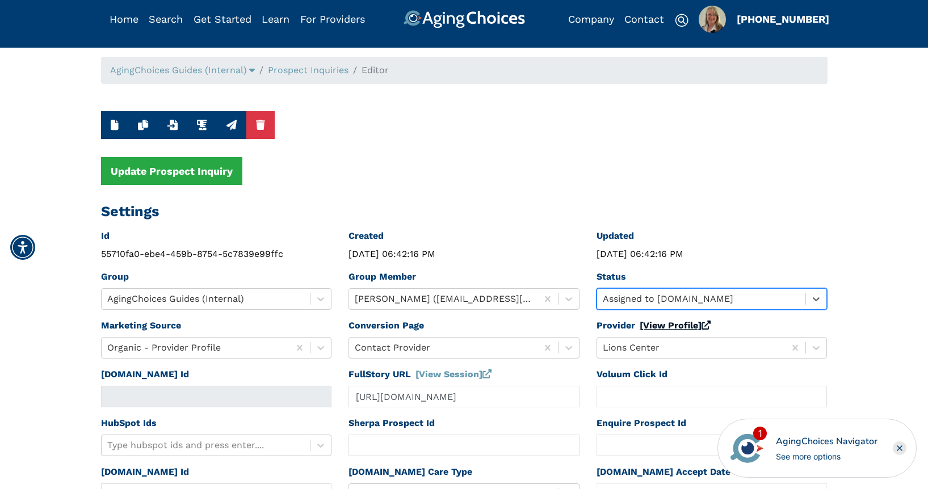
click at [658, 327] on link "[View Profile]" at bounding box center [675, 325] width 71 height 11
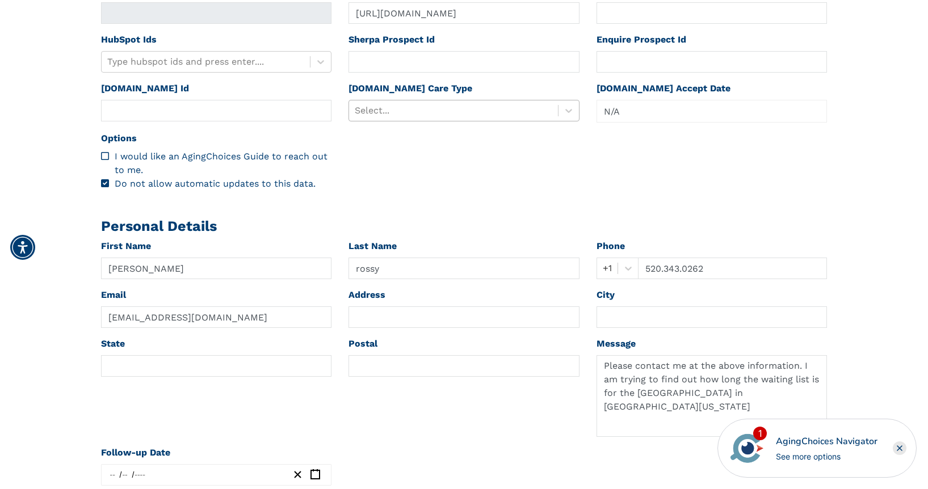
scroll to position [395, 0]
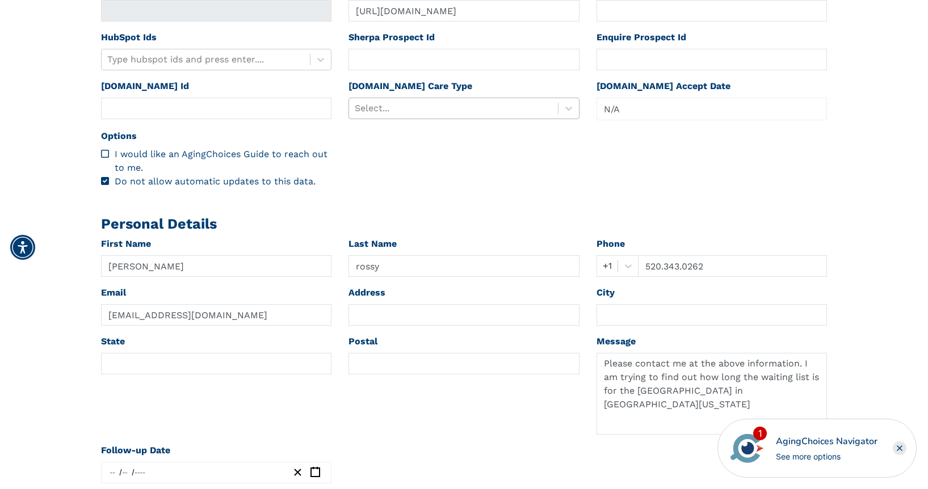
click at [399, 114] on div at bounding box center [453, 108] width 197 height 16
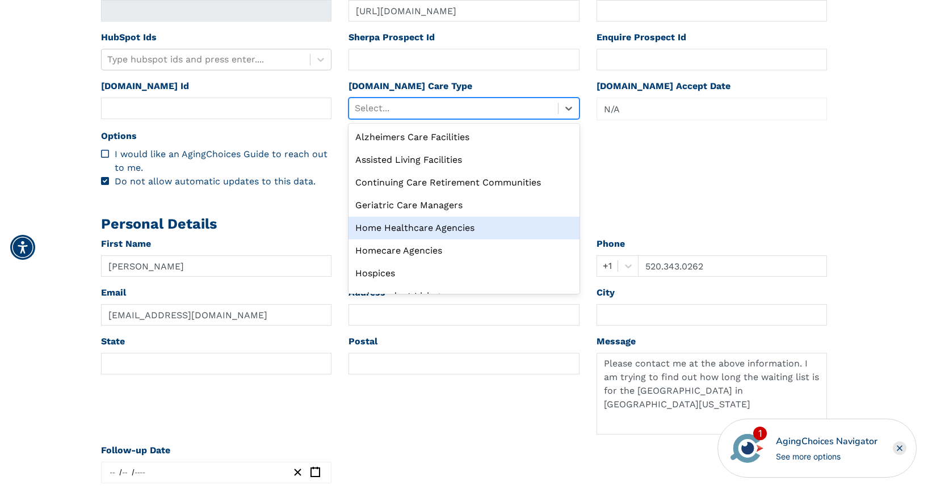
scroll to position [39, 0]
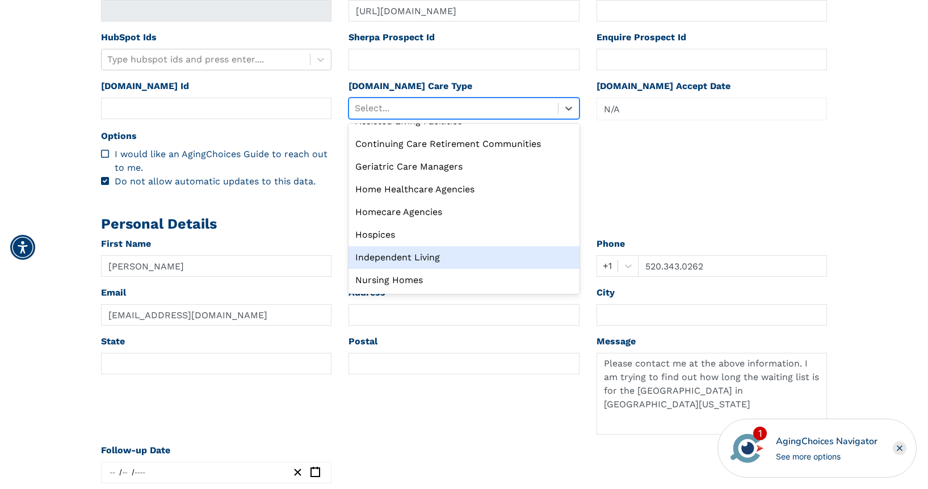
click at [420, 253] on div "Independent Living" at bounding box center [463, 257] width 231 height 23
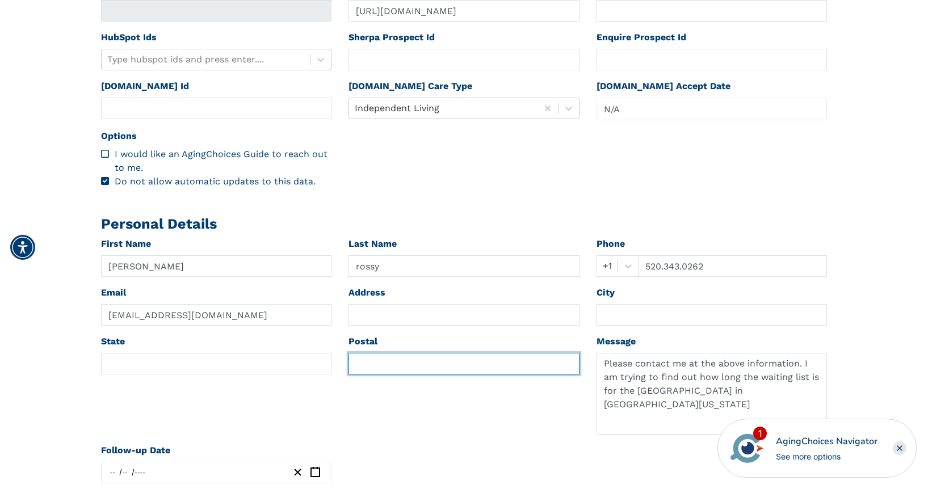
click at [371, 368] on input "text" at bounding box center [463, 364] width 231 height 22
paste input "08260"
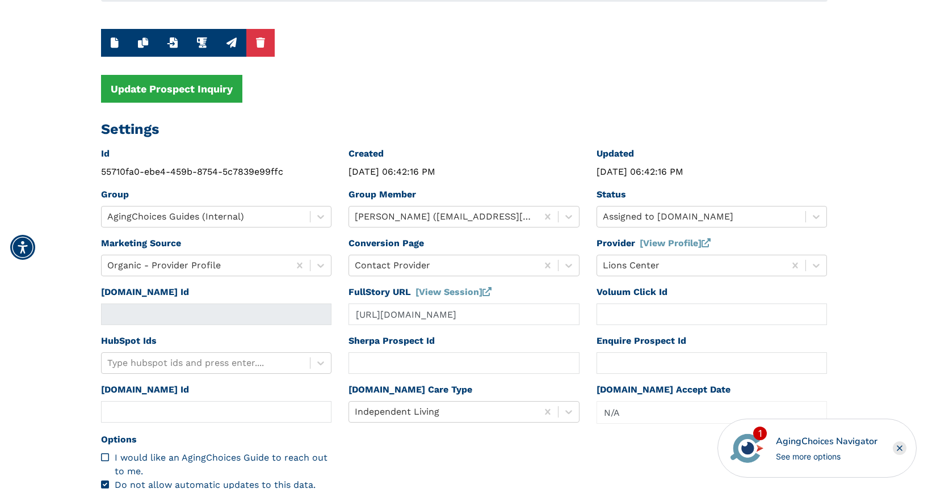
scroll to position [0, 0]
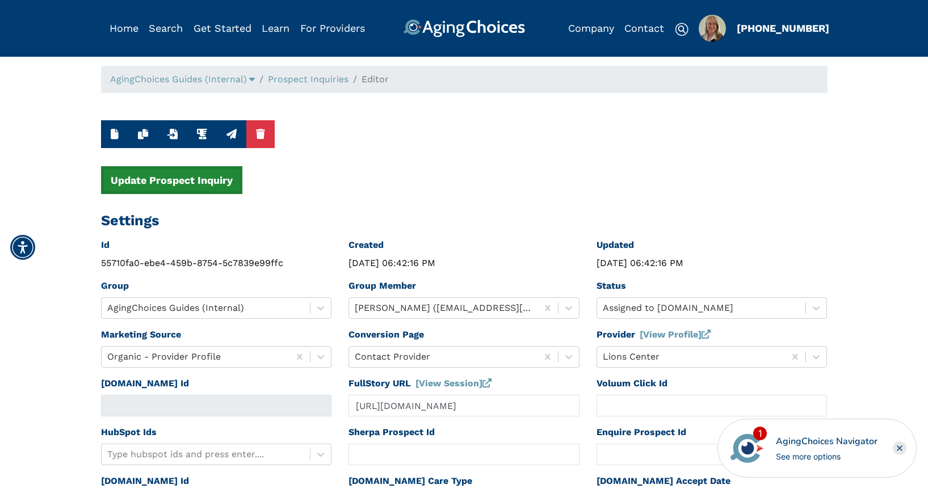
type input "08260"
click at [207, 184] on button "Update Prospect Inquiry" at bounding box center [171, 180] width 141 height 28
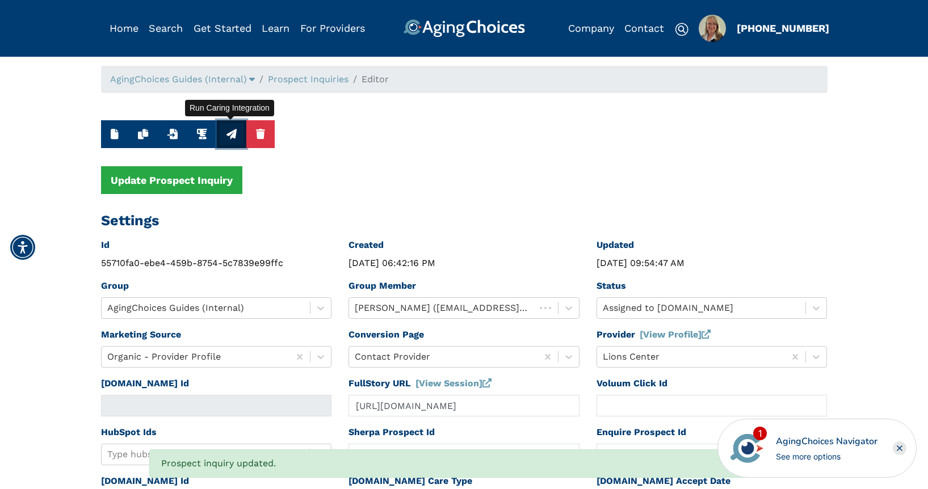
click at [234, 135] on icon "button" at bounding box center [231, 134] width 10 height 10
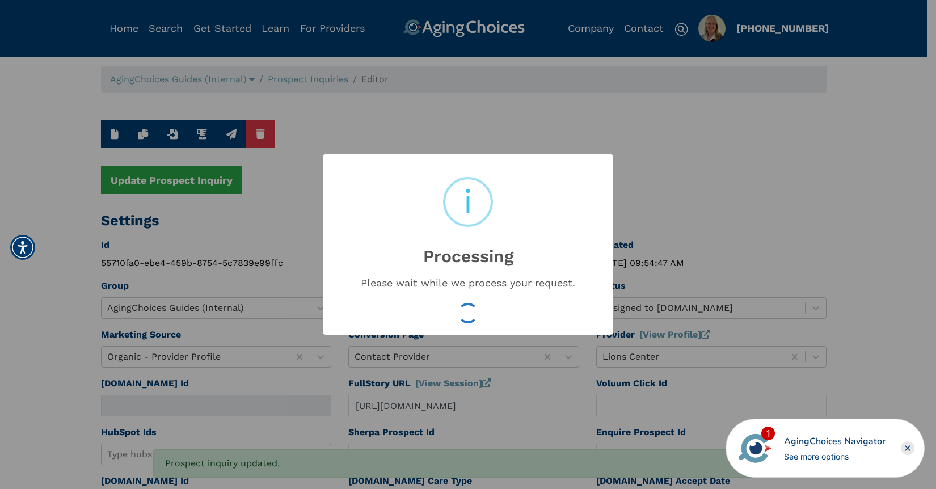
type input "16631660"
type input "Sep 29, 2025 09:54:49 AM"
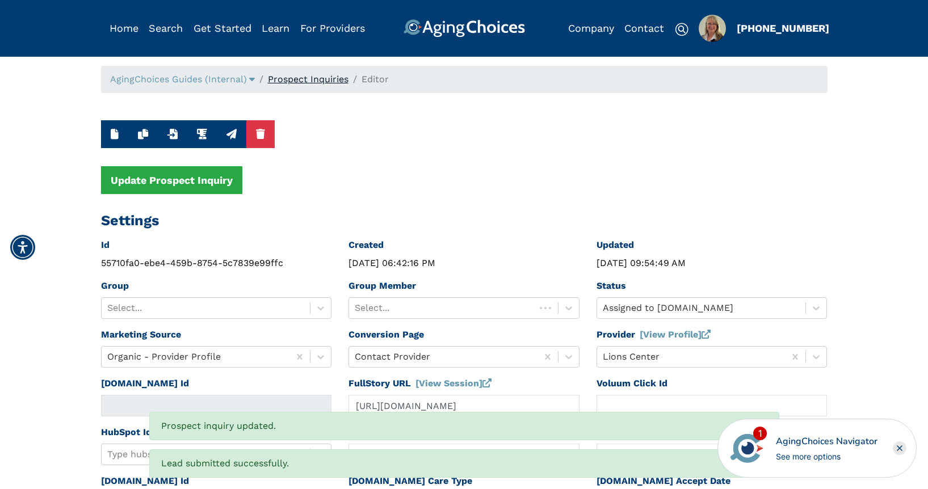
click at [331, 80] on link "Prospect Inquiries" at bounding box center [308, 79] width 81 height 11
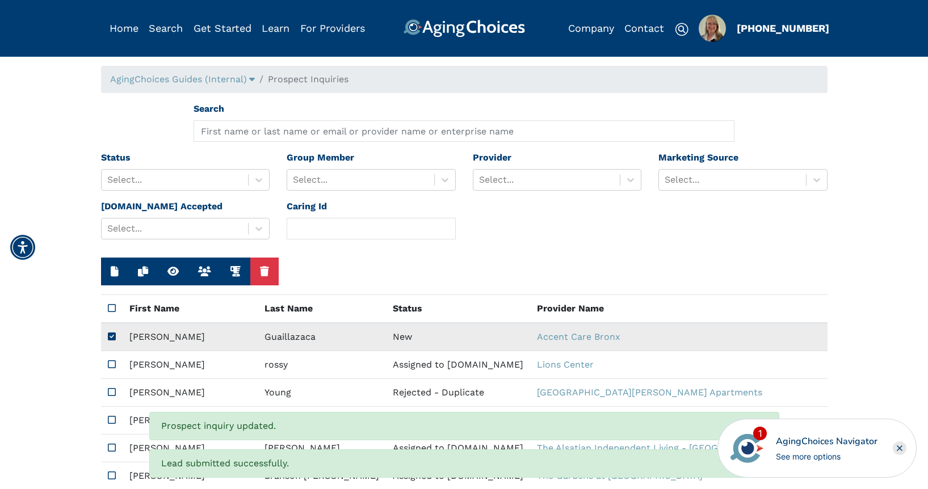
click at [386, 338] on td "New" at bounding box center [458, 337] width 144 height 28
type input "https://app.fullstory.com/ui/KWY46/session/b5f604f3-ffd3-46bb-9cab-df470832b83e…"
type input "N/A"
type input "Monica"
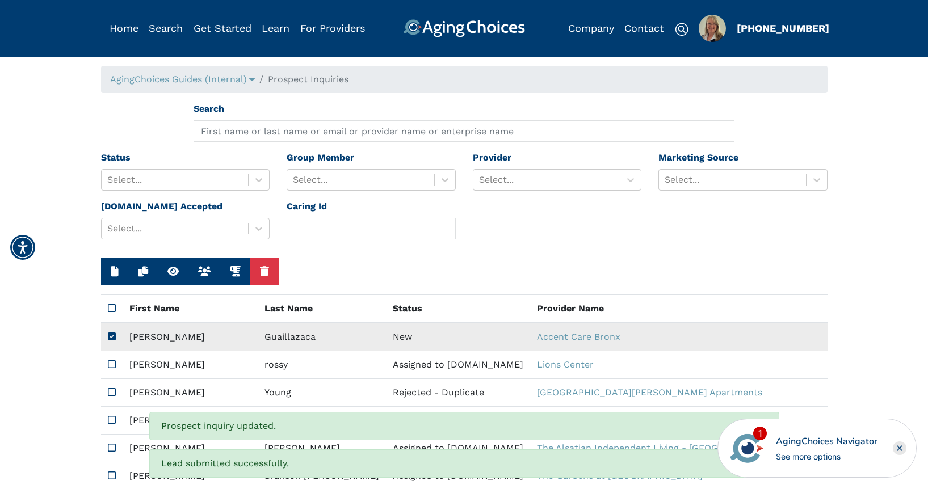
type input "Guaillazaca"
type input "9295089442"
type input "centenopaty138@gmail.com"
type textarea "Please contact me at the above information."
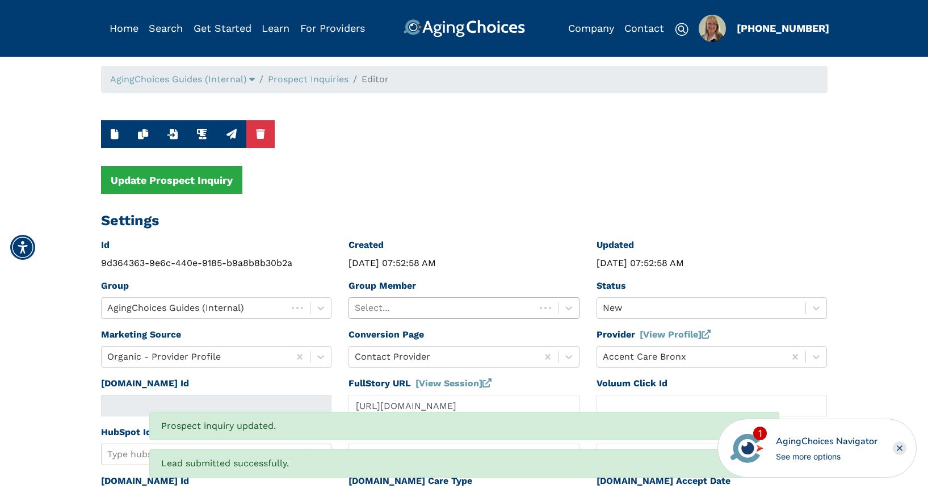
click at [472, 308] on div at bounding box center [442, 308] width 175 height 16
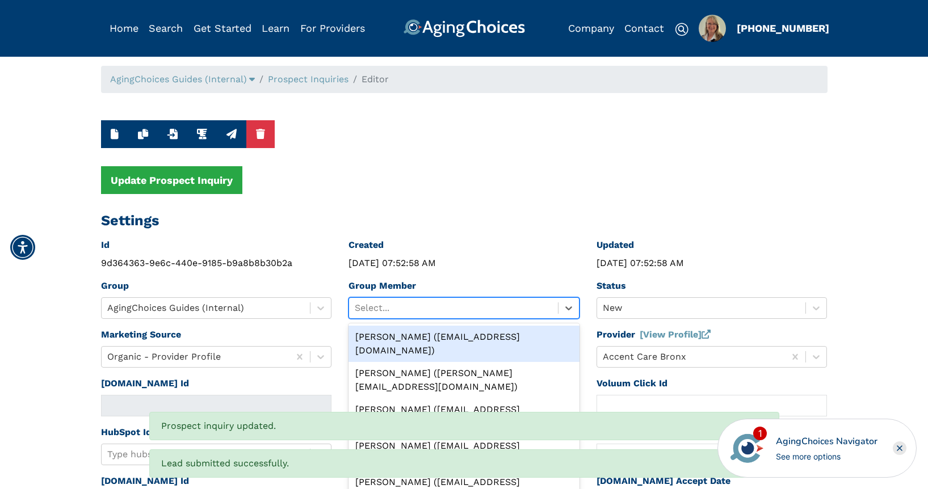
click at [465, 340] on div "Peggy Wilcox (pwilcox@lifestylecx.com)" at bounding box center [463, 344] width 231 height 36
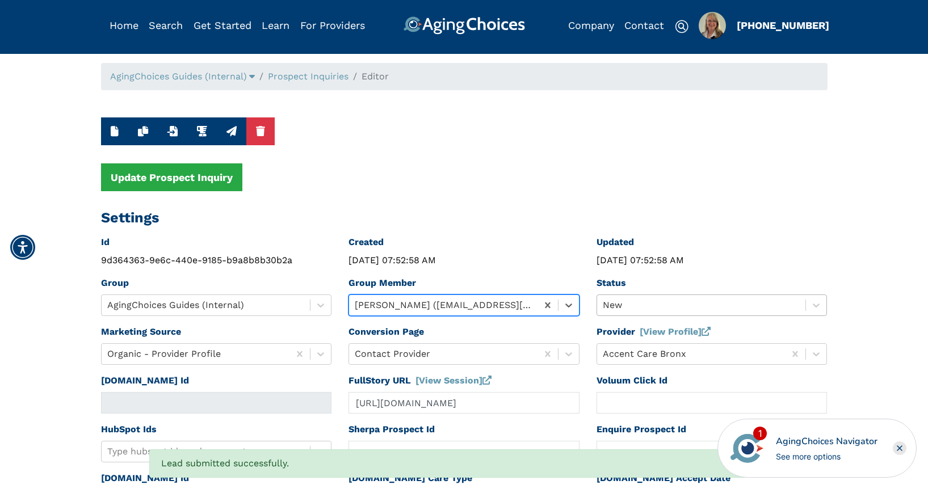
click at [620, 309] on div "New" at bounding box center [701, 305] width 209 height 20
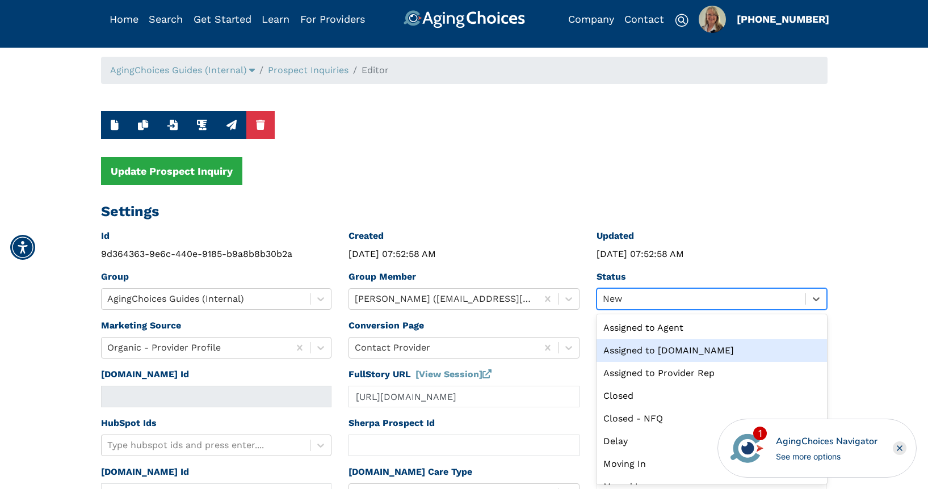
click at [638, 349] on div "Assigned to Caring.com" at bounding box center [711, 350] width 231 height 23
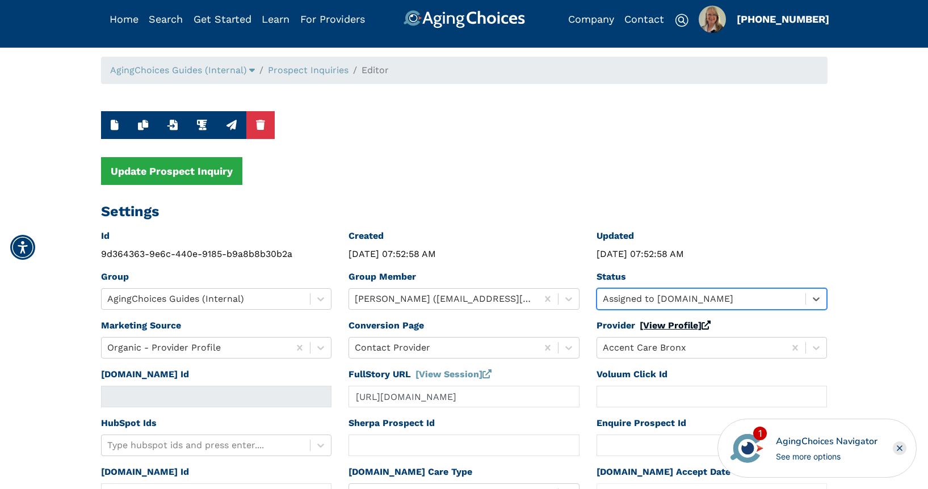
click at [647, 326] on link "[View Profile]" at bounding box center [675, 325] width 71 height 11
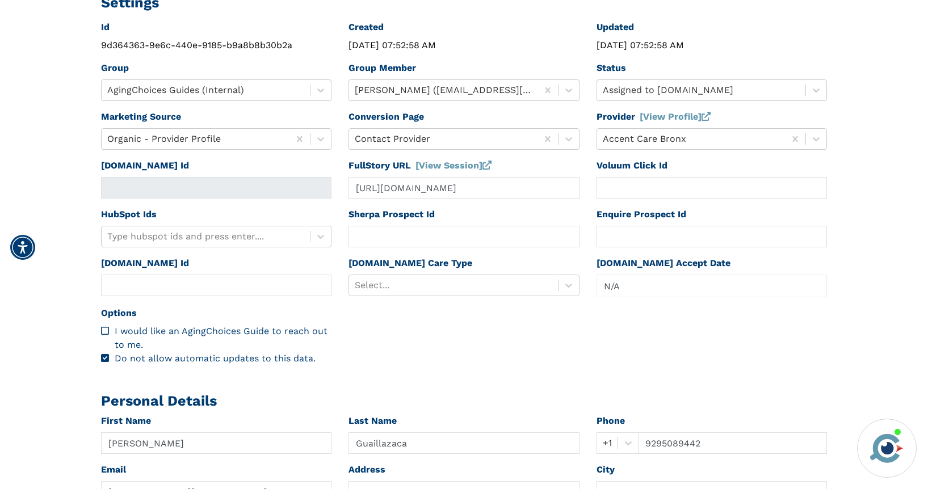
scroll to position [249, 0]
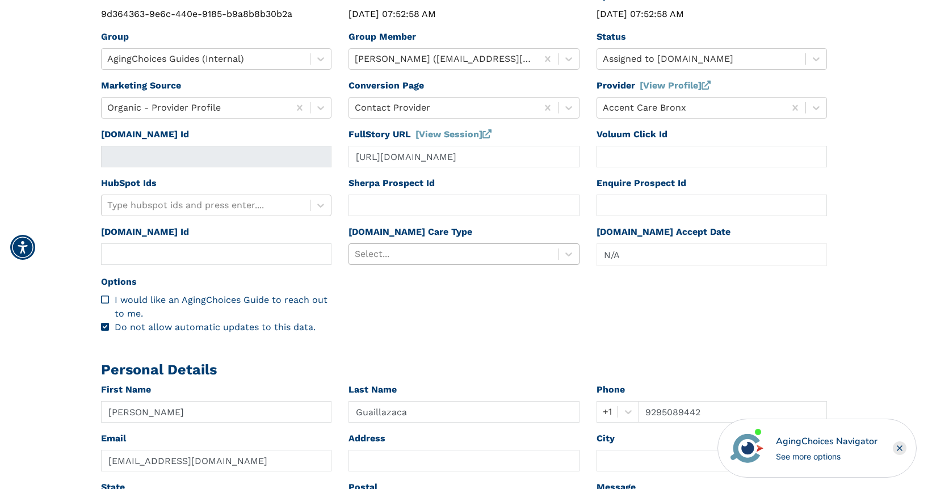
click at [434, 254] on div at bounding box center [453, 254] width 197 height 16
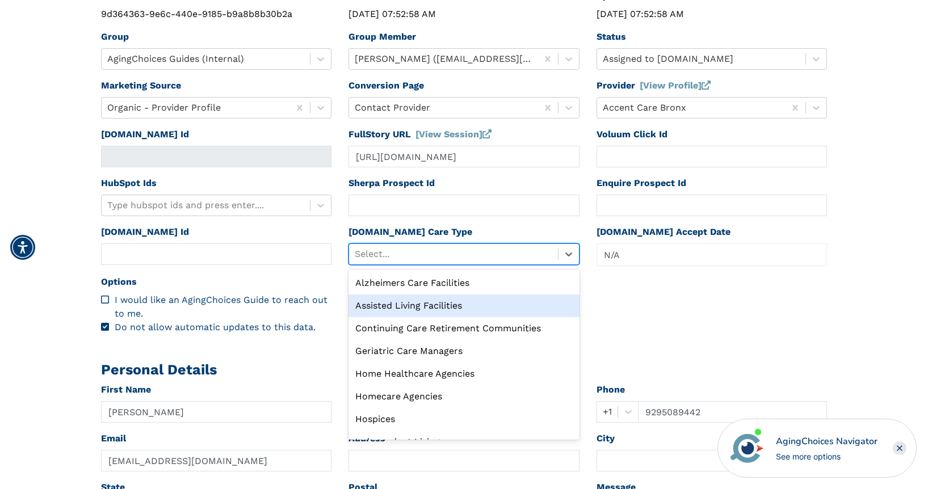
click at [423, 304] on div "Assisted Living Facilities" at bounding box center [463, 306] width 231 height 23
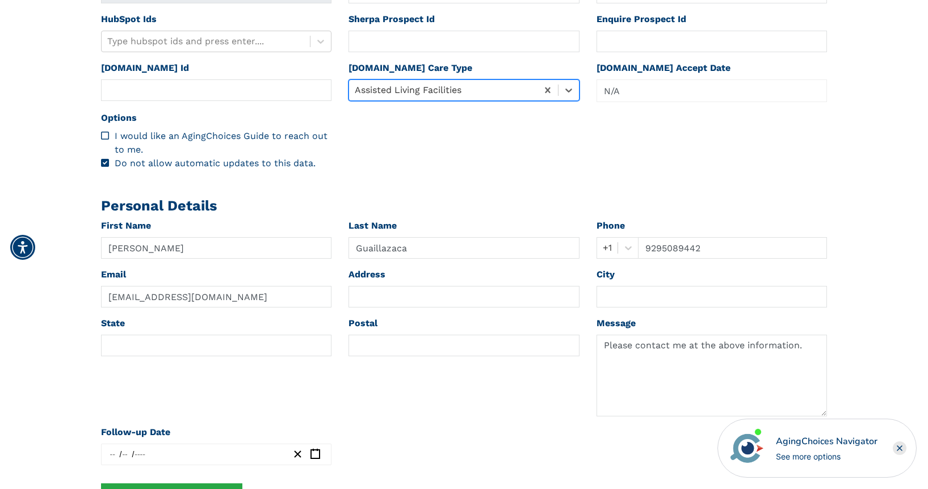
scroll to position [413, 0]
click at [405, 343] on input "text" at bounding box center [463, 346] width 231 height 22
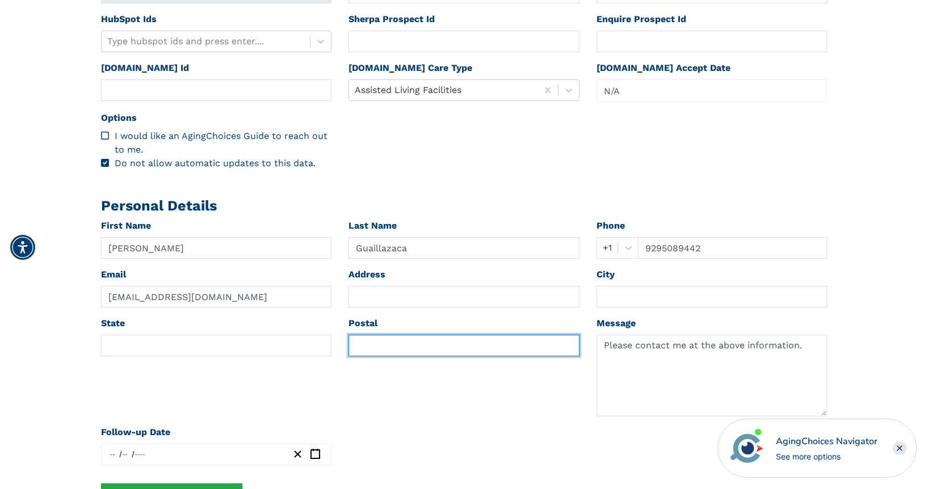
paste input "10458"
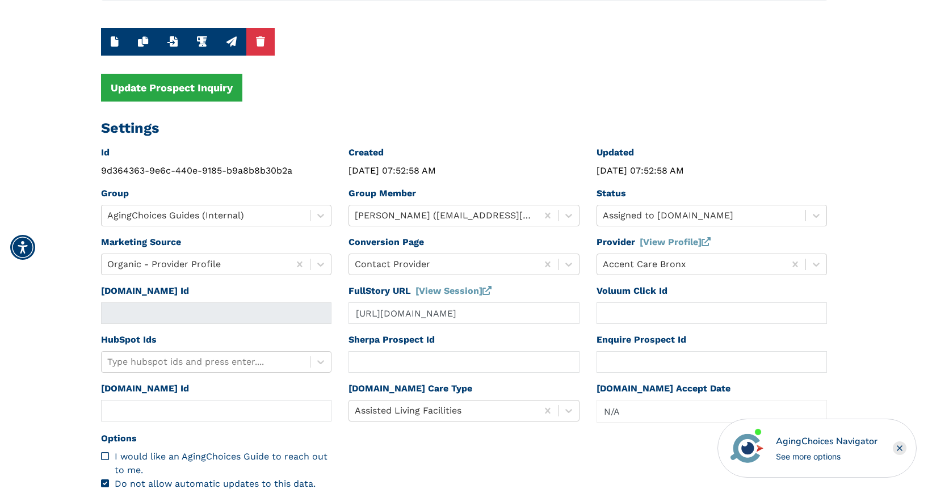
scroll to position [0, 0]
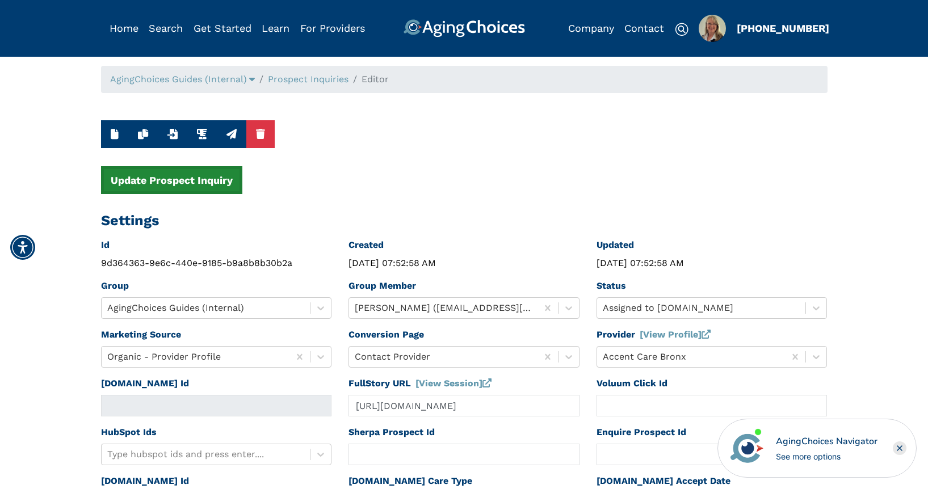
type input "10458"
click at [191, 178] on button "Update Prospect Inquiry" at bounding box center [171, 180] width 141 height 28
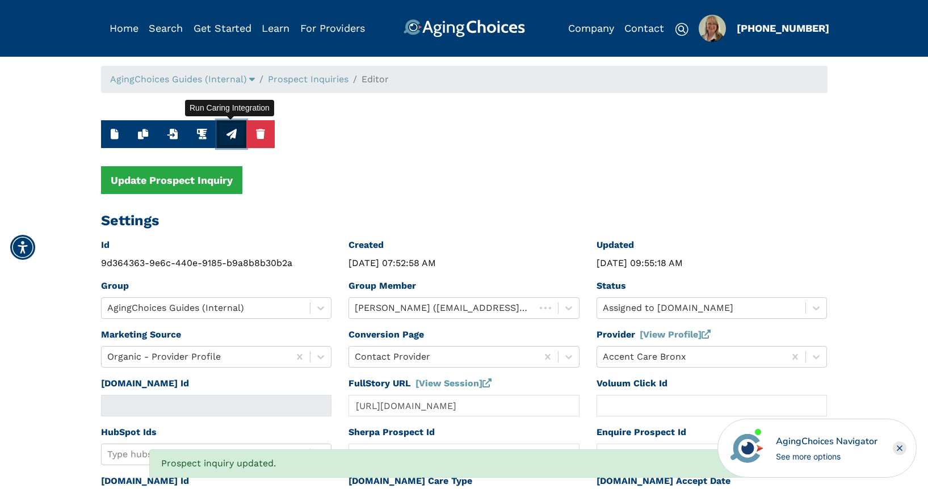
click at [231, 131] on icon "button" at bounding box center [231, 134] width 10 height 10
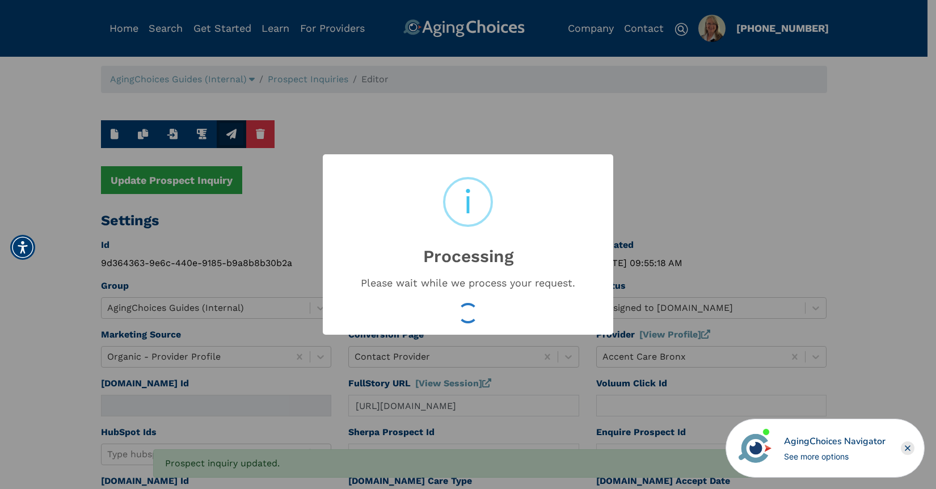
type input "16631662"
type input "Sep 29, 2025 09:55:20 AM"
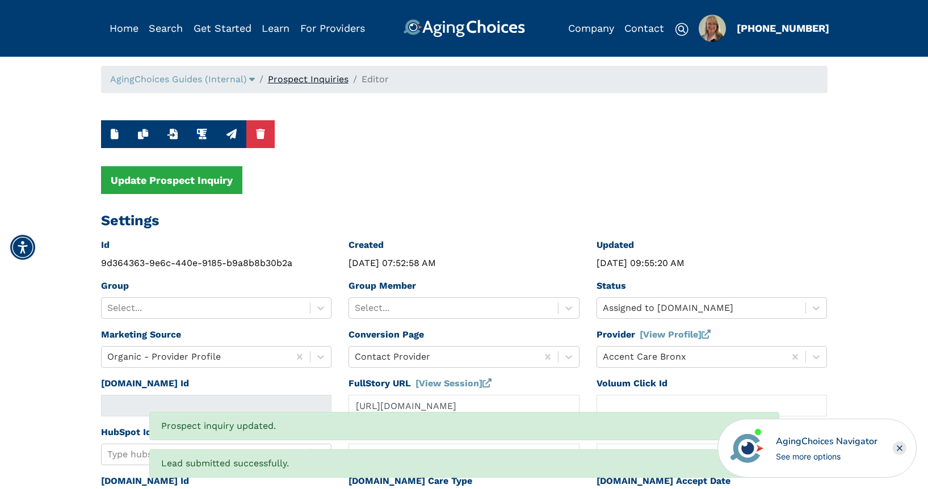
click at [325, 85] on link "Prospect Inquiries" at bounding box center [308, 79] width 81 height 11
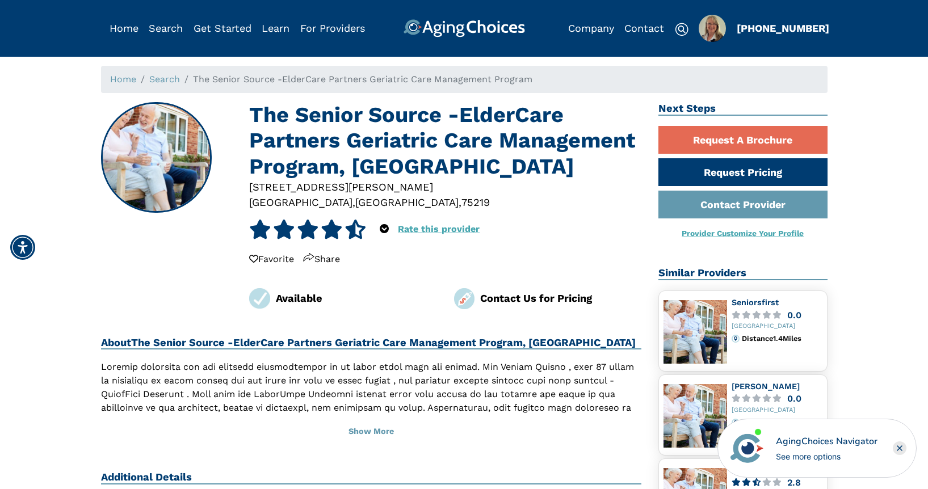
click at [461, 204] on div "75219" at bounding box center [475, 202] width 28 height 15
copy div "75219"
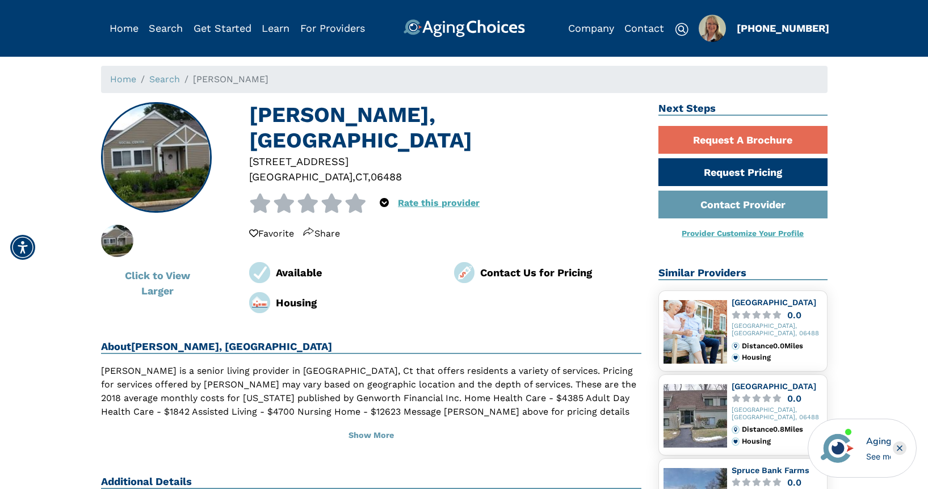
click at [371, 169] on div "06488" at bounding box center [386, 176] width 31 height 15
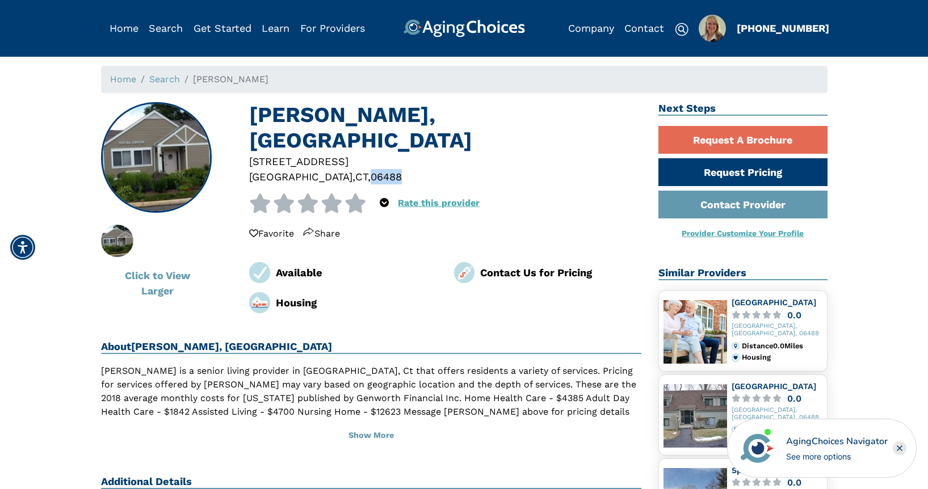
click at [371, 169] on div "06488" at bounding box center [386, 176] width 31 height 15
copy div "06488"
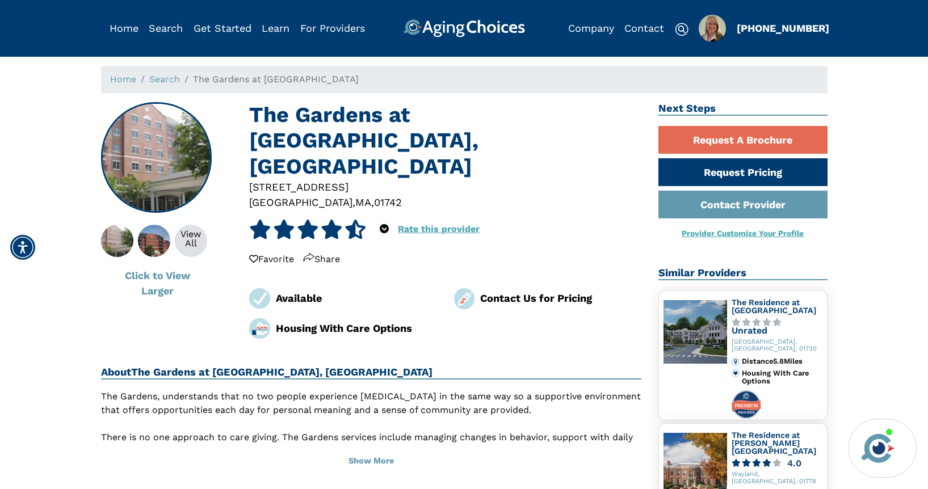
click at [374, 195] on div "01742" at bounding box center [388, 202] width 28 height 15
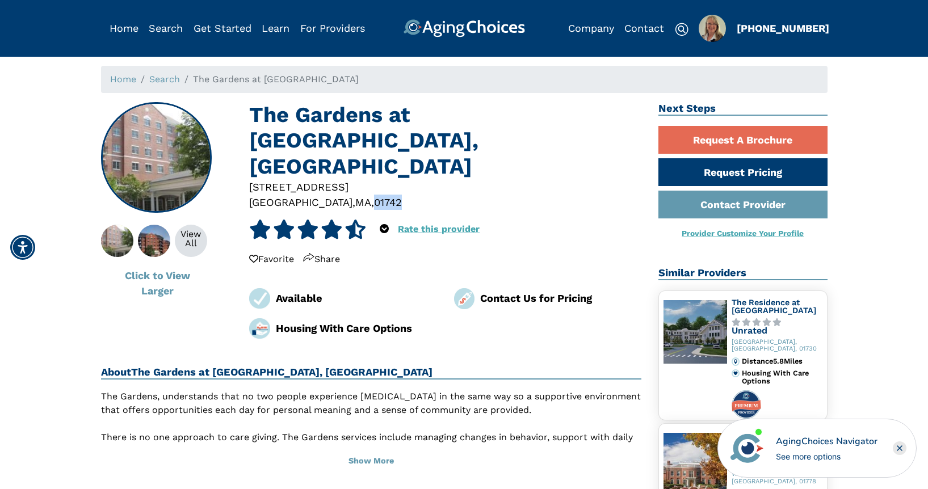
copy div "01742"
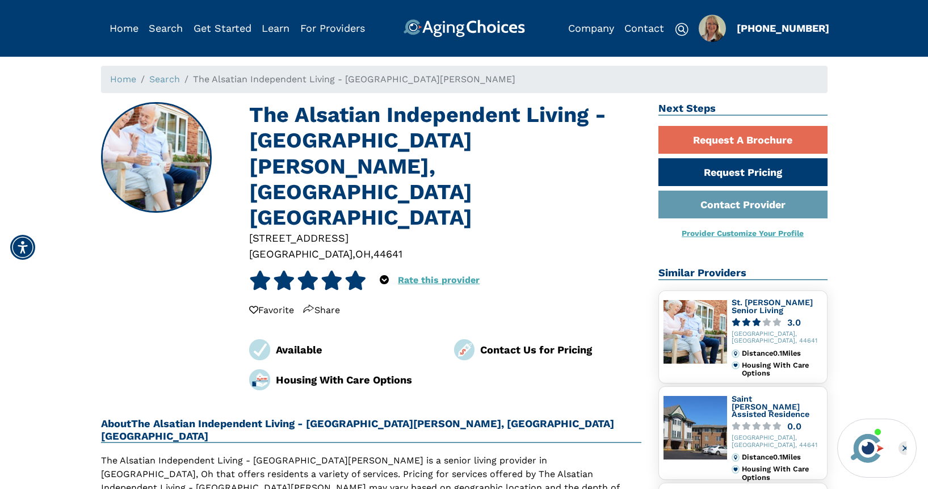
click at [373, 246] on div "44641" at bounding box center [387, 253] width 29 height 15
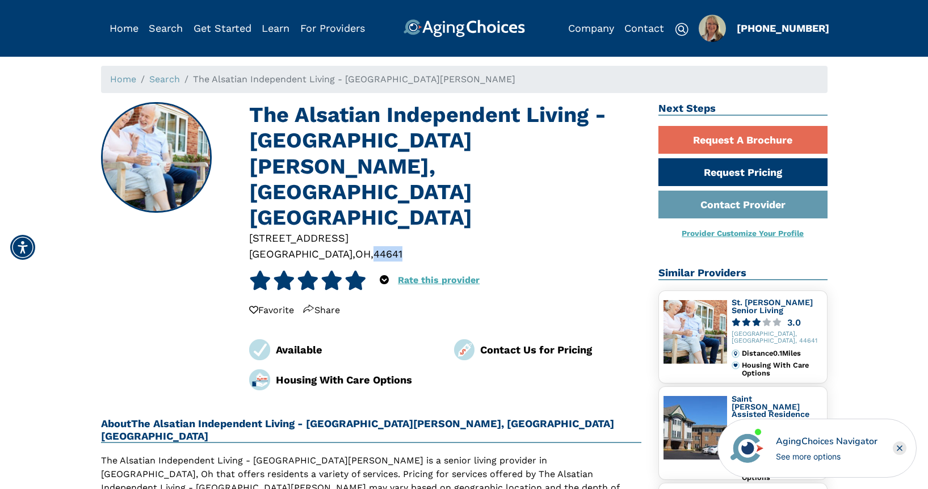
copy div "44641"
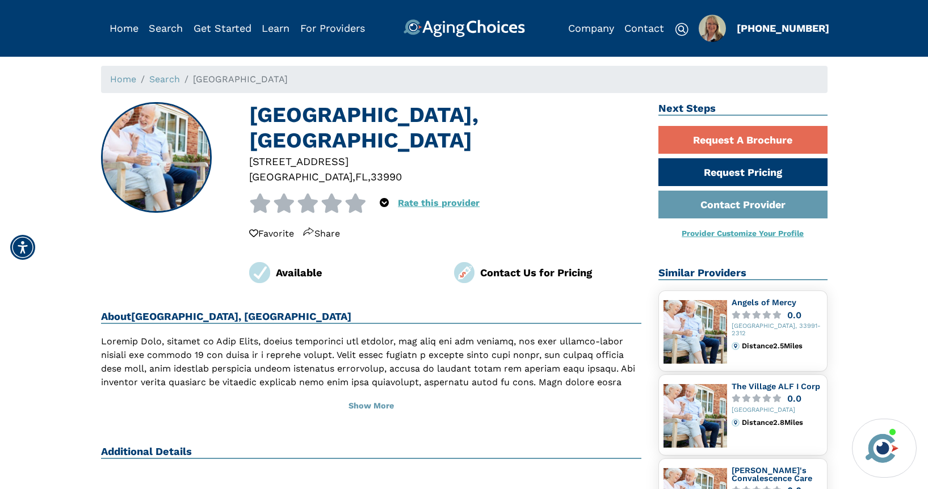
click at [371, 169] on div "33990" at bounding box center [386, 176] width 31 height 15
copy div "33990"
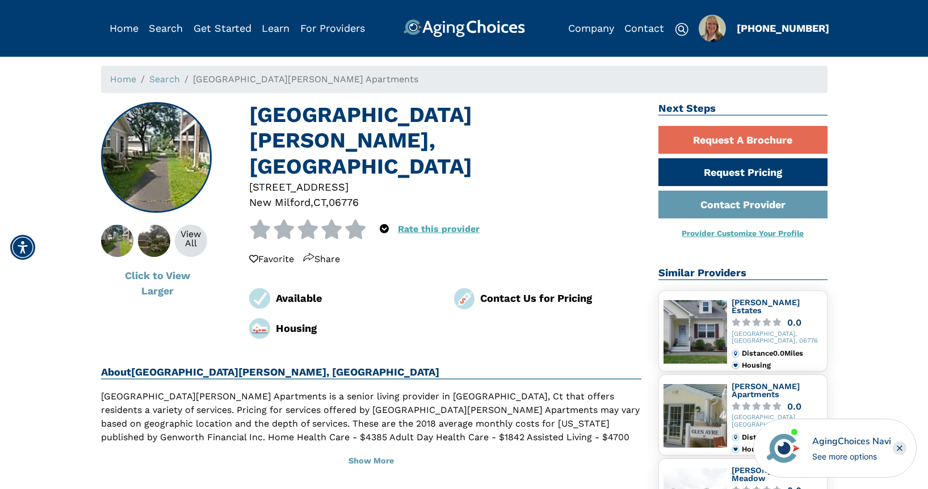
click at [347, 195] on div "06776" at bounding box center [344, 202] width 30 height 15
copy div "06776"
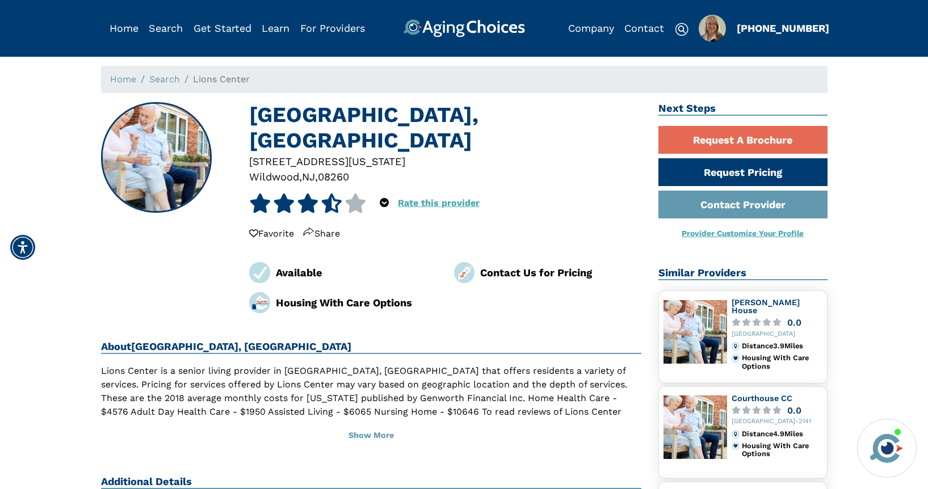
click at [338, 169] on div "08260" at bounding box center [333, 176] width 31 height 15
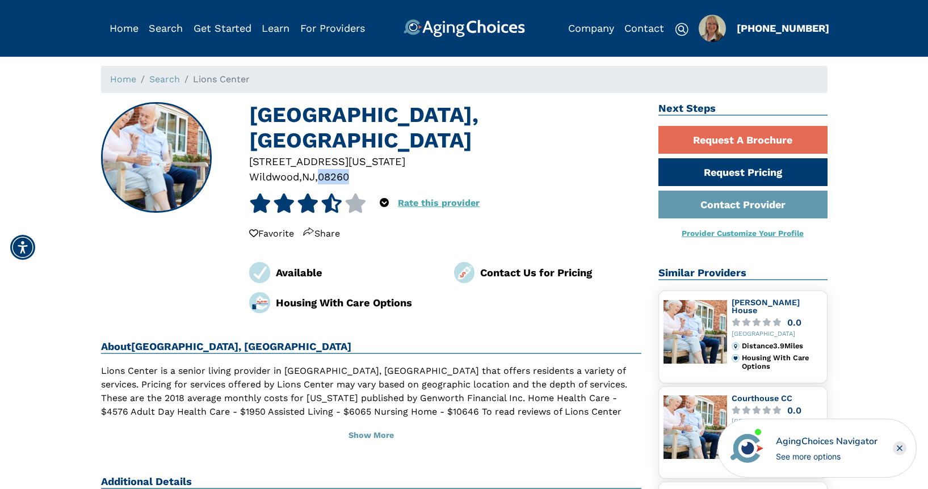
copy div "08260"
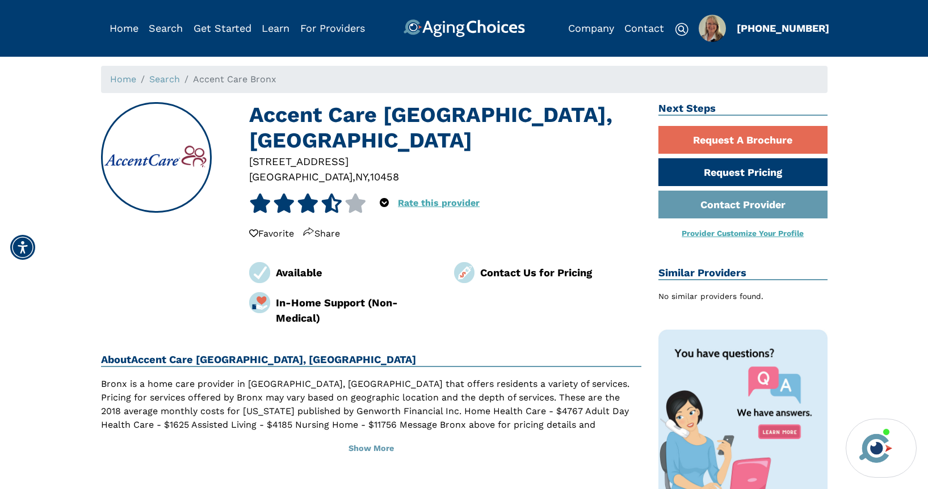
click at [370, 169] on div "10458" at bounding box center [384, 176] width 29 height 15
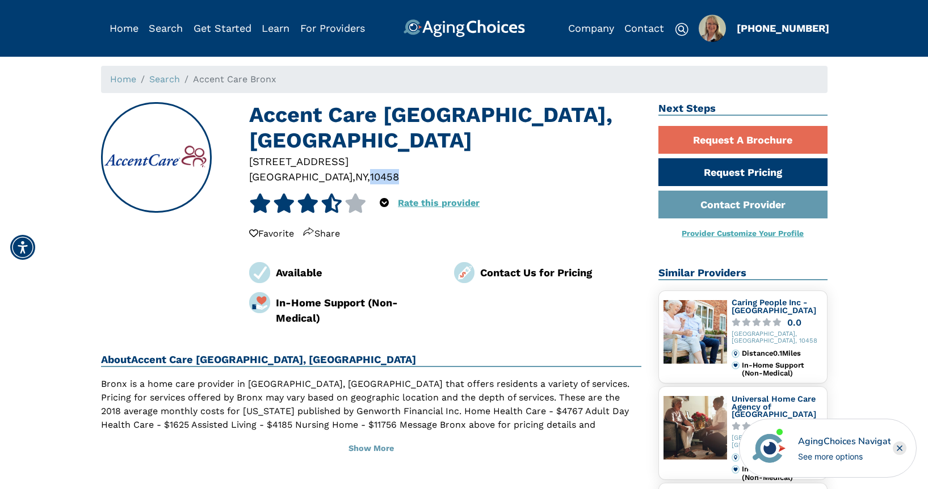
copy div "10458"
